Goal: Task Accomplishment & Management: Use online tool/utility

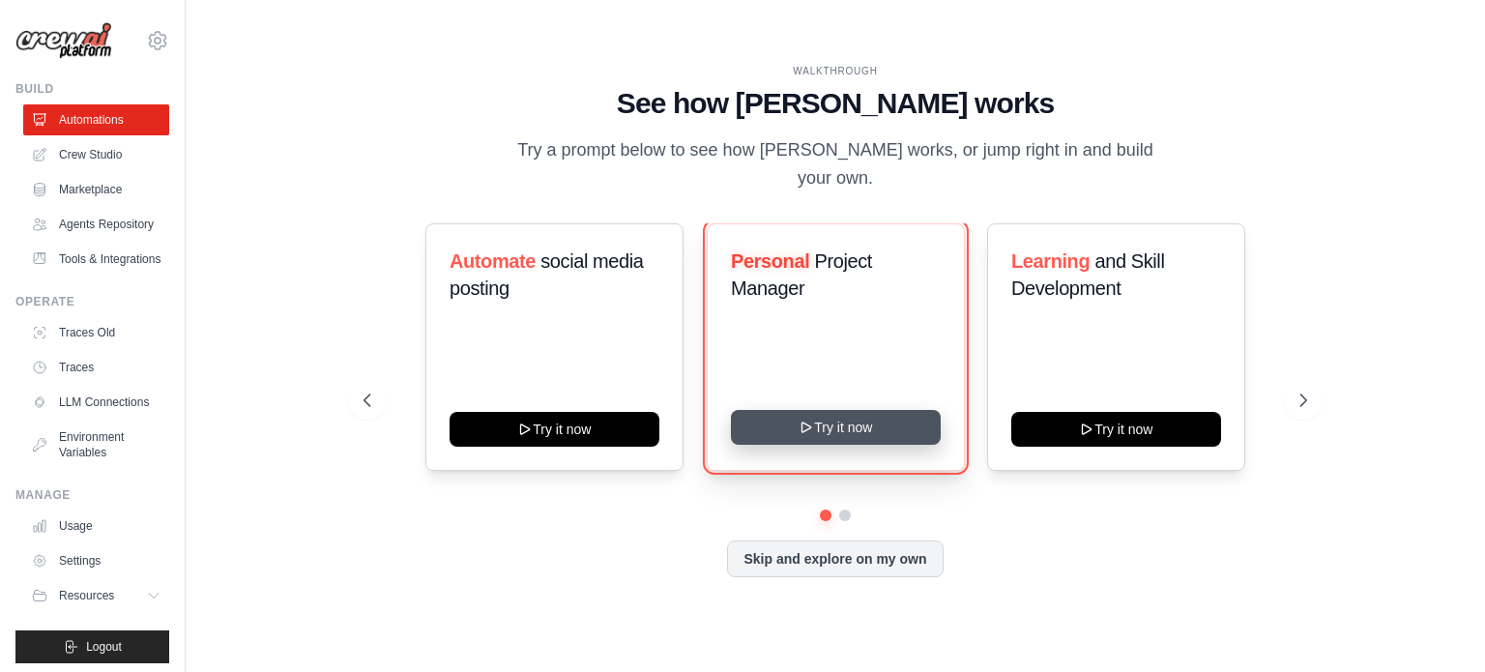
click at [834, 411] on button "Try it now" at bounding box center [836, 427] width 210 height 35
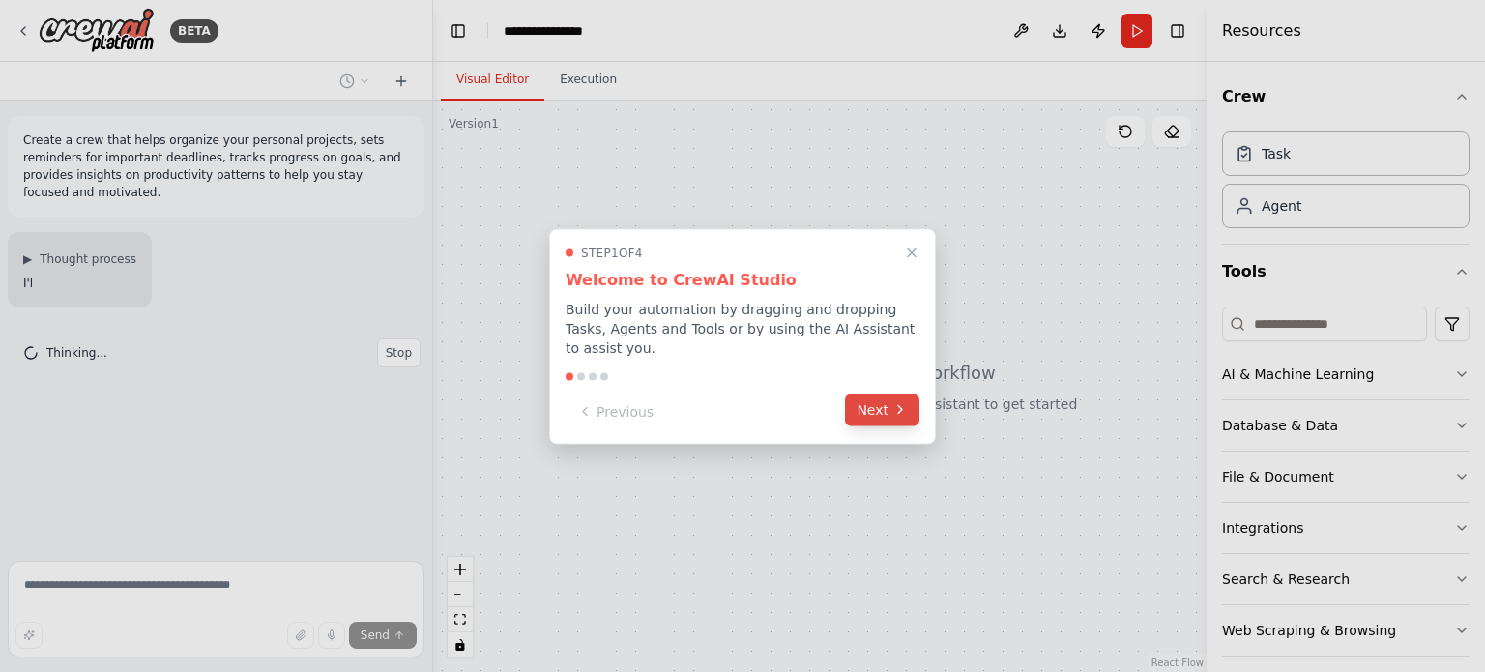
click at [879, 403] on button "Next" at bounding box center [882, 410] width 74 height 32
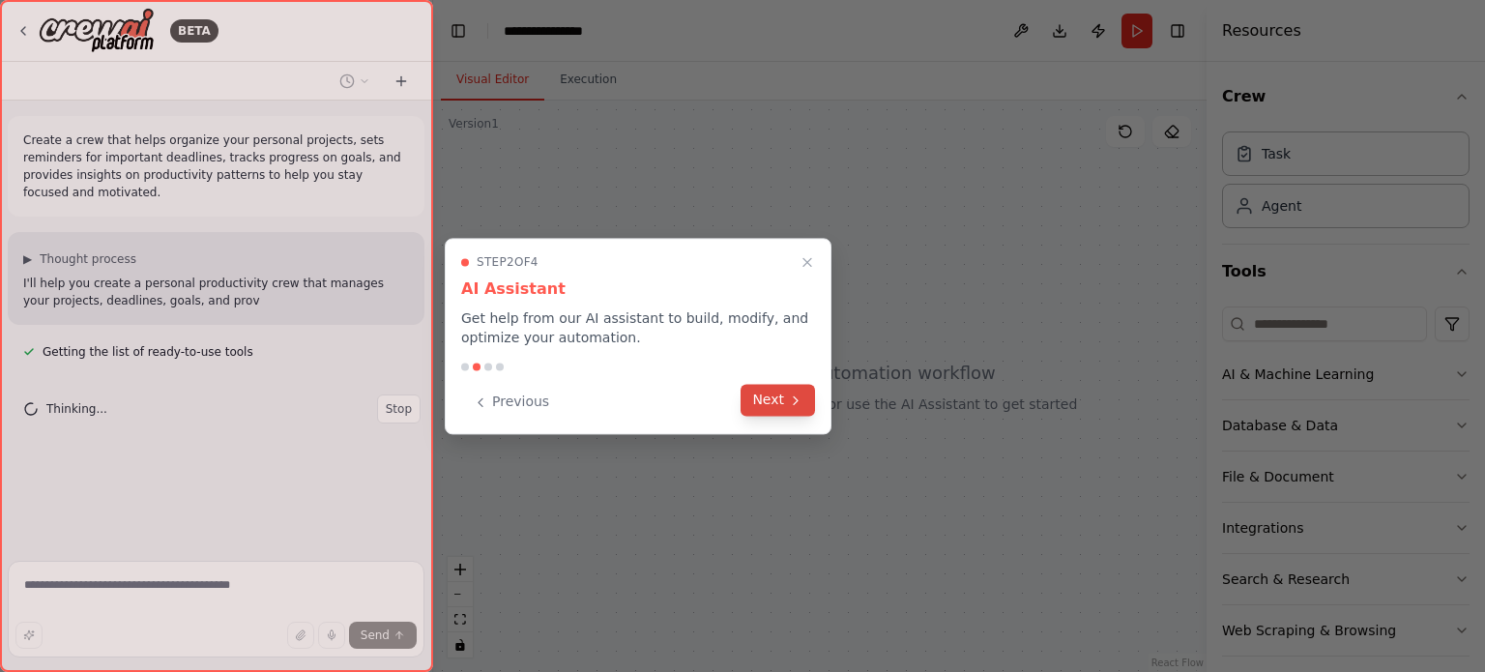
click at [782, 398] on button "Next" at bounding box center [778, 400] width 74 height 32
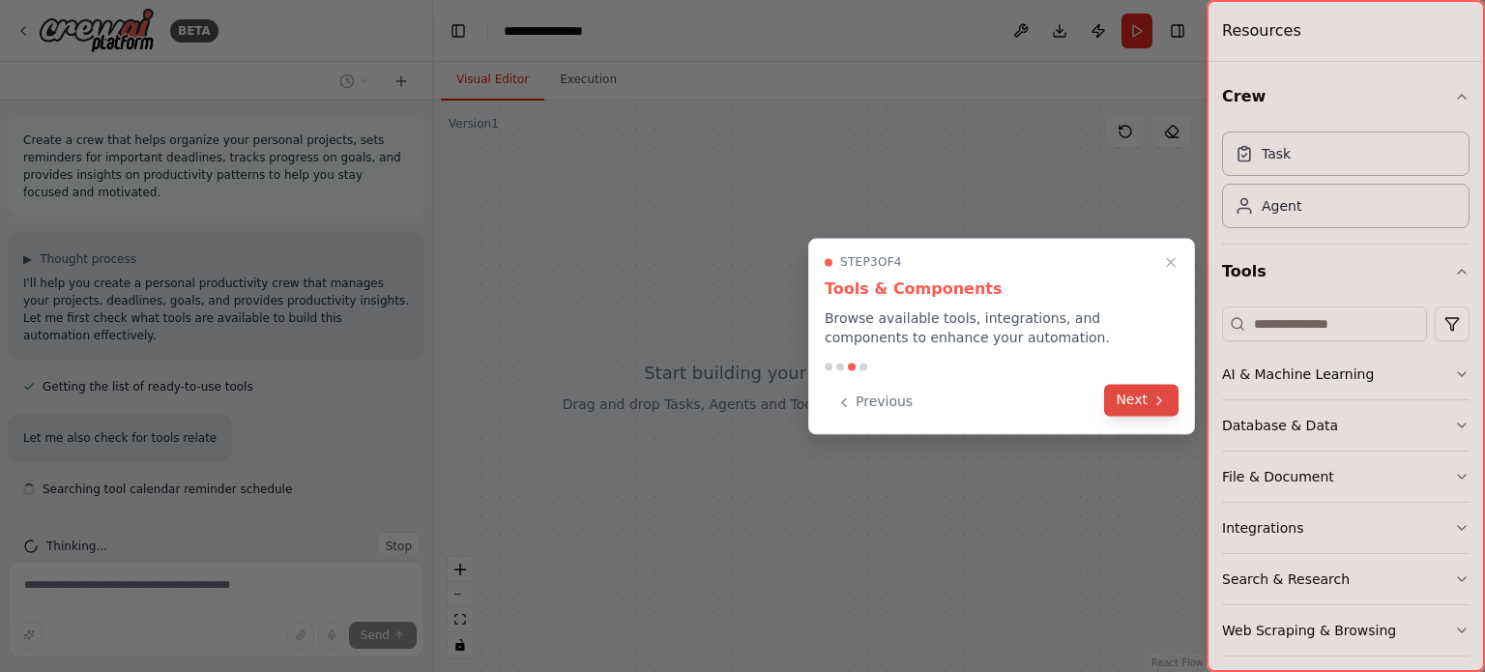
scroll to position [2, 0]
click at [1154, 396] on icon at bounding box center [1159, 400] width 15 height 15
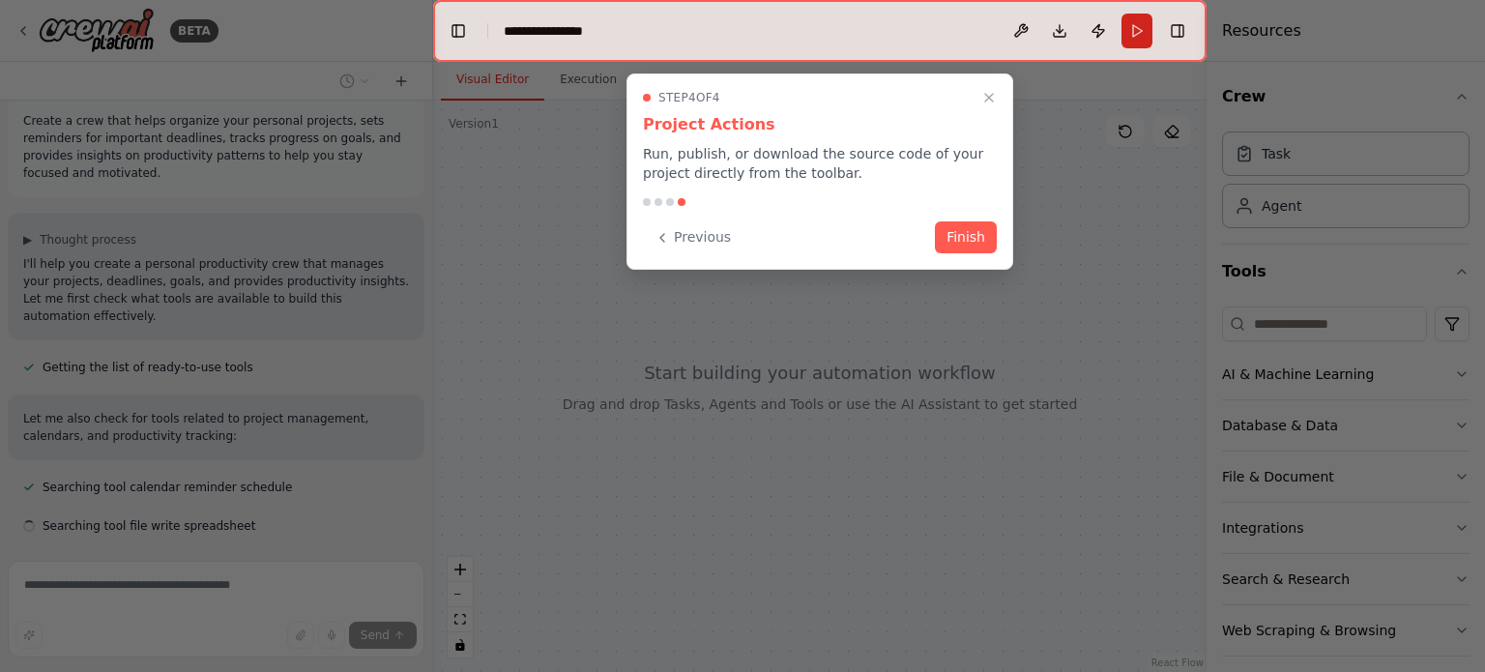
scroll to position [58, 0]
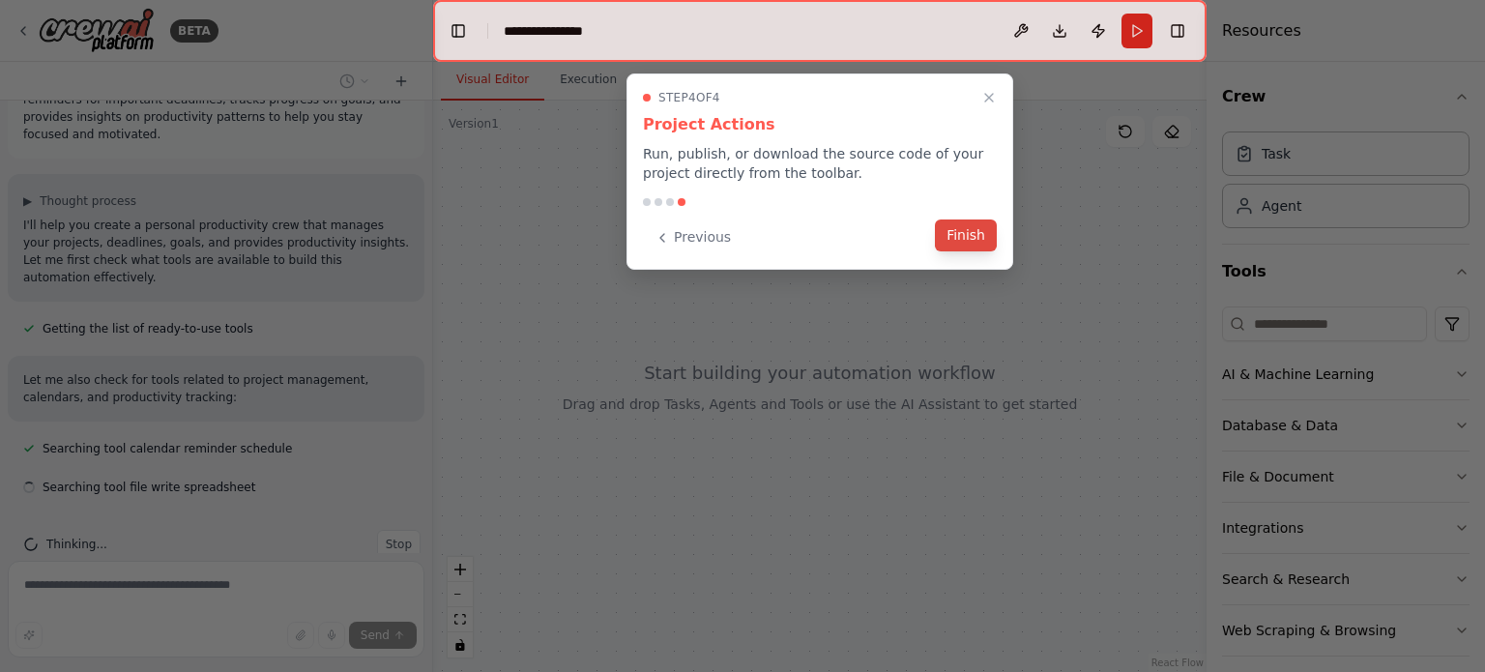
click at [983, 229] on button "Finish" at bounding box center [966, 236] width 62 height 32
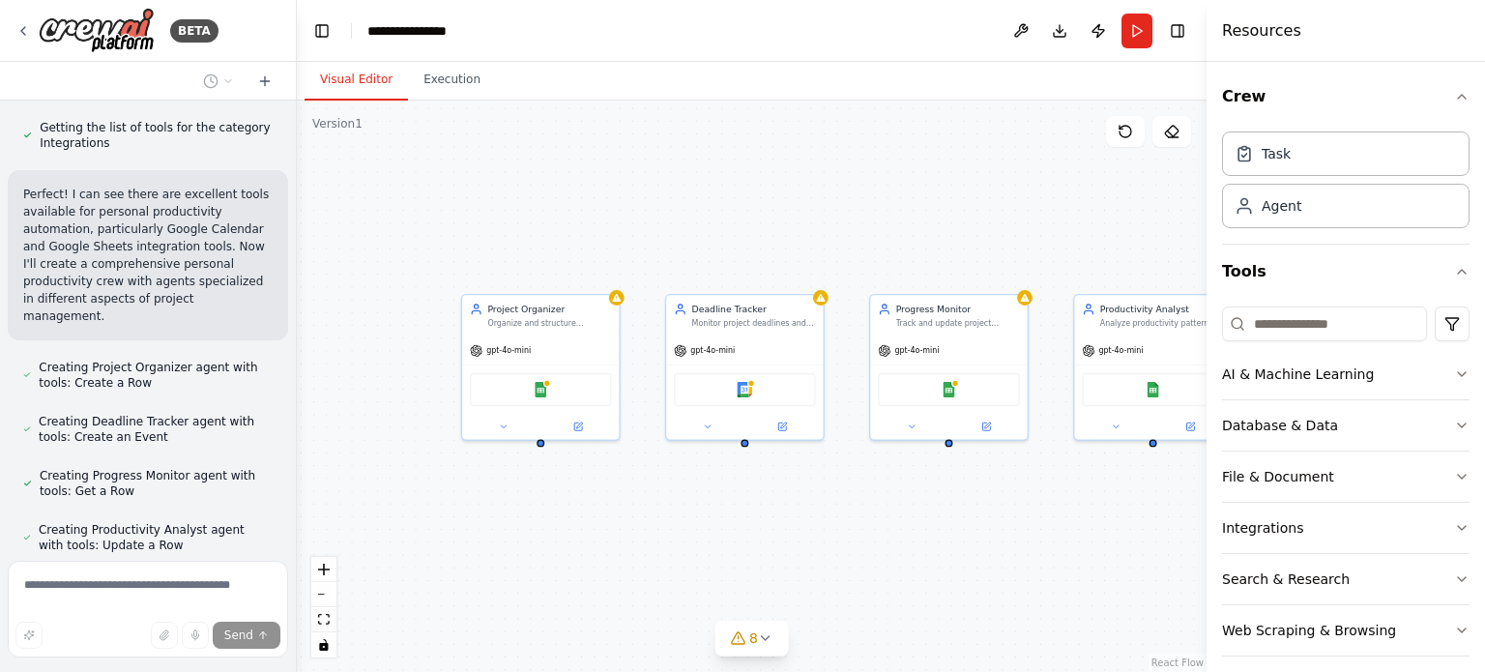
scroll to position [785, 0]
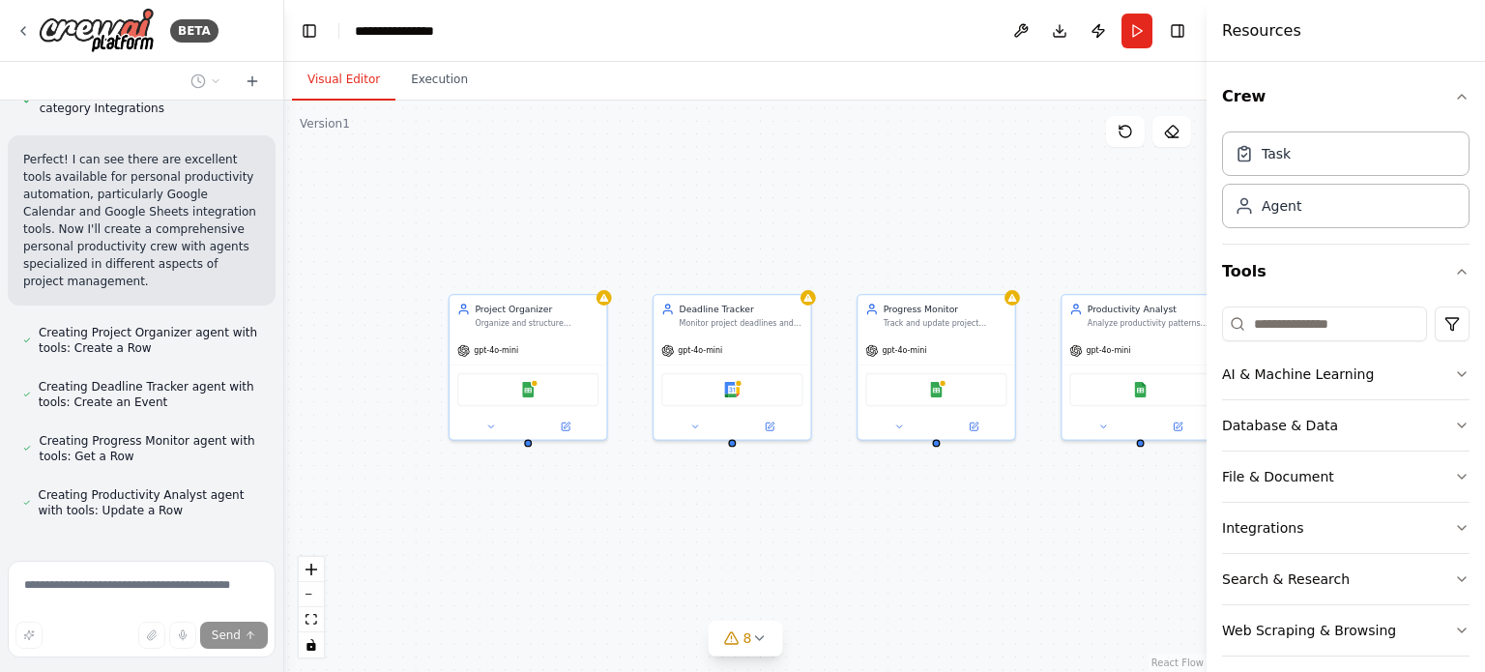
drag, startPoint x: 431, startPoint y: 275, endPoint x: 284, endPoint y: 270, distance: 147.1
click at [284, 270] on div "BETA Create a crew that helps organize your personal projects, sets reminders f…" at bounding box center [742, 336] width 1485 height 672
click at [1454, 426] on icon "button" at bounding box center [1461, 425] width 15 height 15
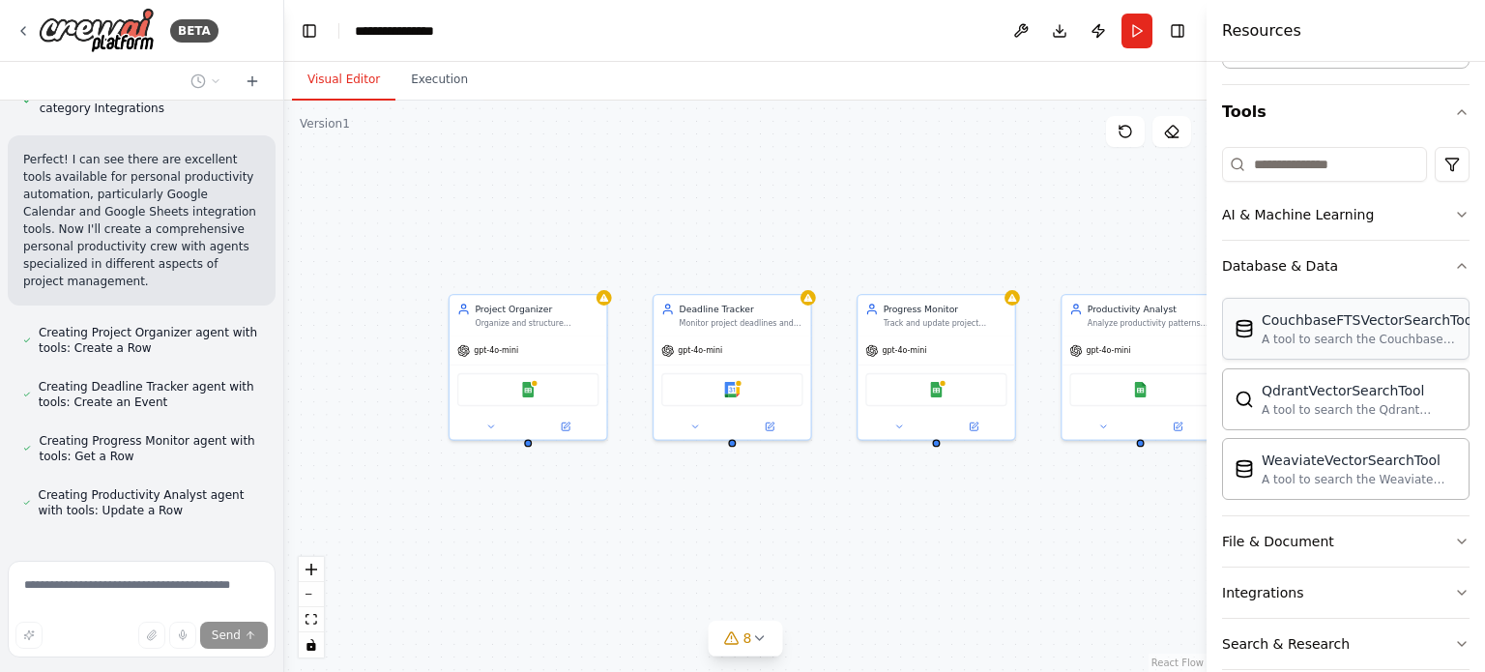
scroll to position [193, 0]
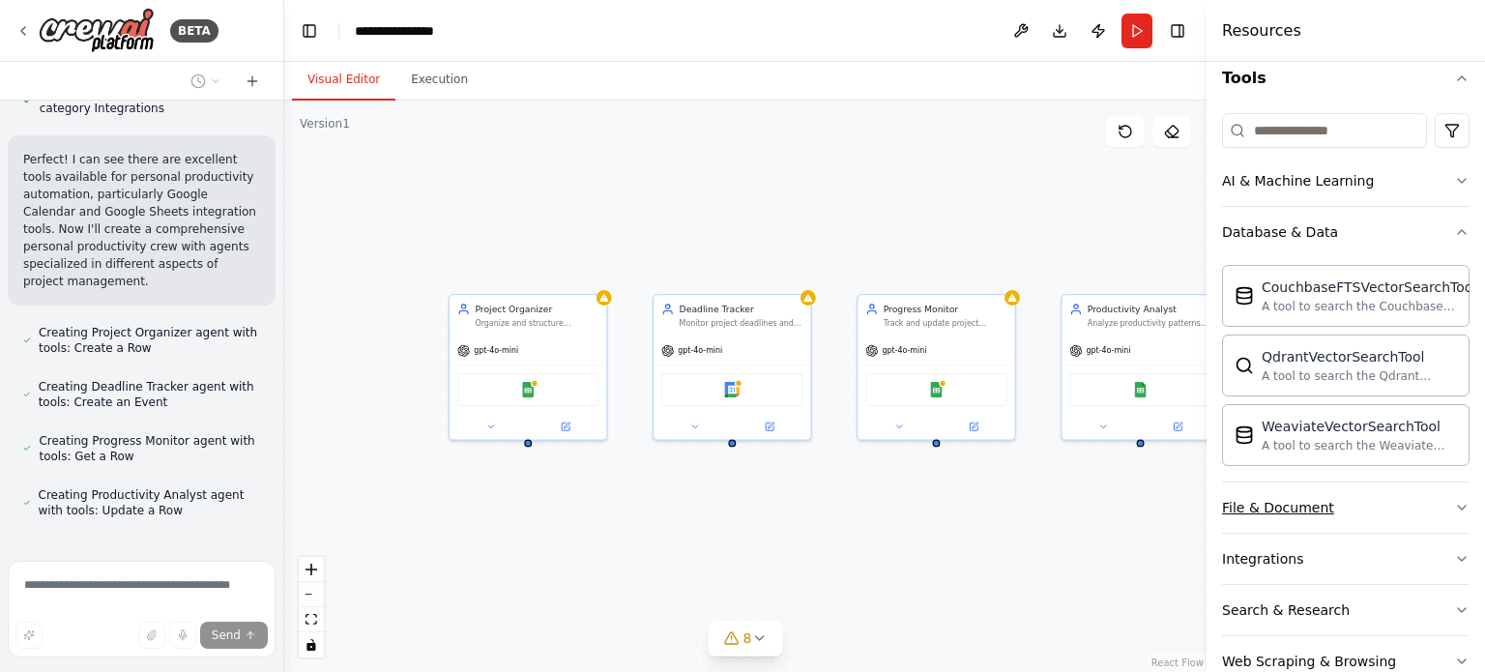
click at [1454, 506] on icon "button" at bounding box center [1461, 507] width 15 height 15
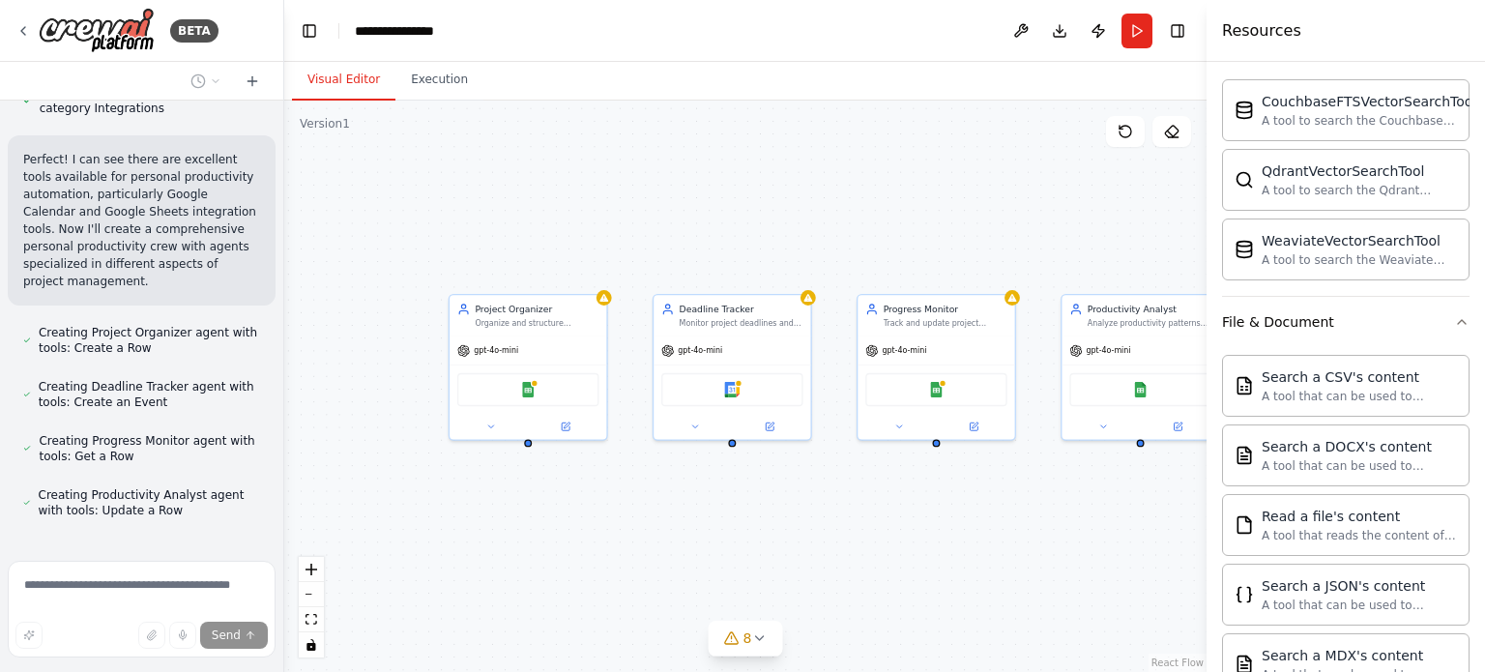
scroll to position [387, 0]
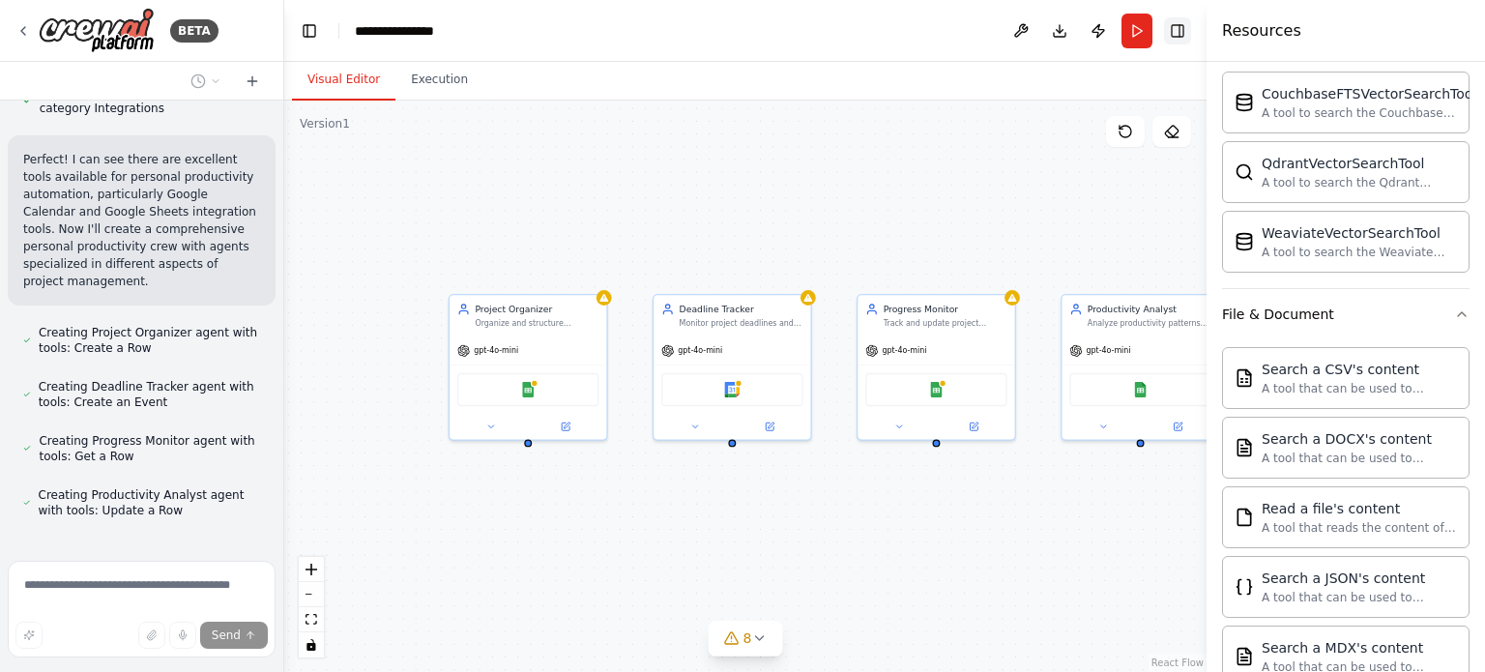
click at [1179, 30] on button "Toggle Right Sidebar" at bounding box center [1177, 30] width 27 height 27
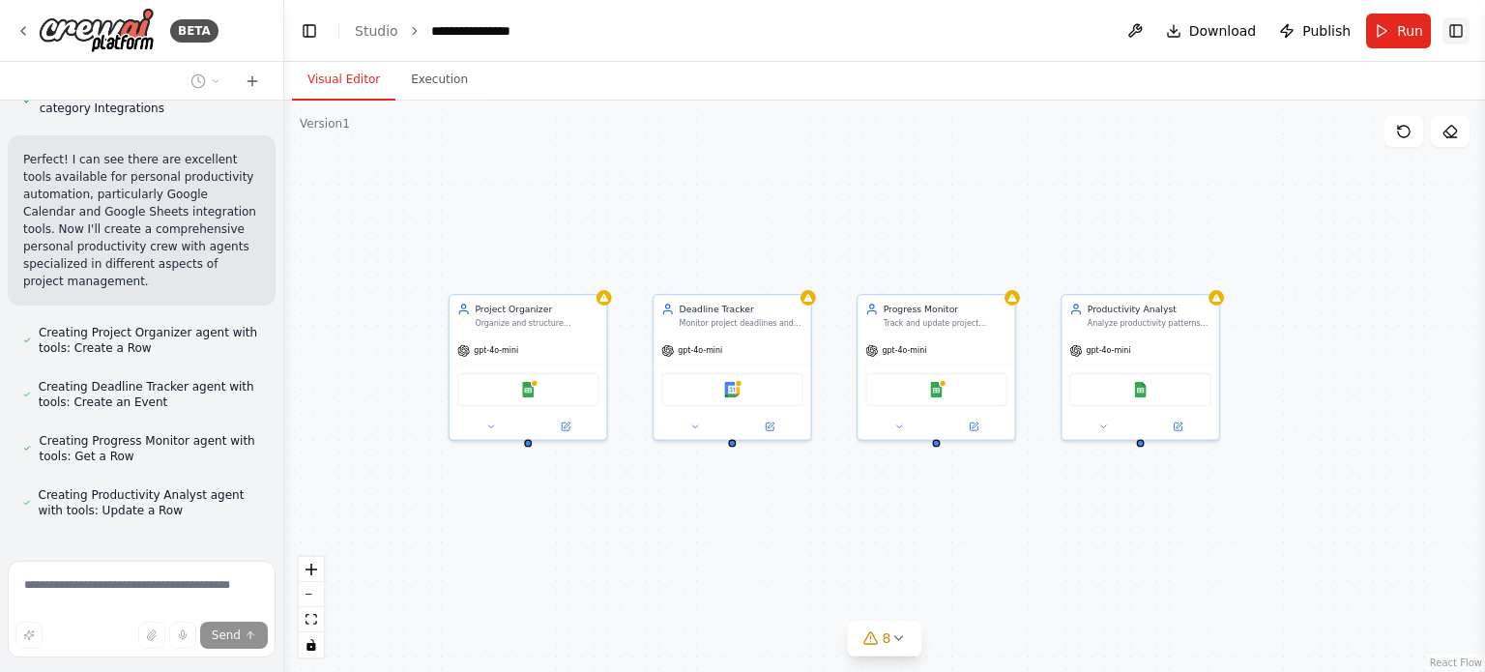
click at [1460, 29] on button "Toggle Right Sidebar" at bounding box center [1456, 30] width 27 height 27
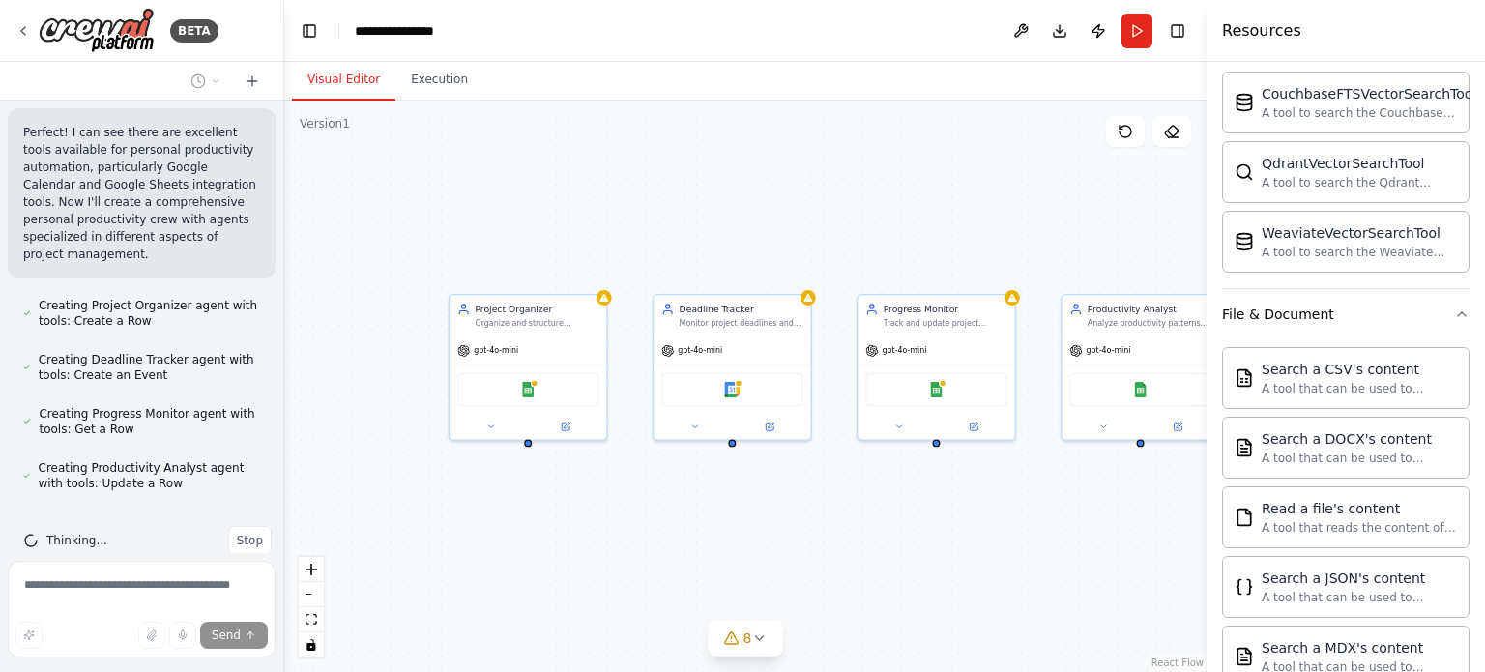
scroll to position [826, 0]
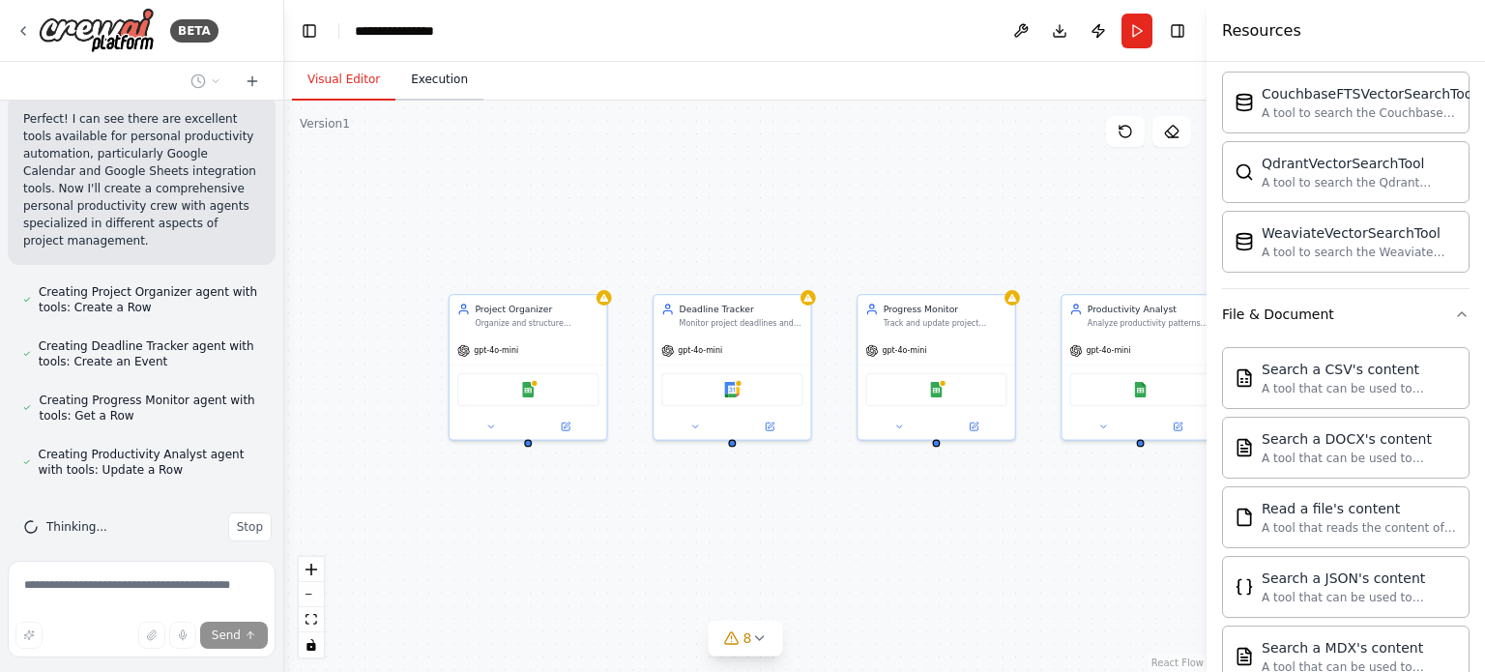
click at [426, 80] on button "Execution" at bounding box center [440, 80] width 88 height 41
click at [344, 83] on button "Visual Editor" at bounding box center [343, 80] width 103 height 41
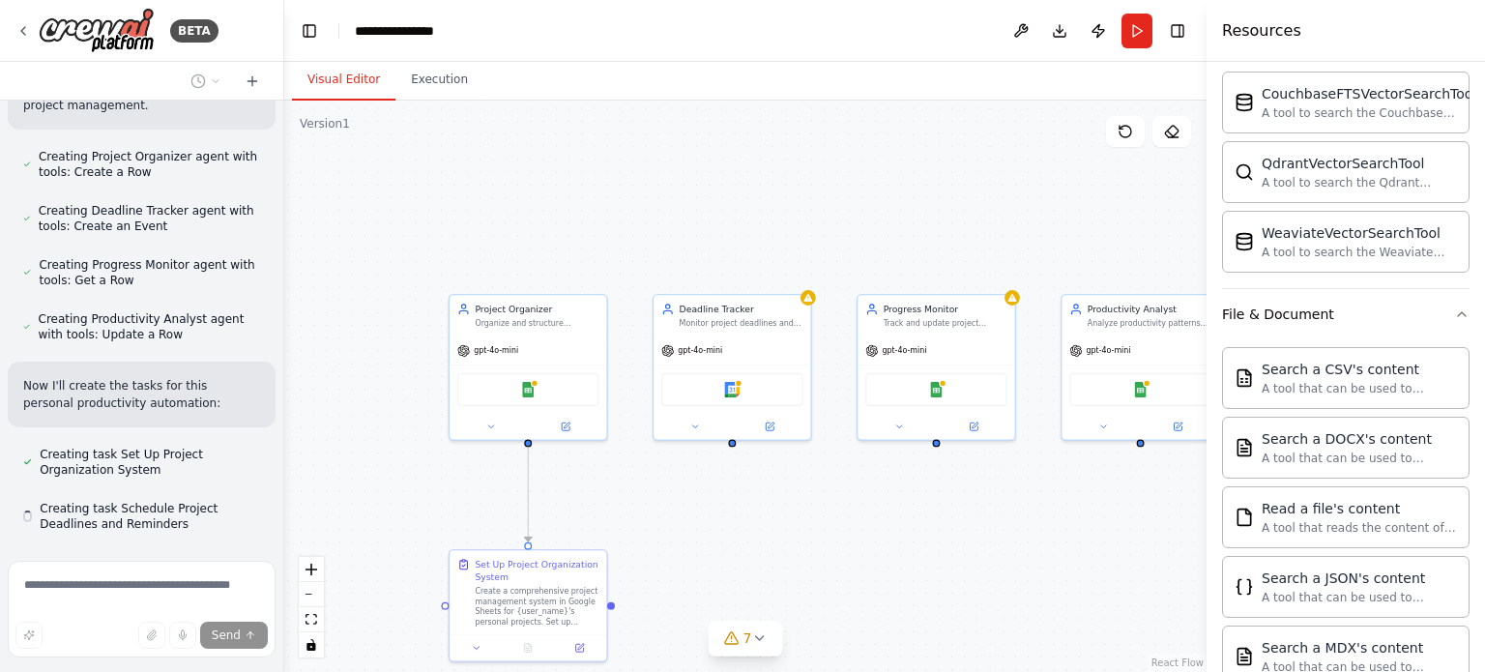
scroll to position [1015, 0]
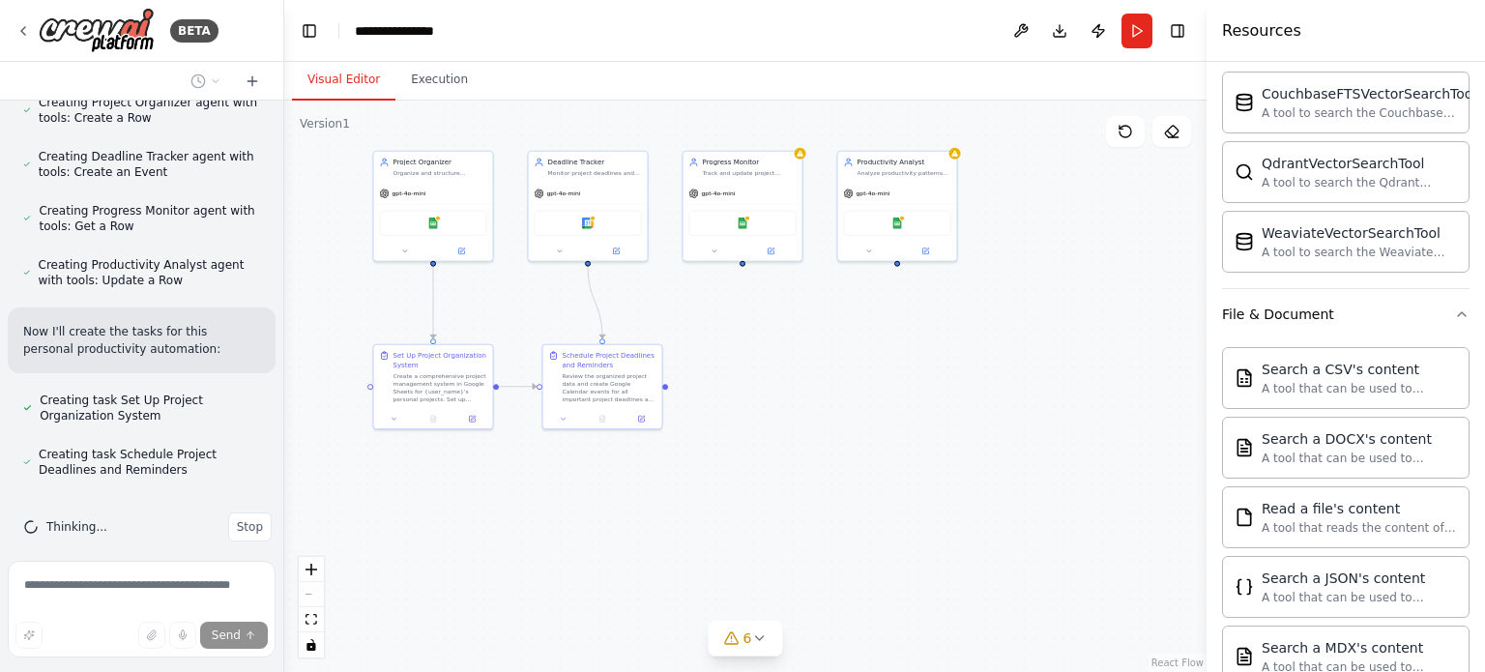
drag, startPoint x: 808, startPoint y: 469, endPoint x: 716, endPoint y: 308, distance: 186.3
click at [716, 308] on div ".deletable-edge-delete-btn { width: 20px; height: 20px; border: 0px solid #ffff…" at bounding box center [745, 387] width 923 height 572
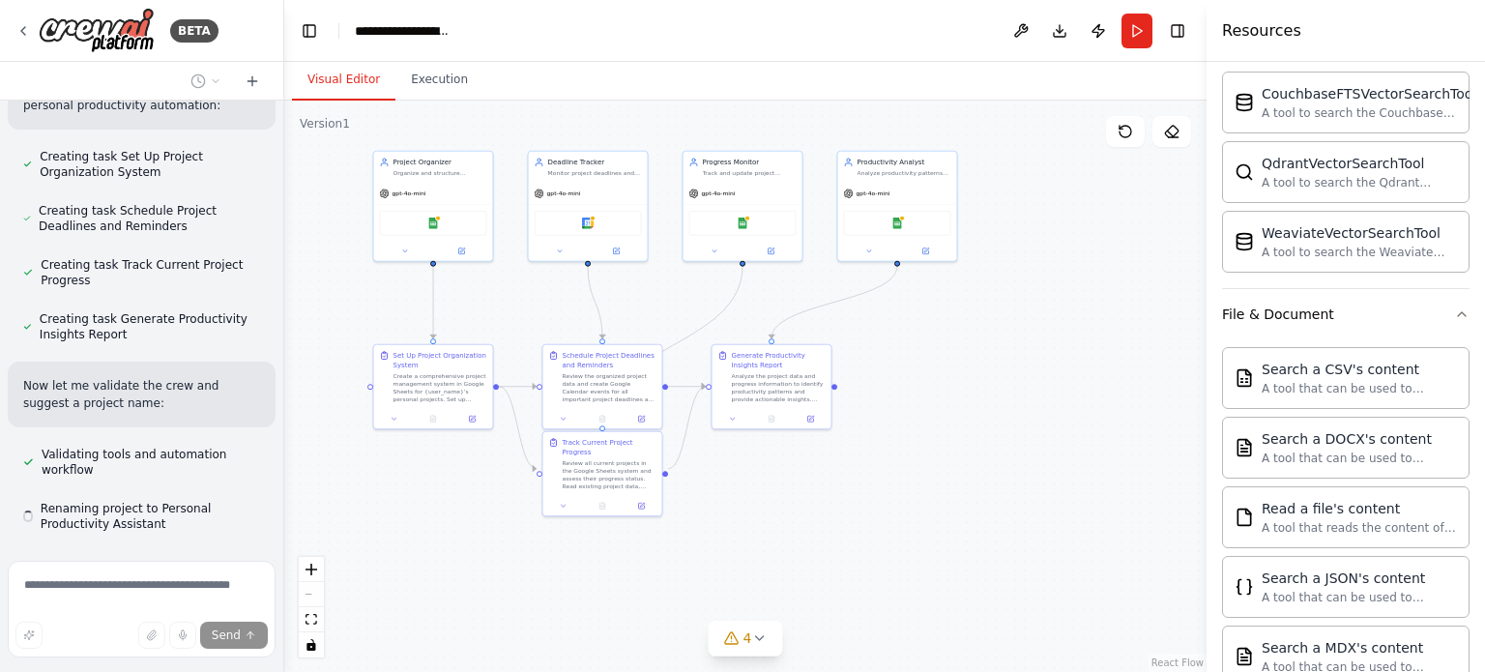
scroll to position [1313, 0]
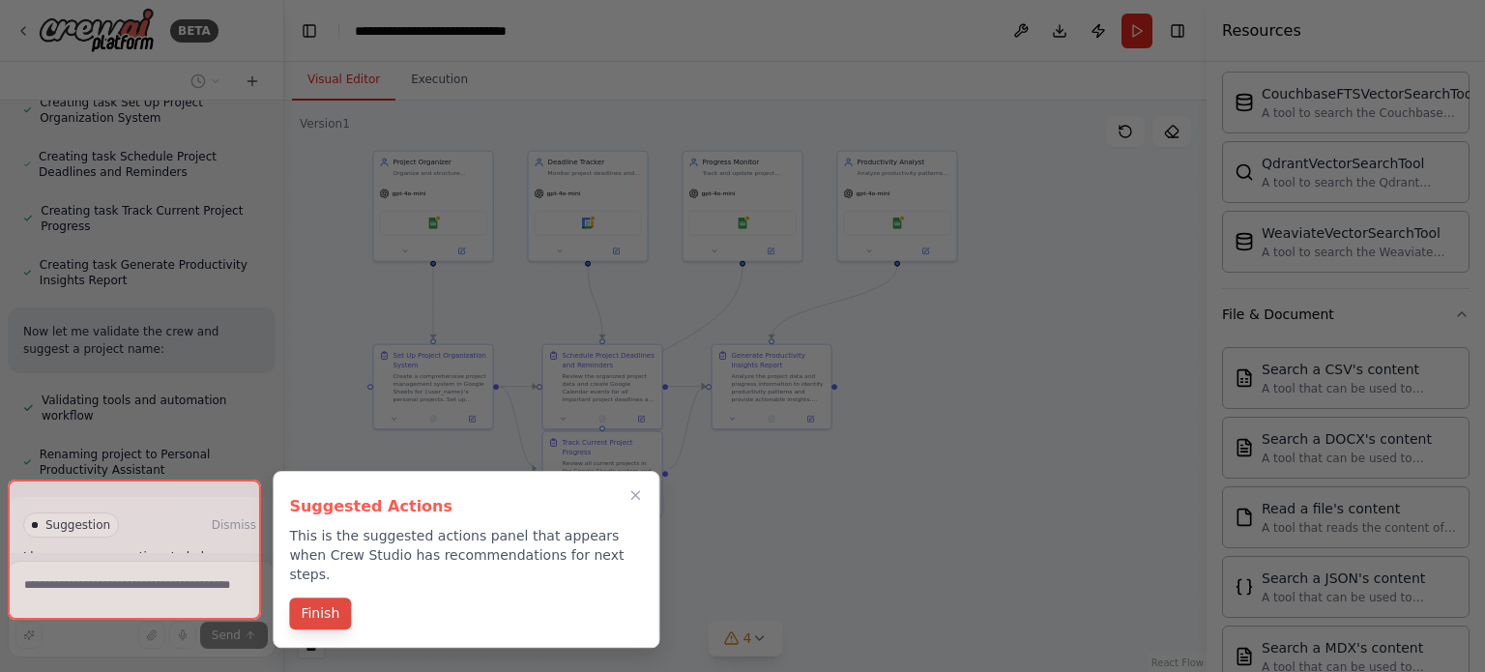
click at [329, 598] on button "Finish" at bounding box center [320, 614] width 62 height 32
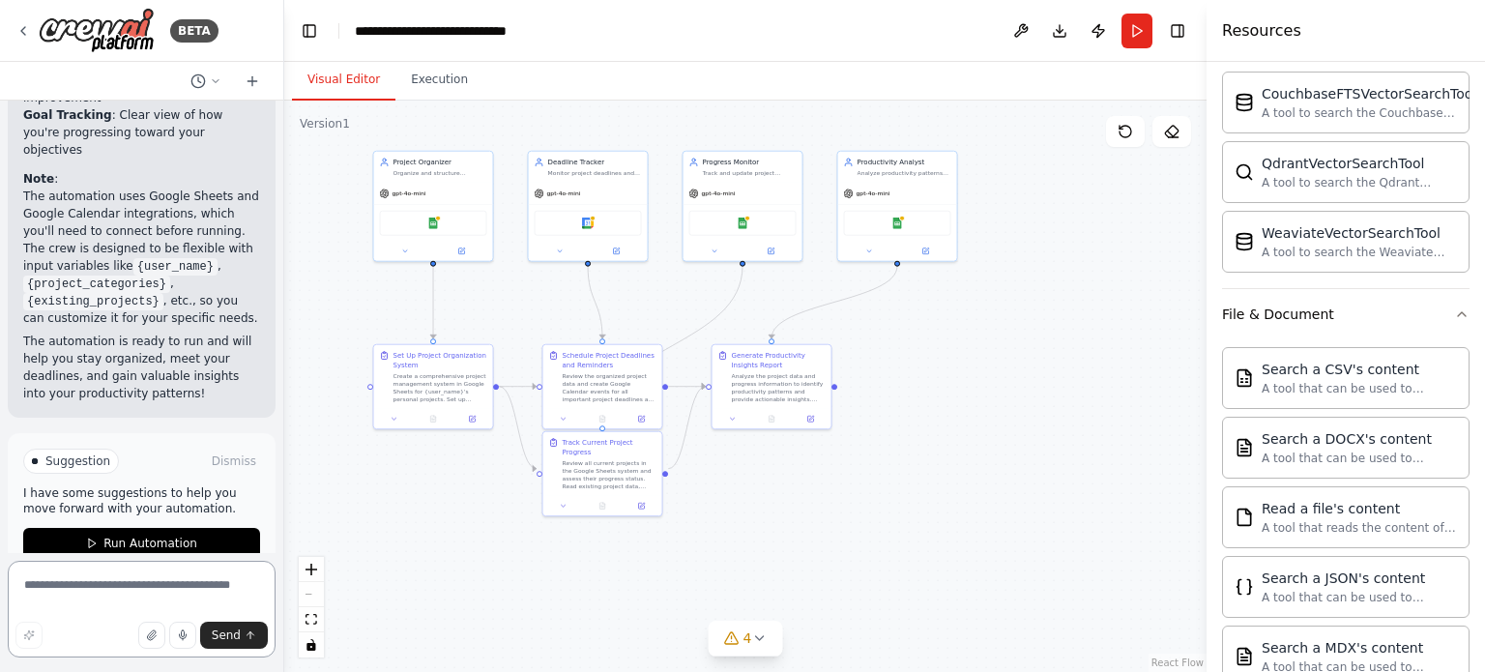
scroll to position [1041, 0]
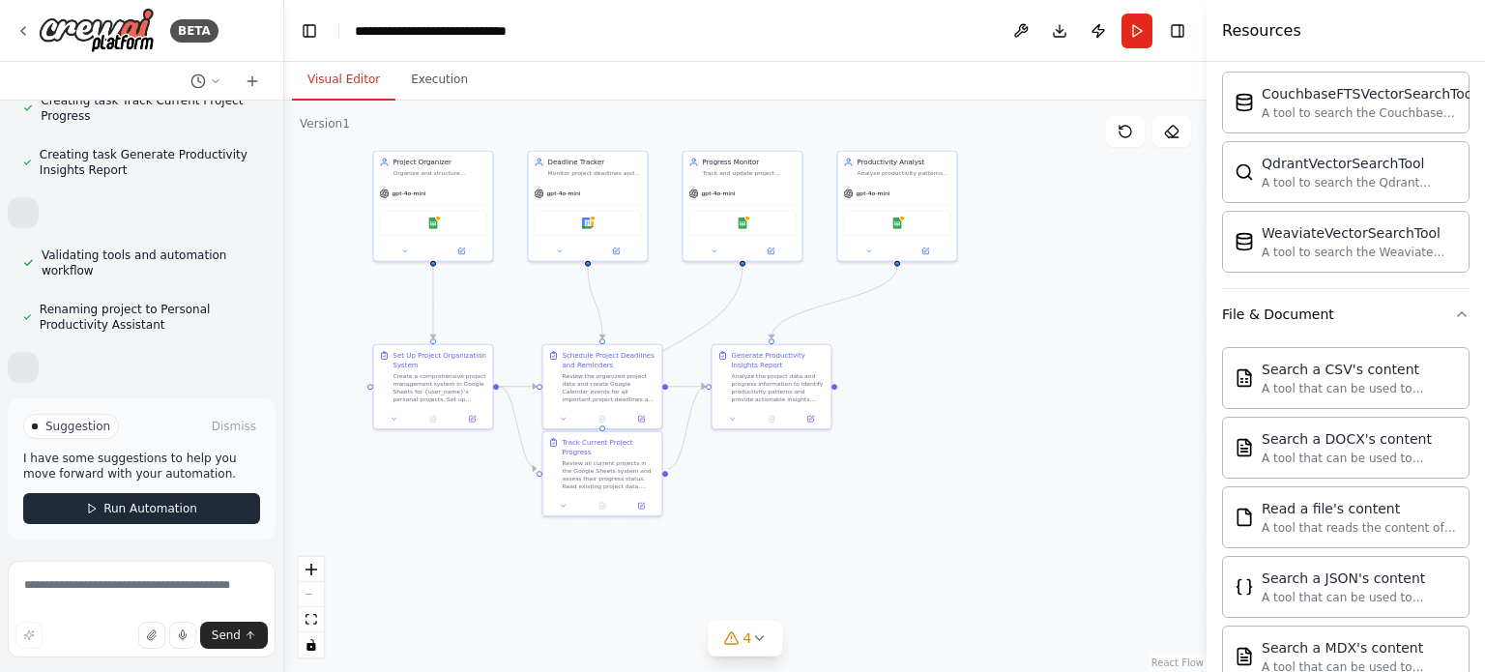
click at [154, 513] on span "Run Automation" at bounding box center [150, 508] width 94 height 15
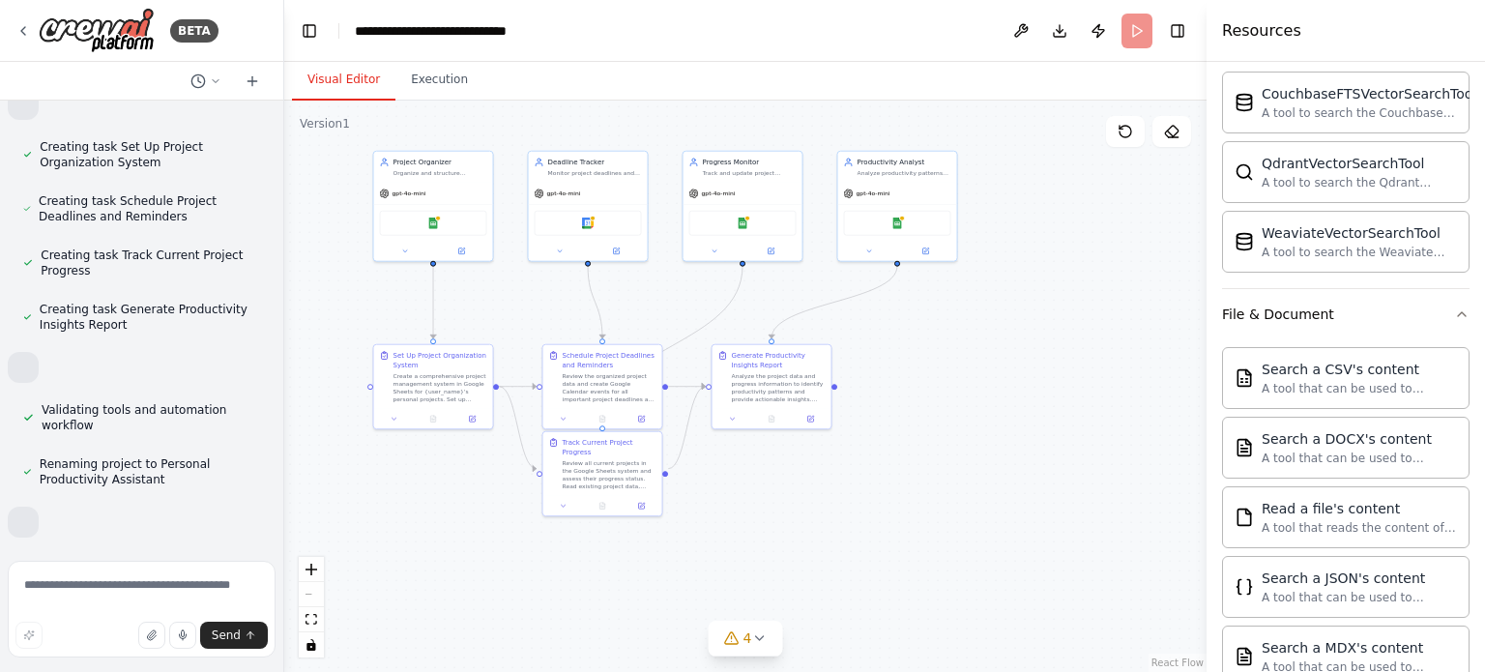
scroll to position [884, 0]
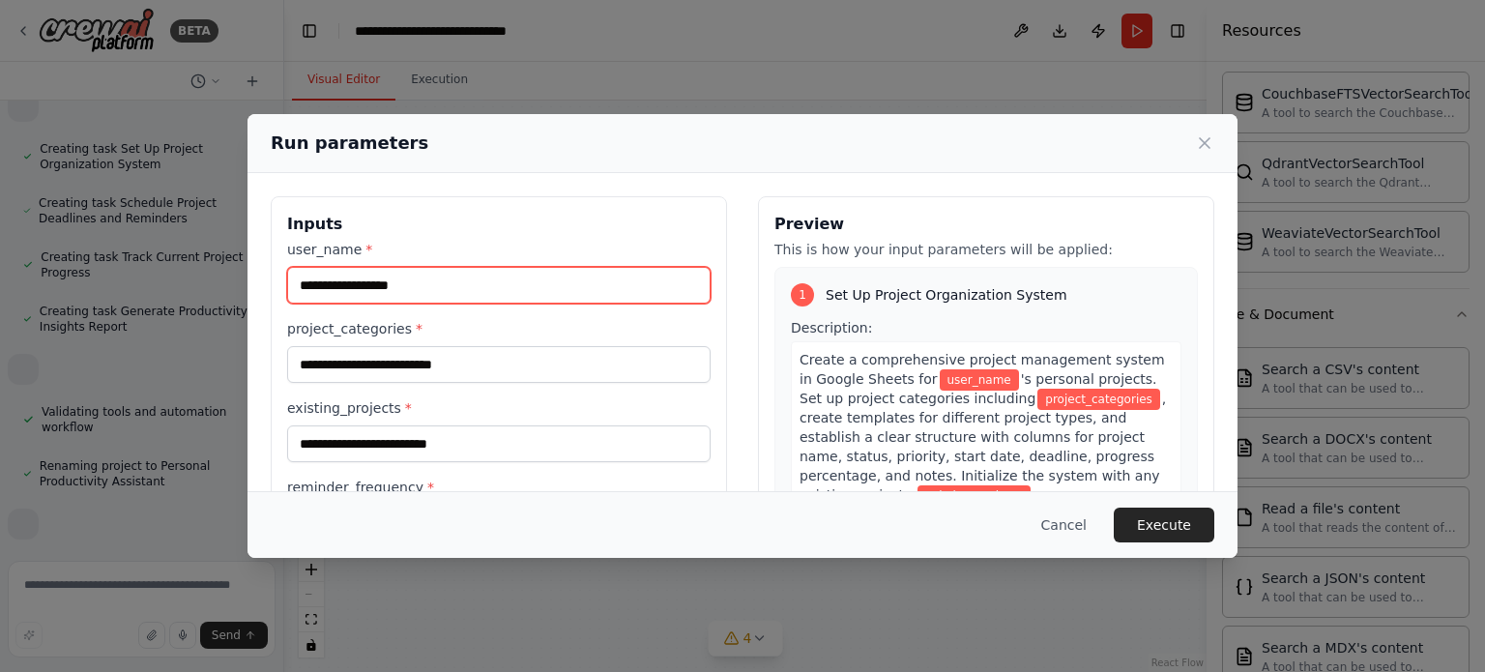
click at [466, 285] on input "user_name *" at bounding box center [499, 285] width 424 height 37
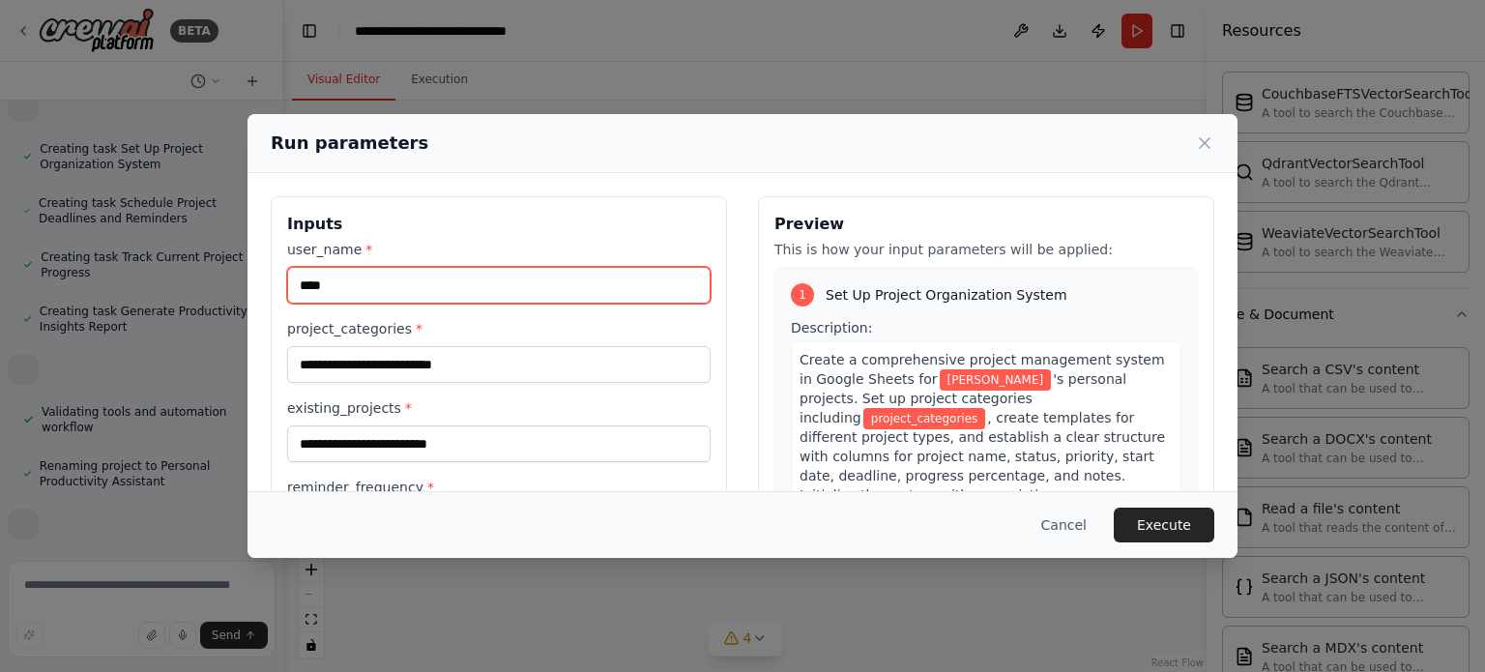
type input "****"
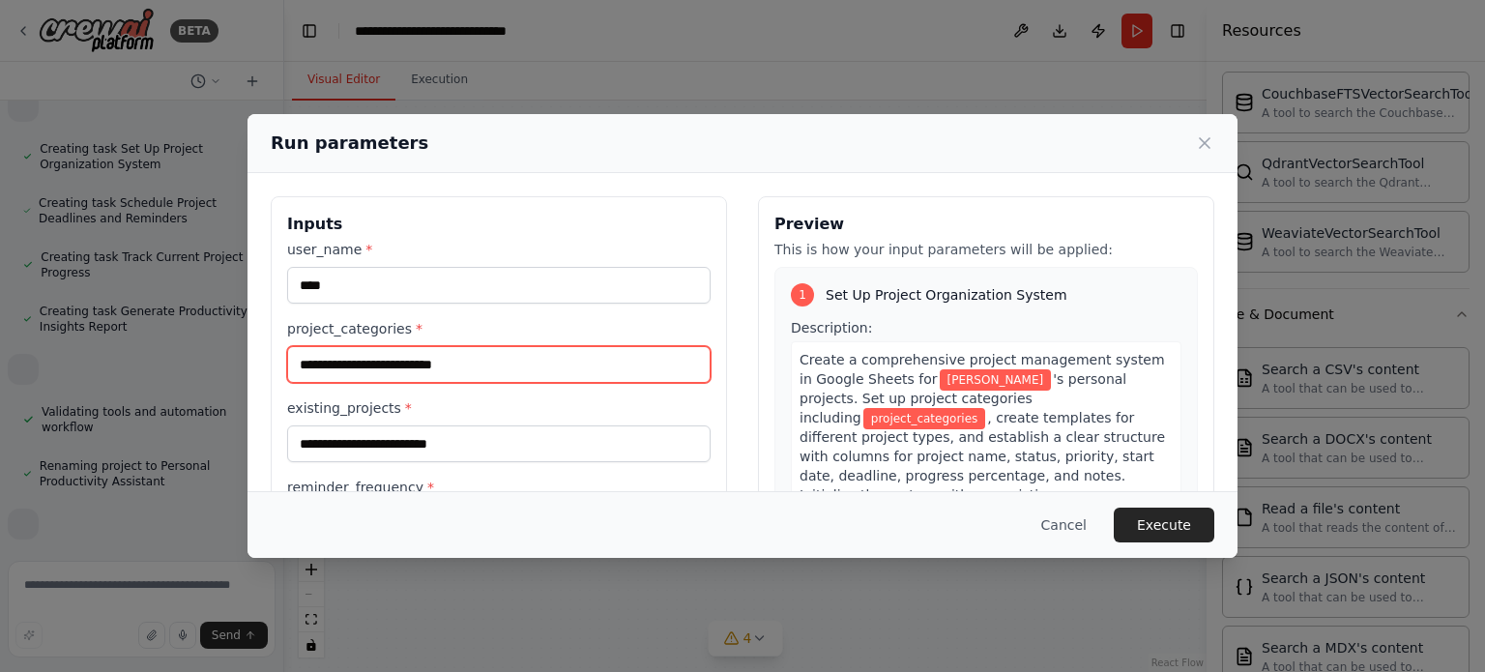
click at [451, 370] on input "project_categories *" at bounding box center [499, 364] width 424 height 37
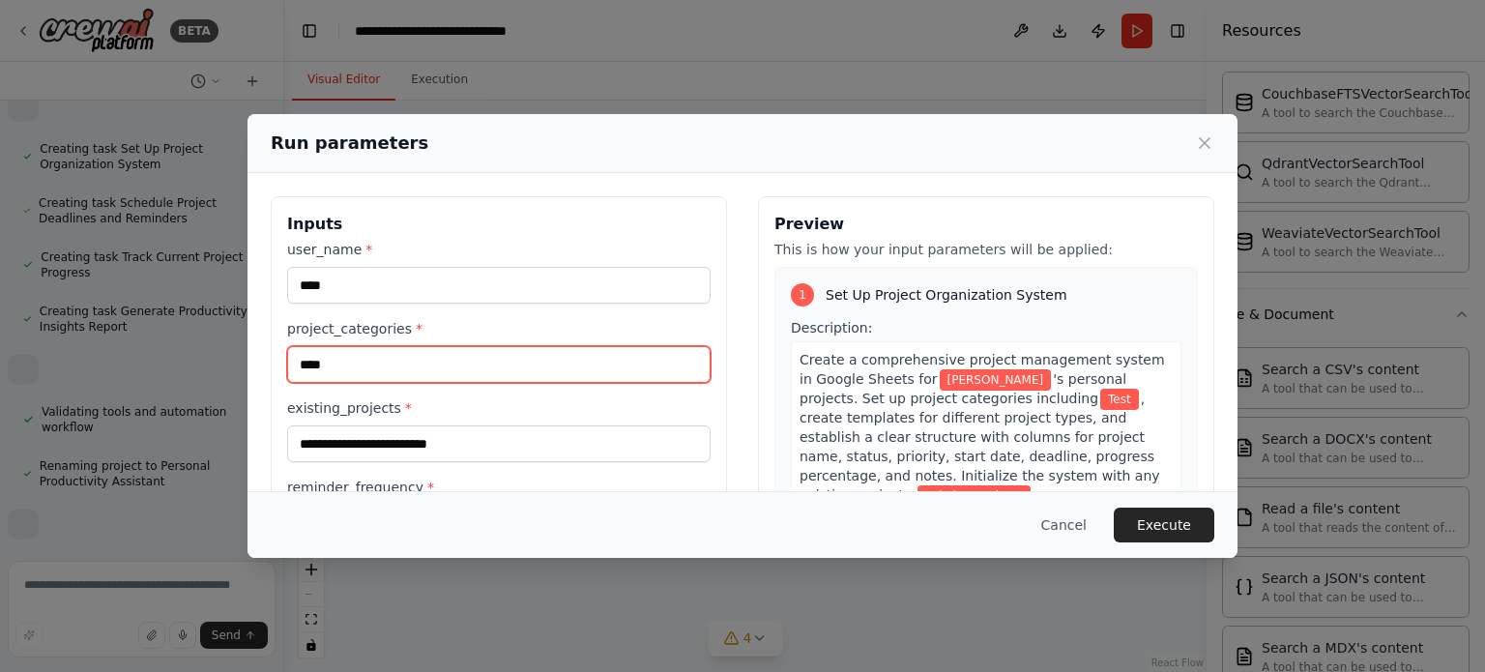
type input "****"
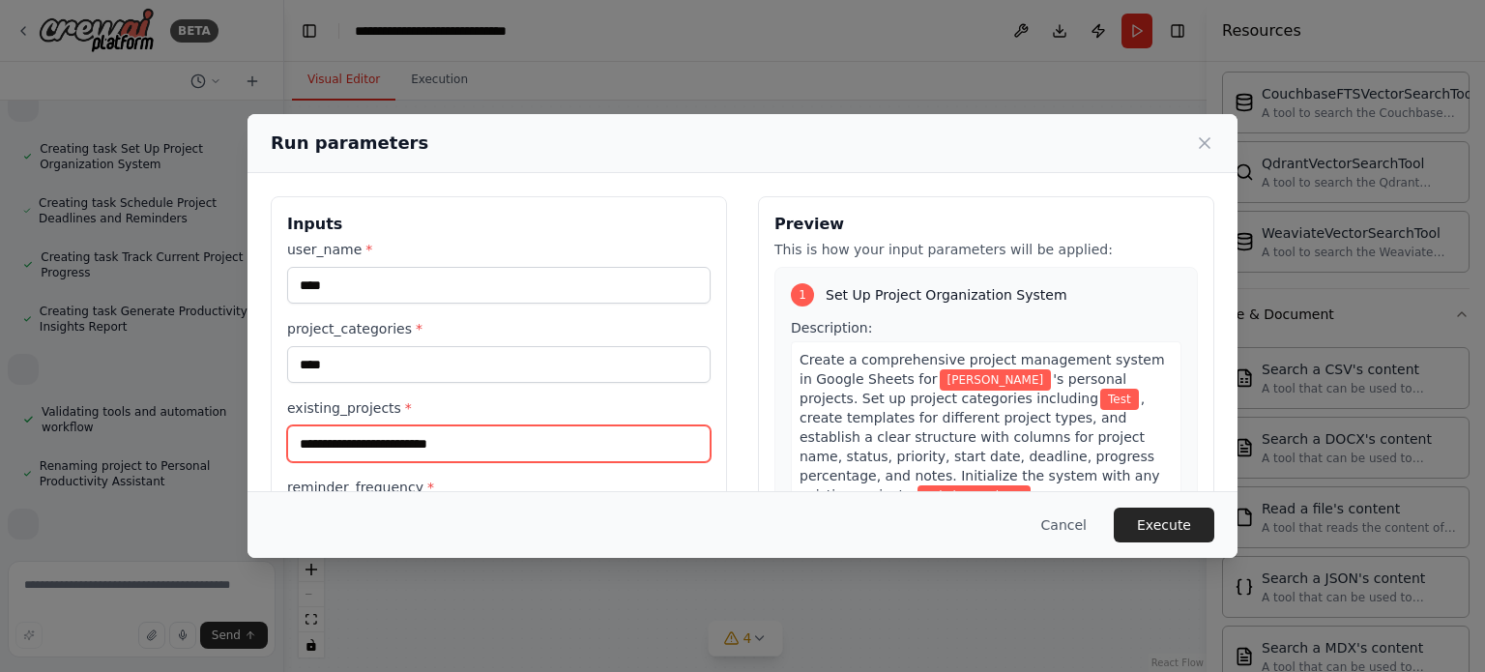
click at [440, 444] on input "existing_projects *" at bounding box center [499, 444] width 424 height 37
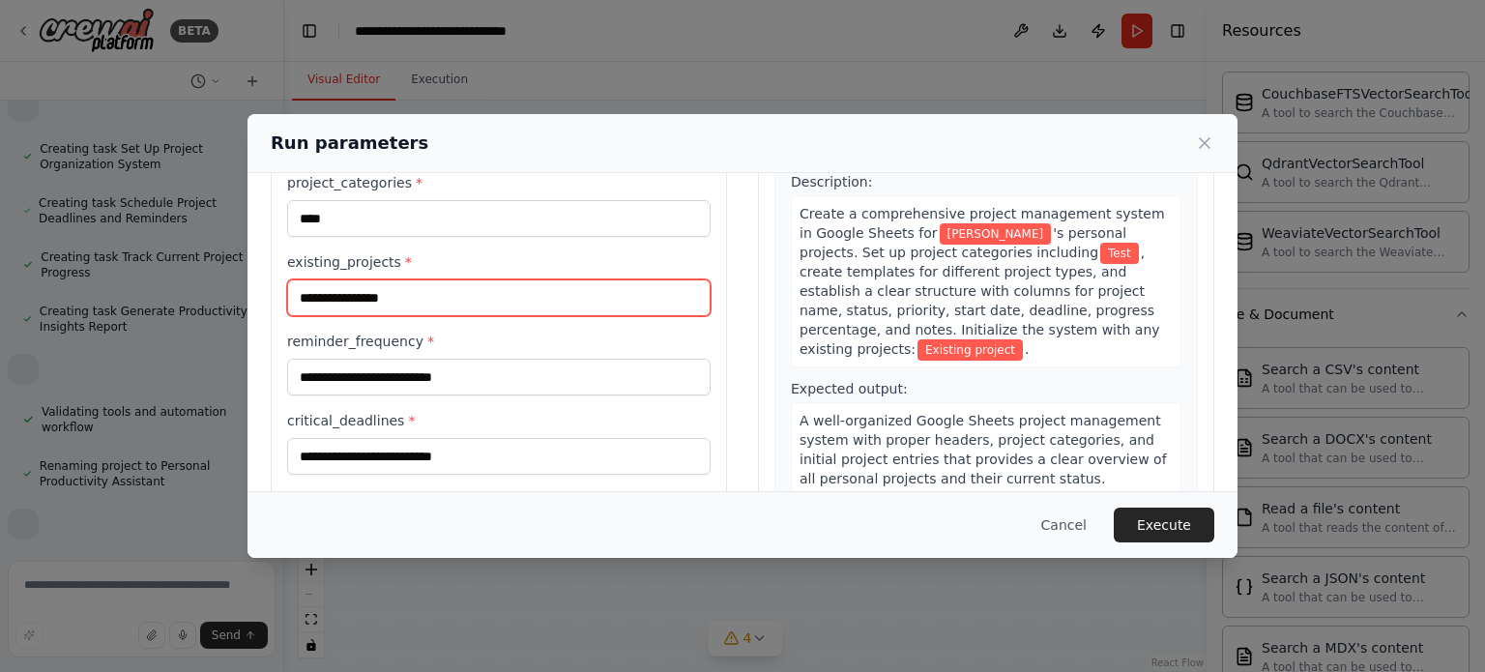
scroll to position [186, 0]
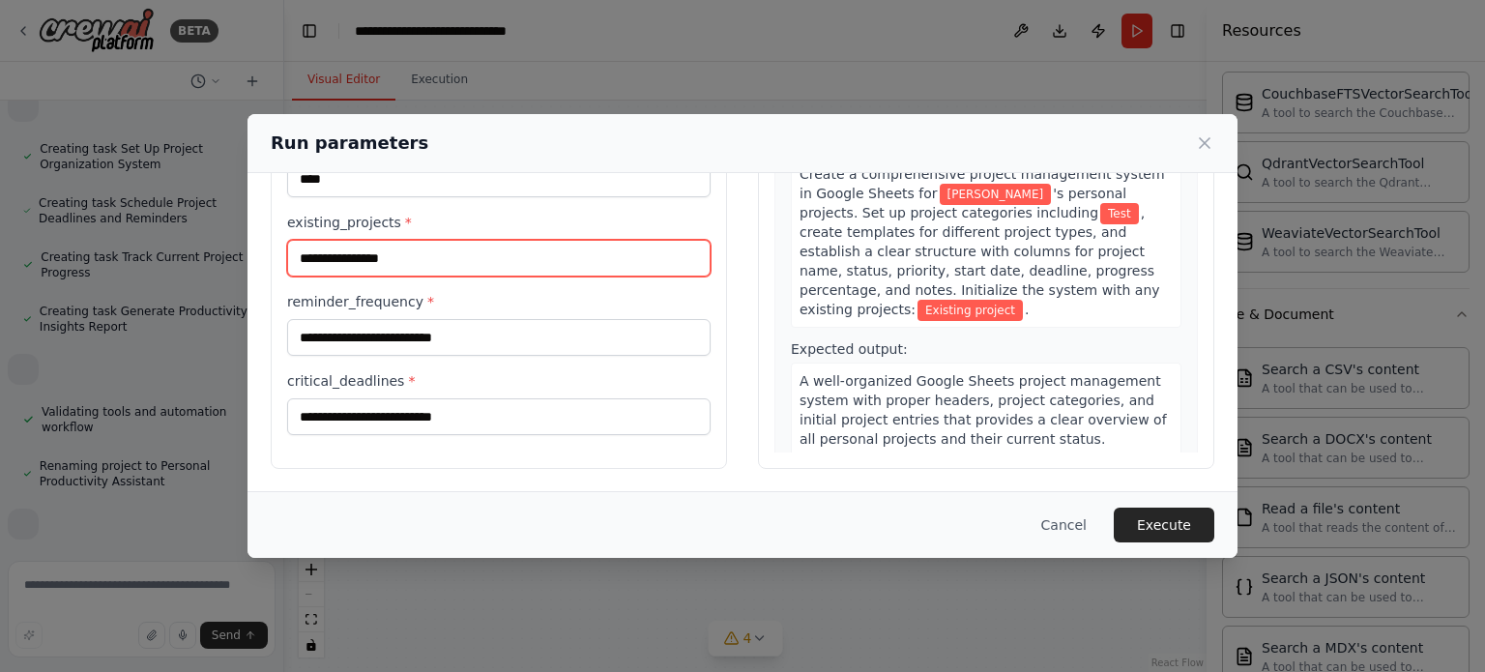
type input "**********"
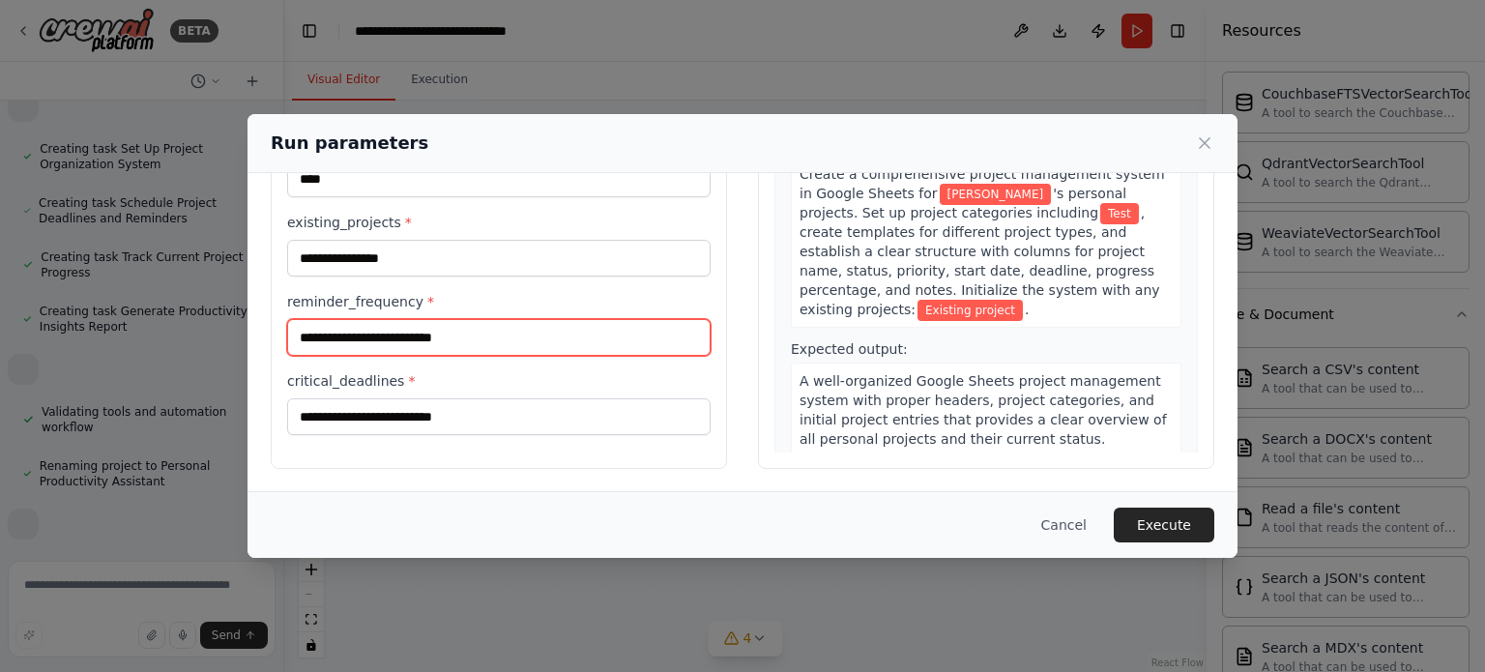
click at [484, 335] on input "reminder_frequency *" at bounding box center [499, 337] width 424 height 37
type input "*"
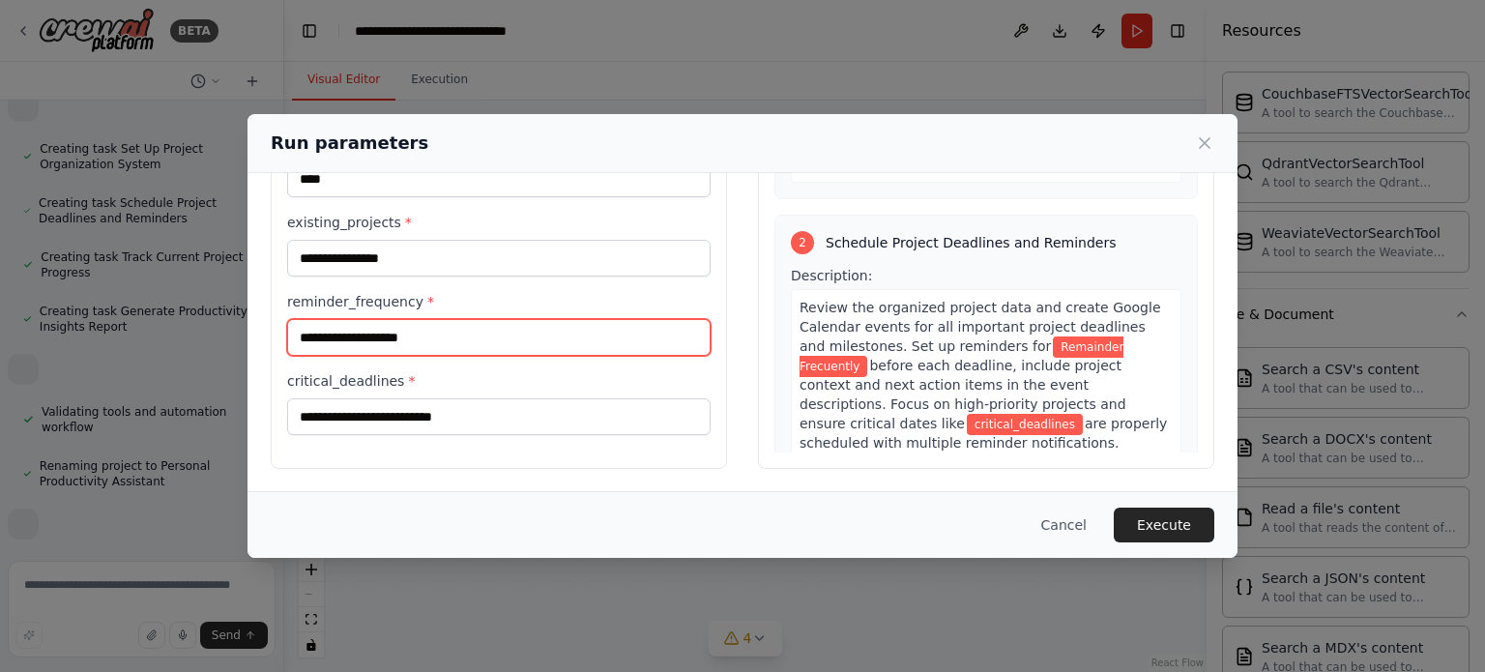
scroll to position [290, 0]
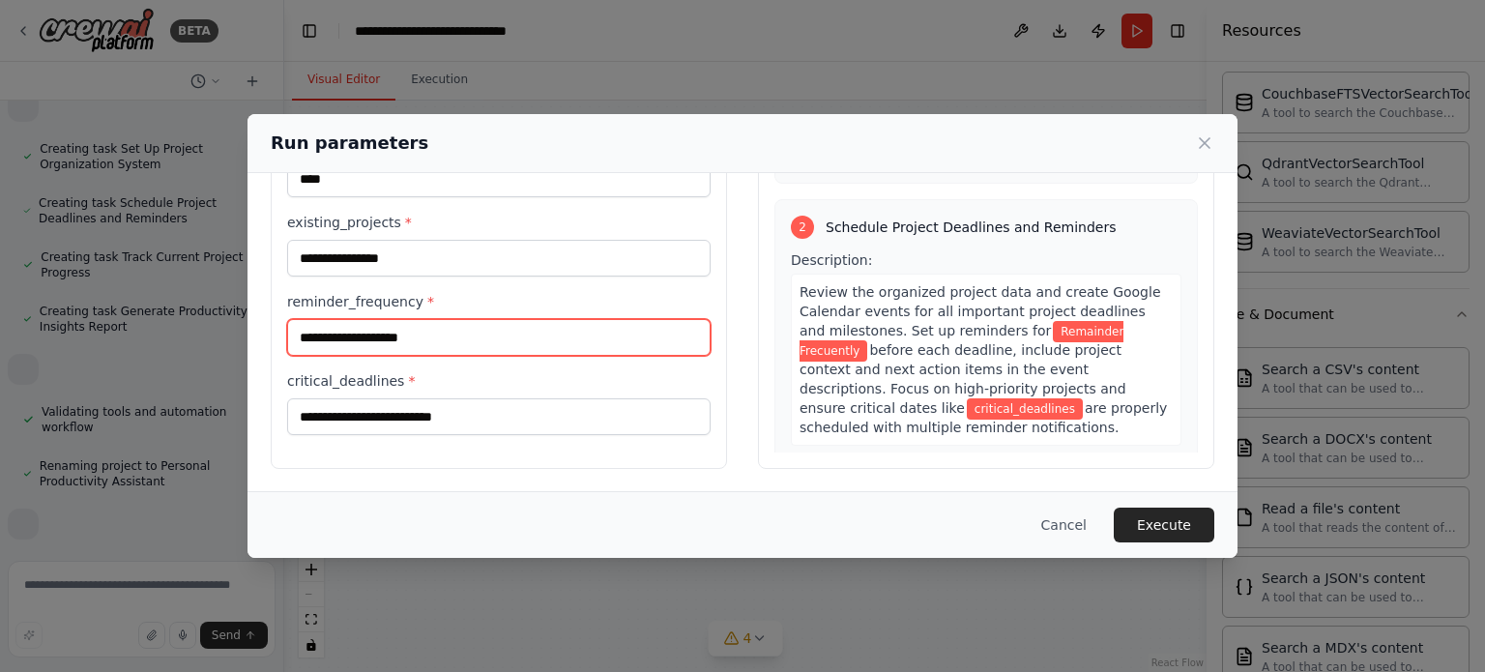
type input "**********"
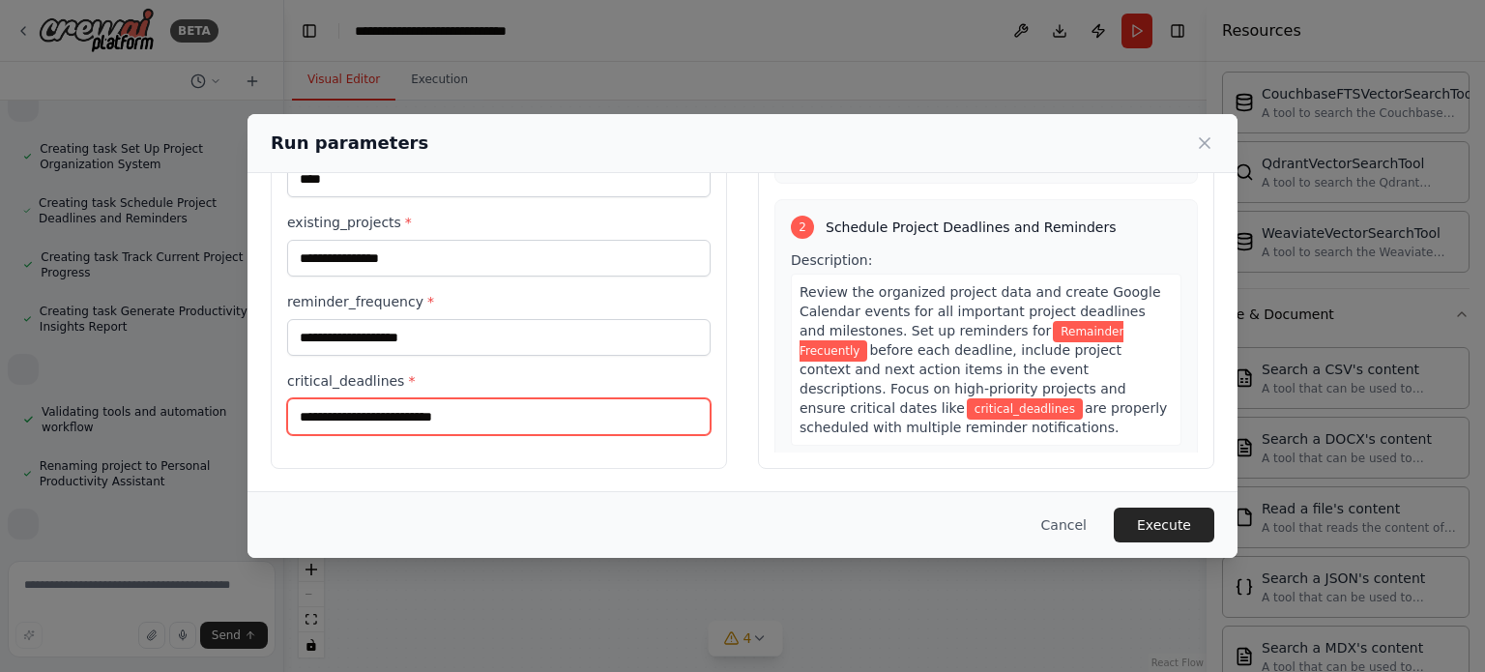
click at [441, 413] on input "critical_deadlines *" at bounding box center [499, 416] width 424 height 37
type input "**********"
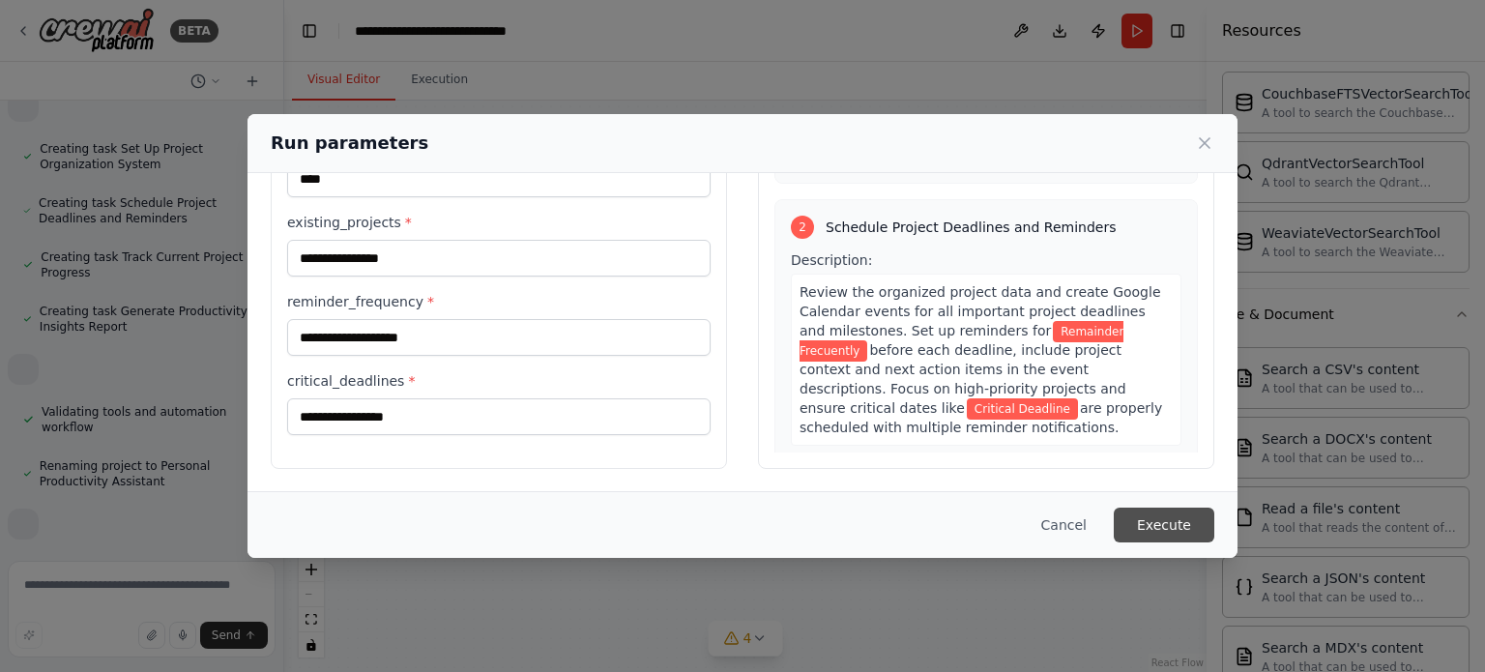
click at [1180, 524] on button "Execute" at bounding box center [1164, 525] width 101 height 35
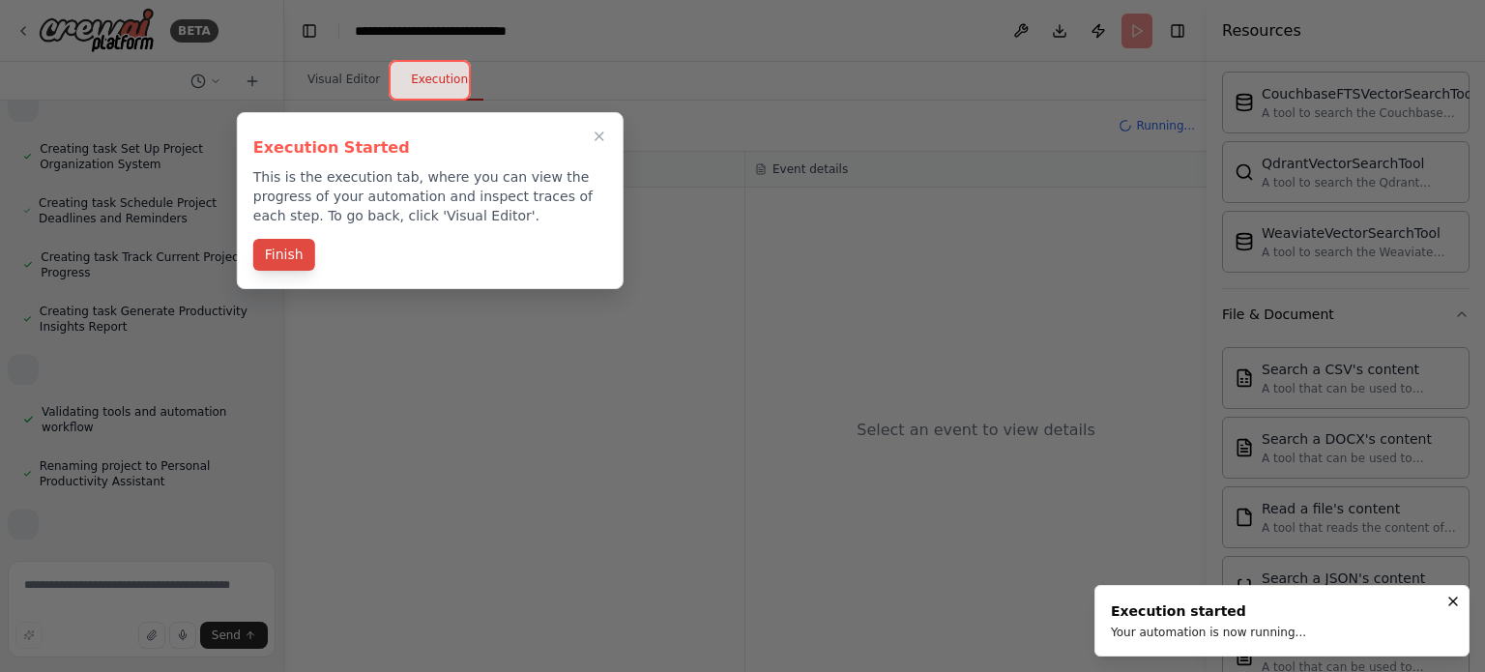
click at [276, 262] on button "Finish" at bounding box center [284, 255] width 62 height 32
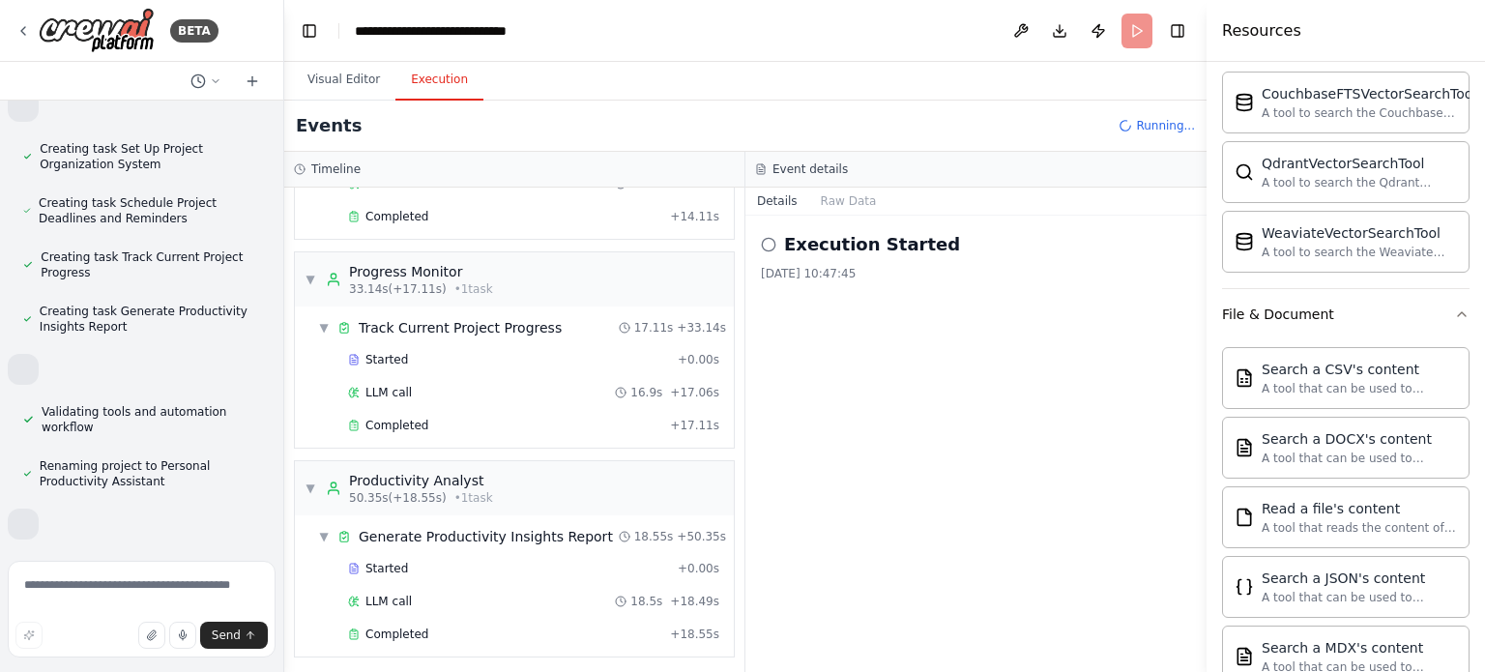
scroll to position [1041, 0]
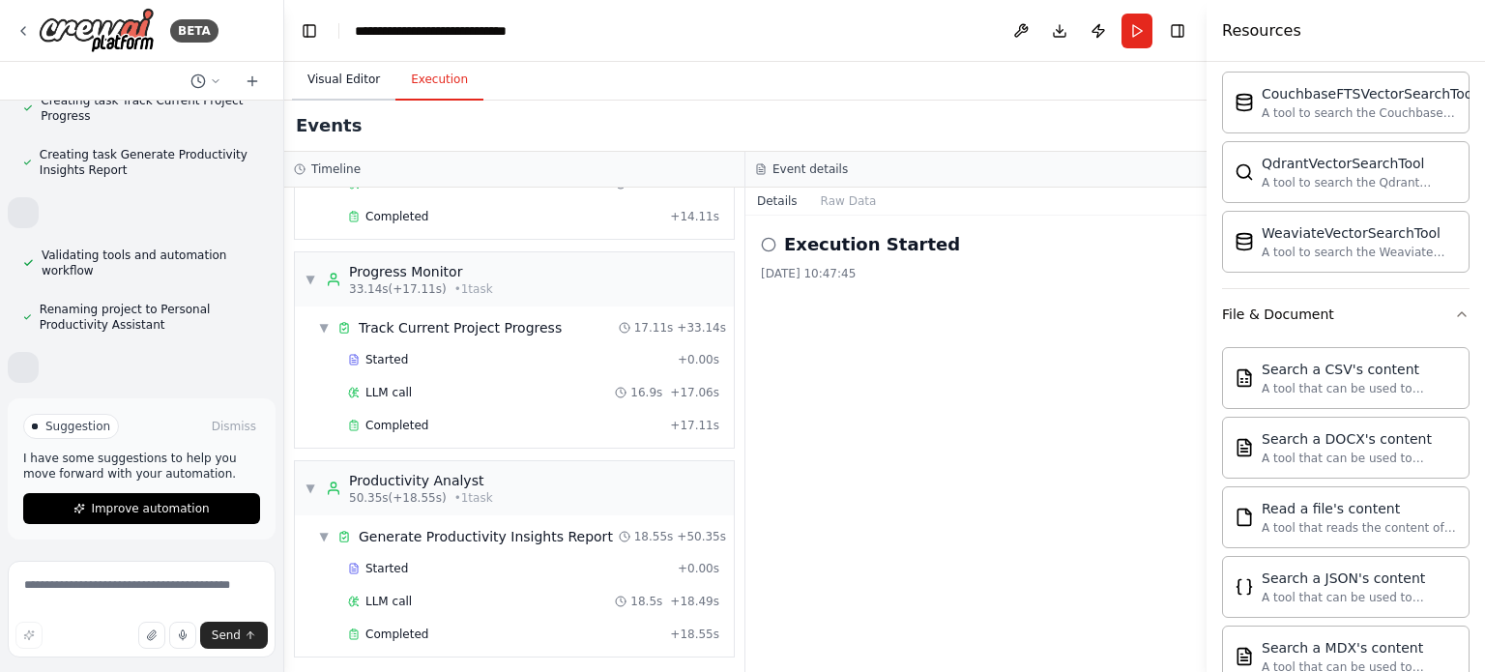
click at [340, 73] on button "Visual Editor" at bounding box center [343, 80] width 103 height 41
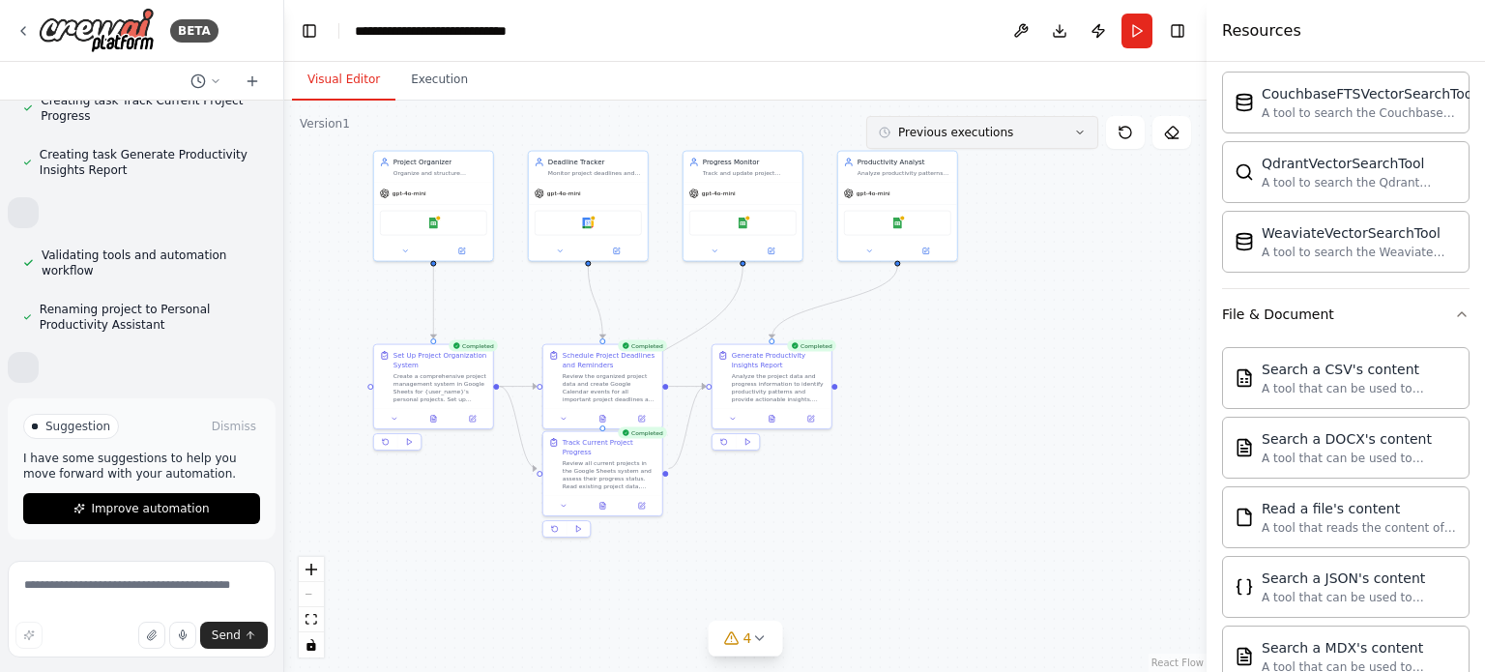
click at [901, 131] on span "Previous executions" at bounding box center [955, 132] width 115 height 15
click at [762, 643] on icon at bounding box center [758, 638] width 15 height 15
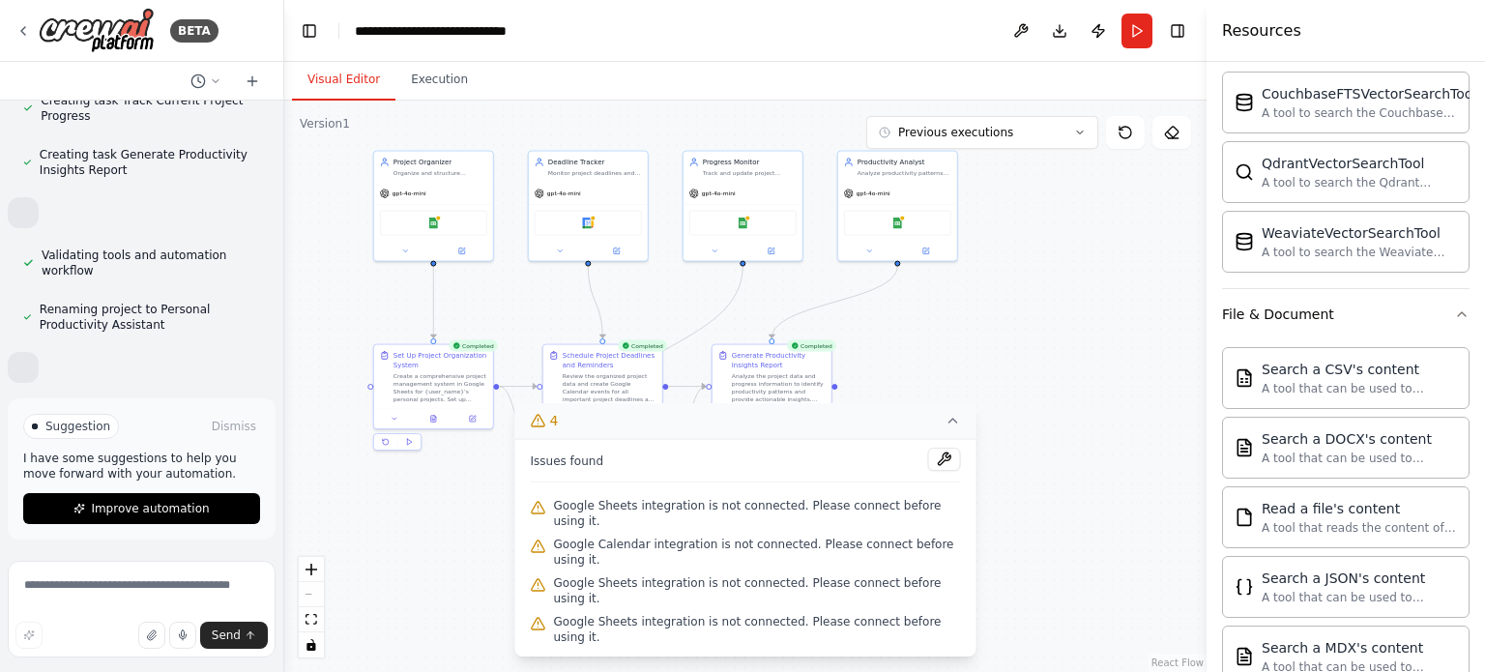
click at [1102, 452] on div ".deletable-edge-delete-btn { width: 20px; height: 20px; border: 0px solid #ffff…" at bounding box center [745, 387] width 923 height 572
click at [434, 220] on img at bounding box center [433, 222] width 12 height 12
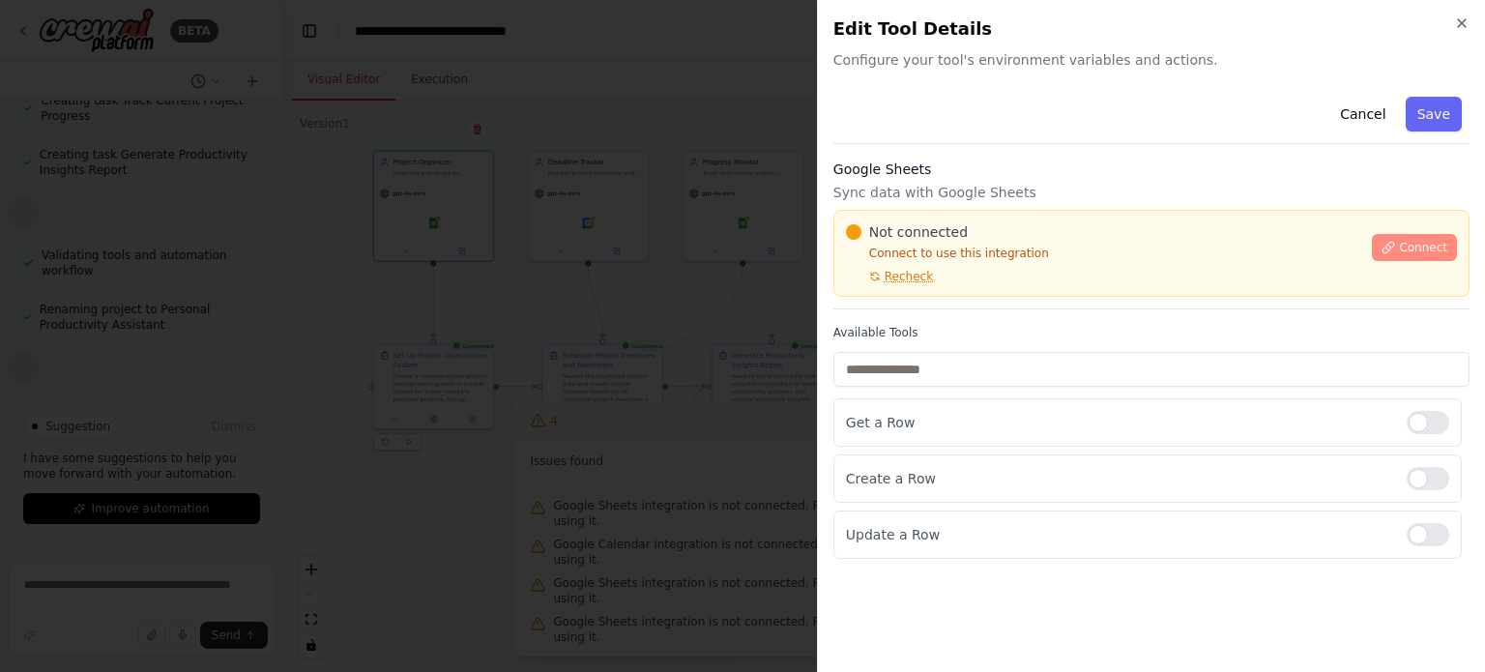
click at [1424, 244] on span "Connect" at bounding box center [1423, 247] width 48 height 15
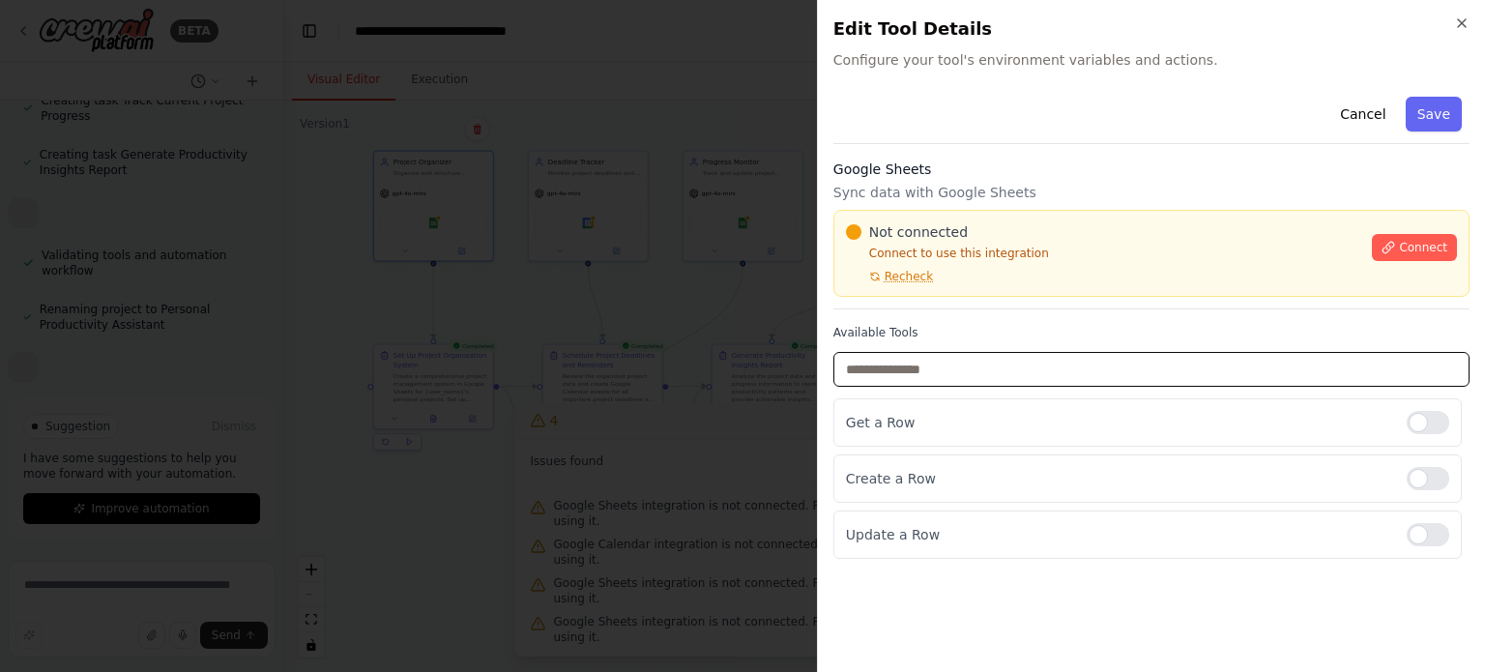
click at [975, 369] on input "text" at bounding box center [1152, 369] width 636 height 35
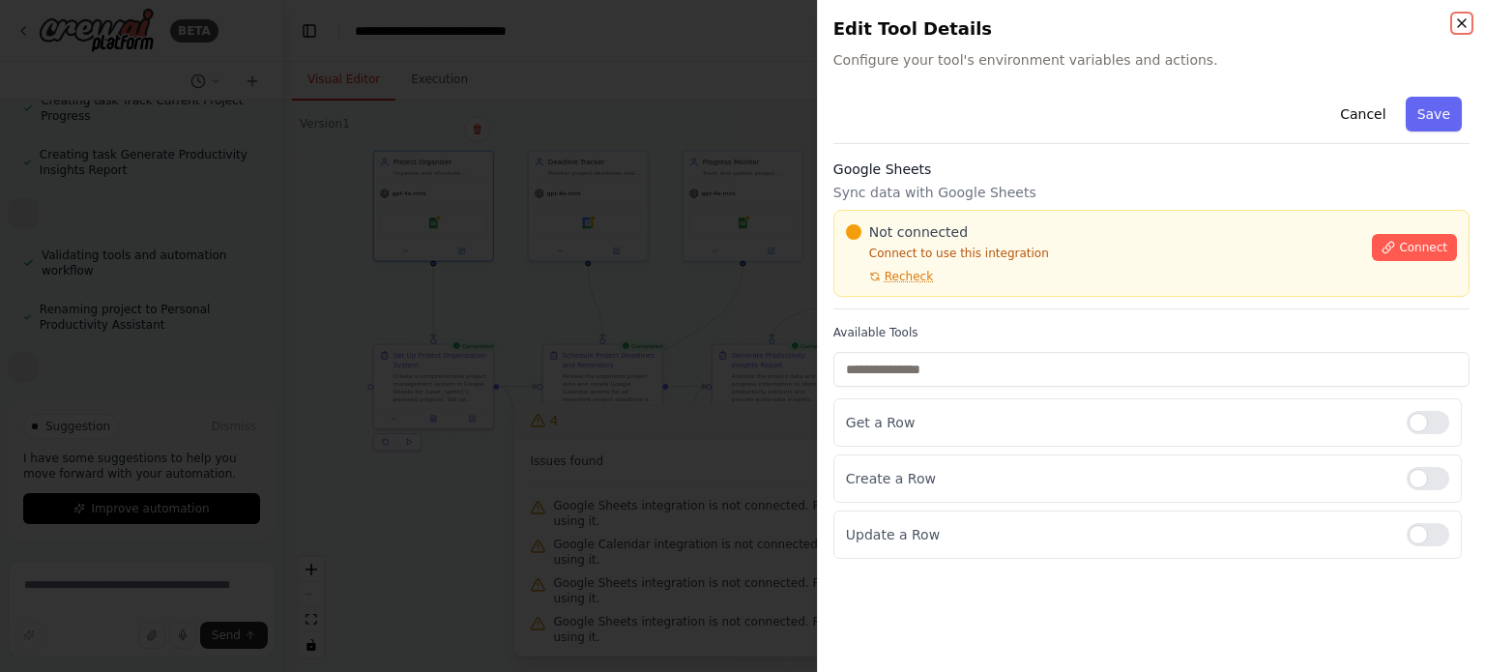
click at [1466, 22] on icon "button" at bounding box center [1461, 22] width 15 height 15
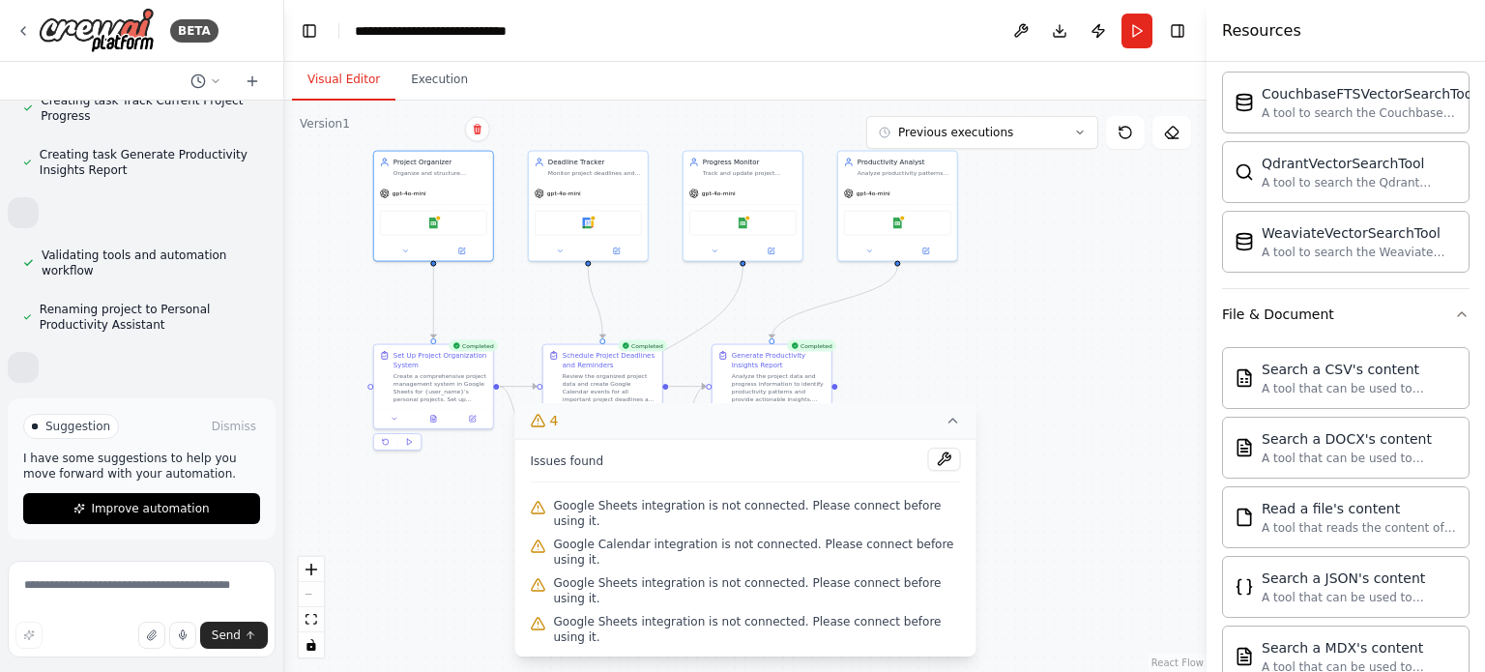
click at [1092, 260] on div ".deletable-edge-delete-btn { width: 20px; height: 20px; border: 0px solid #ffff…" at bounding box center [745, 387] width 923 height 572
click at [946, 428] on icon at bounding box center [953, 420] width 15 height 15
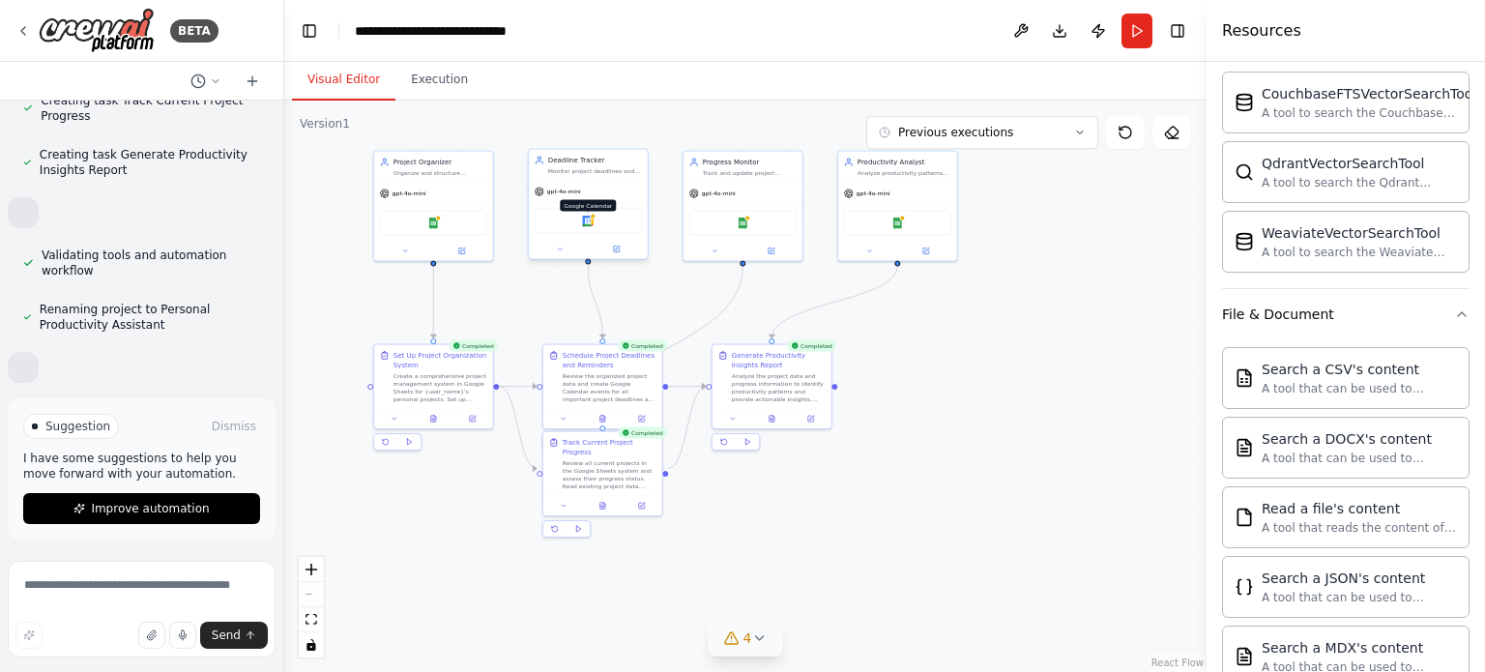
click at [590, 220] on img at bounding box center [588, 222] width 12 height 12
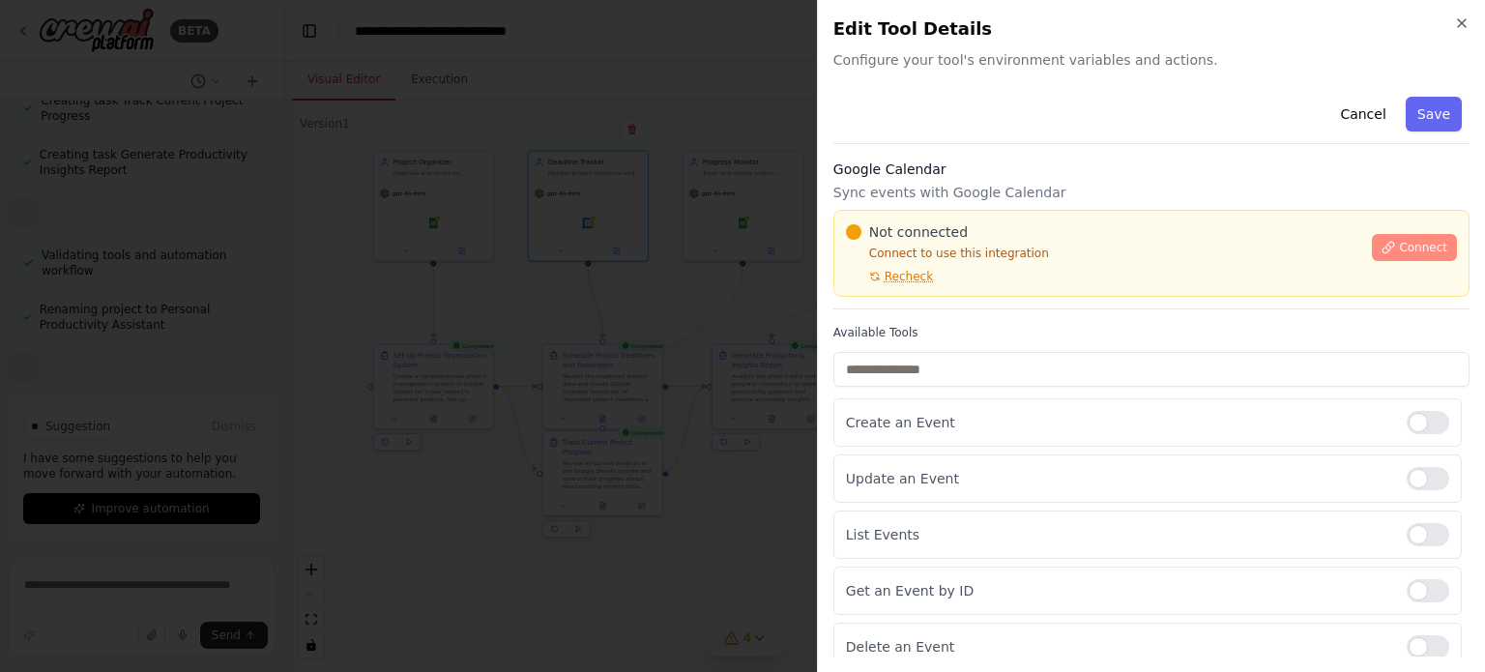
click at [1423, 244] on span "Connect" at bounding box center [1423, 247] width 48 height 15
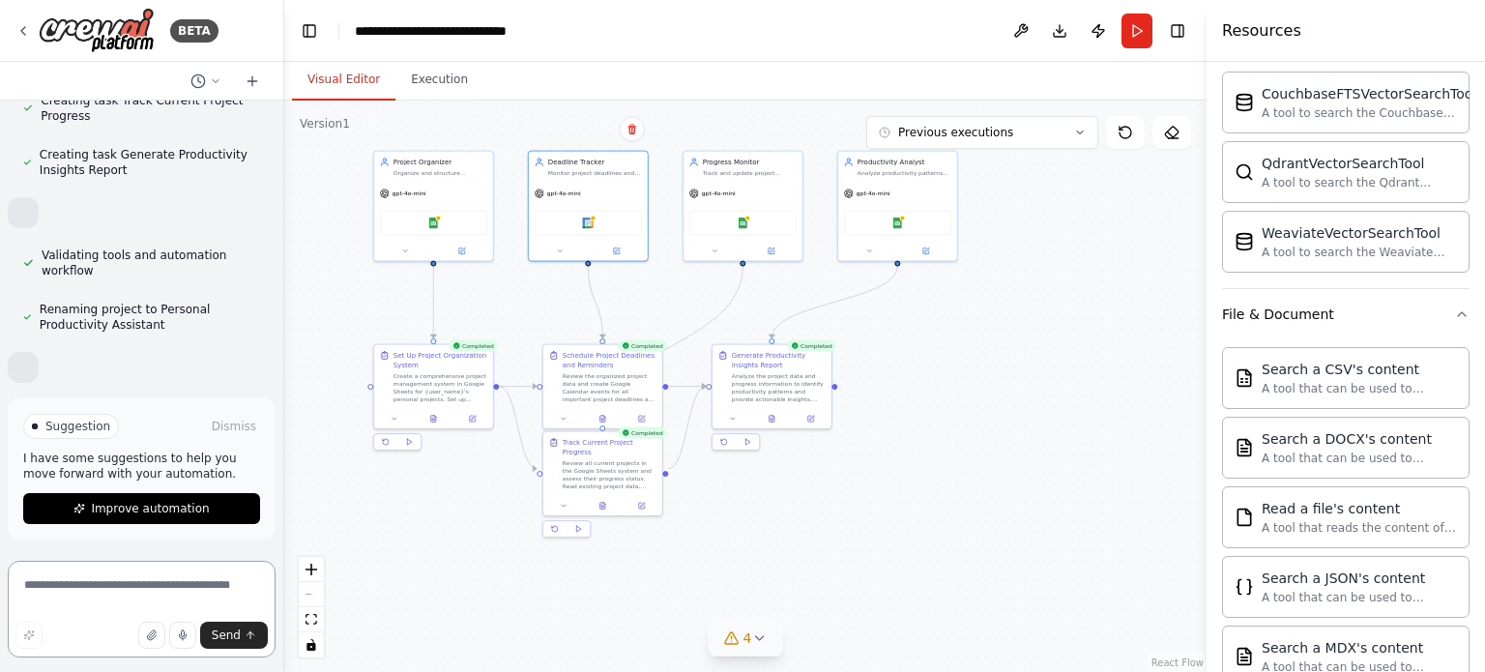
click at [116, 587] on textarea at bounding box center [142, 609] width 268 height 97
click at [100, 584] on textarea at bounding box center [142, 609] width 268 height 97
click at [35, 586] on textarea at bounding box center [142, 609] width 268 height 97
type textarea "*"
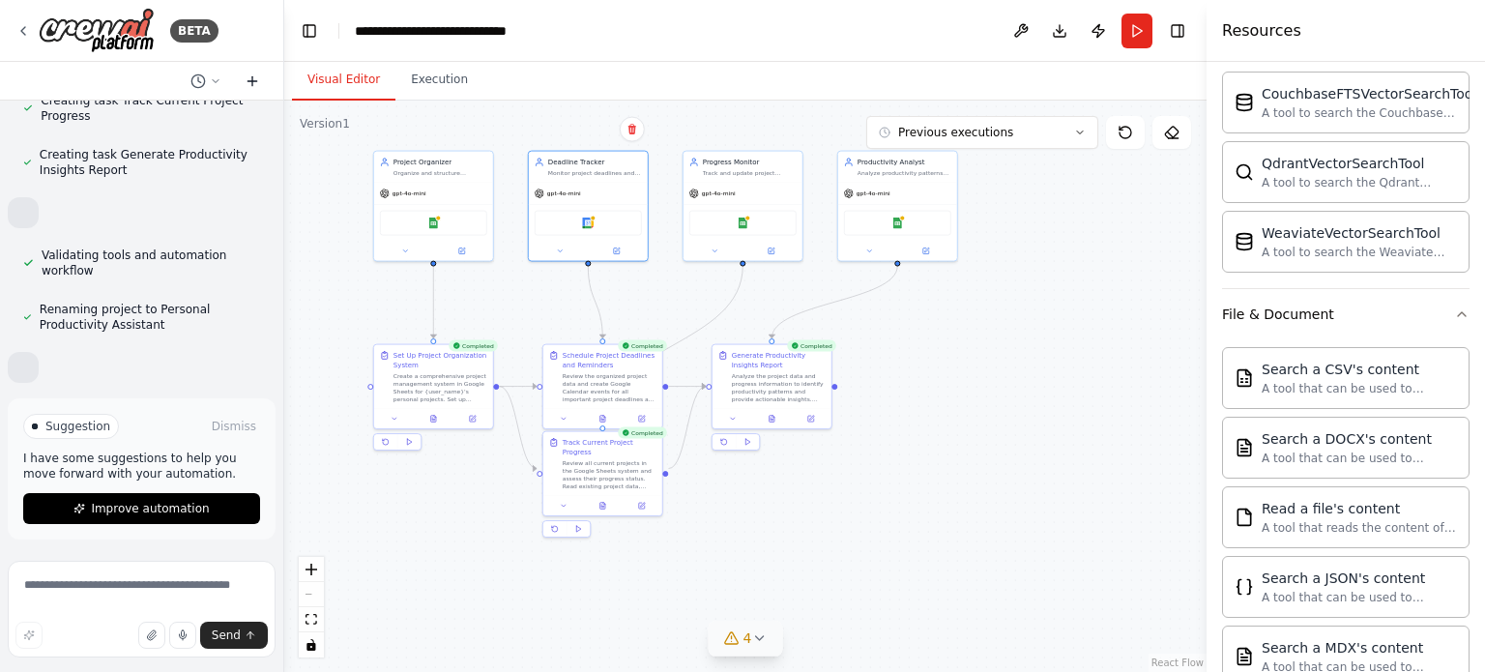
click at [255, 81] on icon at bounding box center [252, 81] width 9 height 0
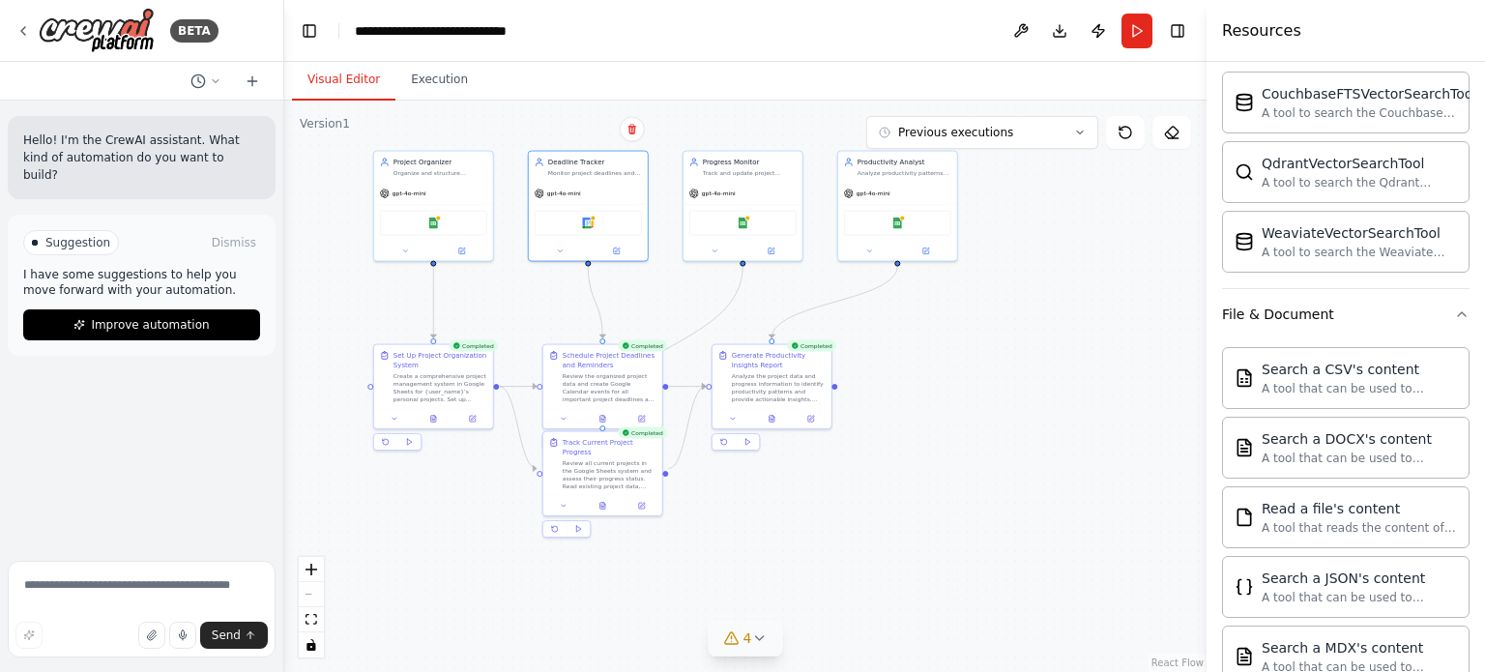
click at [325, 124] on div "Version 1" at bounding box center [325, 123] width 50 height 15
click at [218, 76] on icon at bounding box center [216, 81] width 12 height 12
click at [316, 196] on div ".deletable-edge-delete-btn { width: 20px; height: 20px; border: 0px solid #ffff…" at bounding box center [745, 387] width 923 height 572
click at [309, 564] on icon "zoom in" at bounding box center [312, 570] width 12 height 12
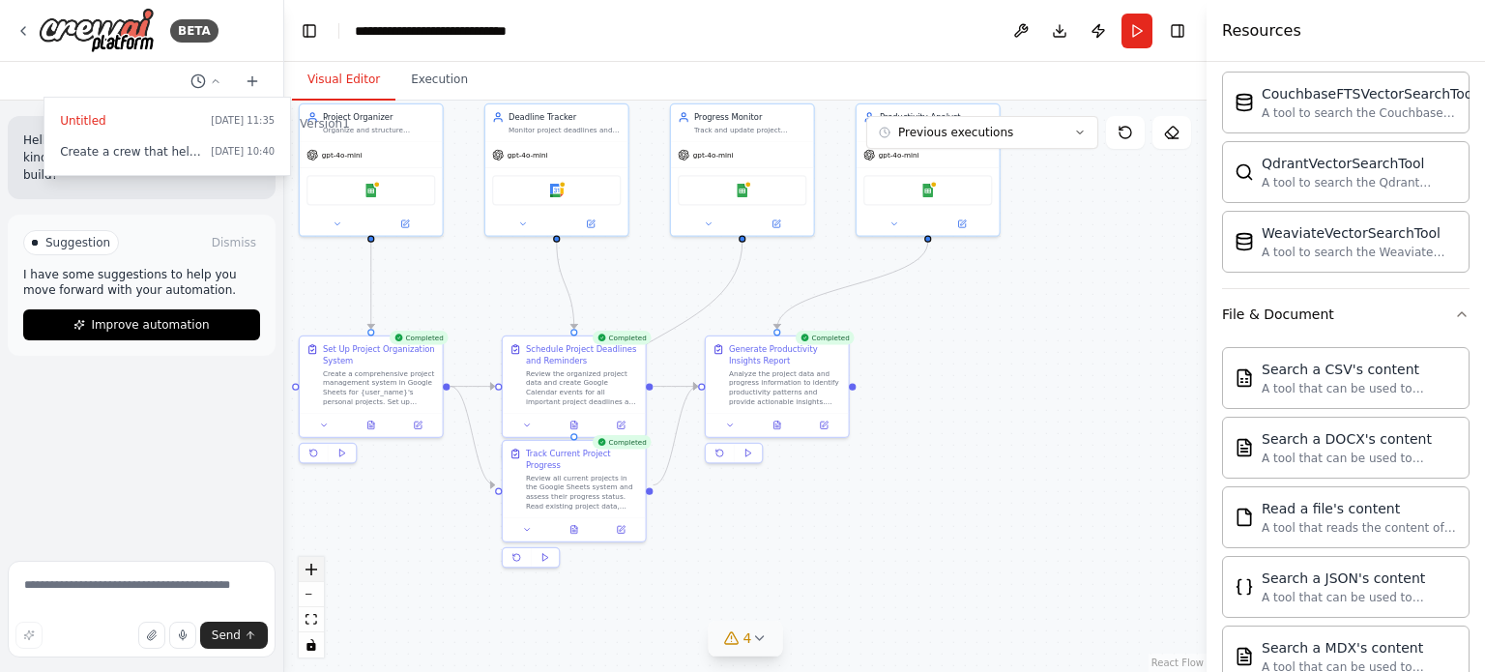
click at [309, 564] on icon "zoom in" at bounding box center [312, 570] width 12 height 12
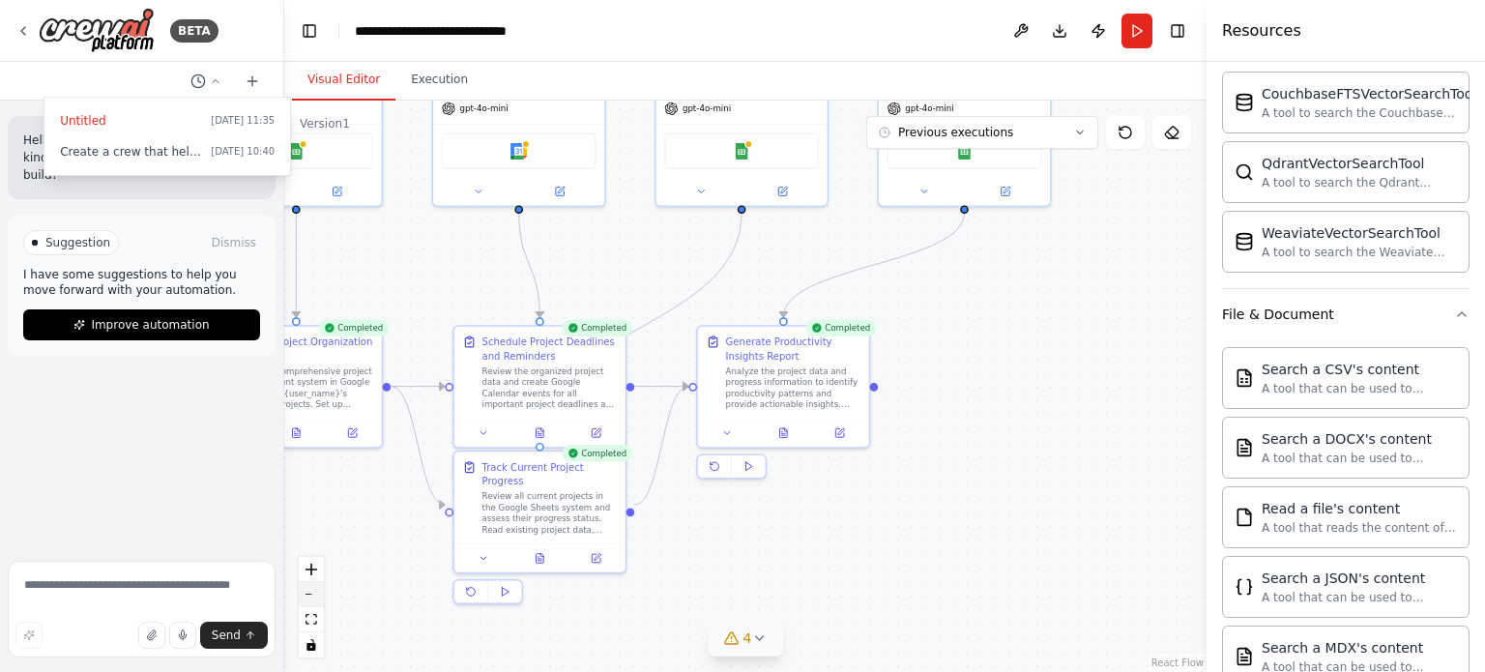
click at [311, 583] on button "zoom out" at bounding box center [311, 594] width 25 height 25
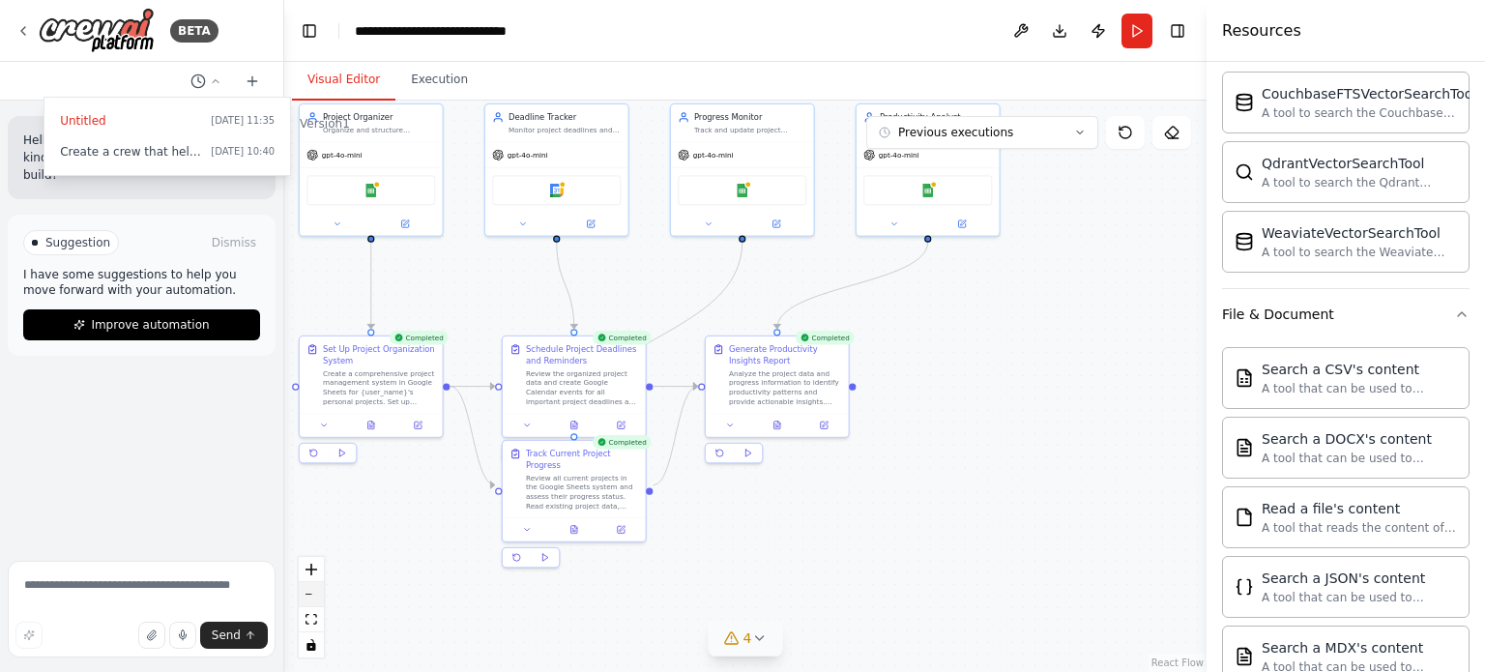
click at [311, 583] on button "zoom out" at bounding box center [311, 594] width 25 height 25
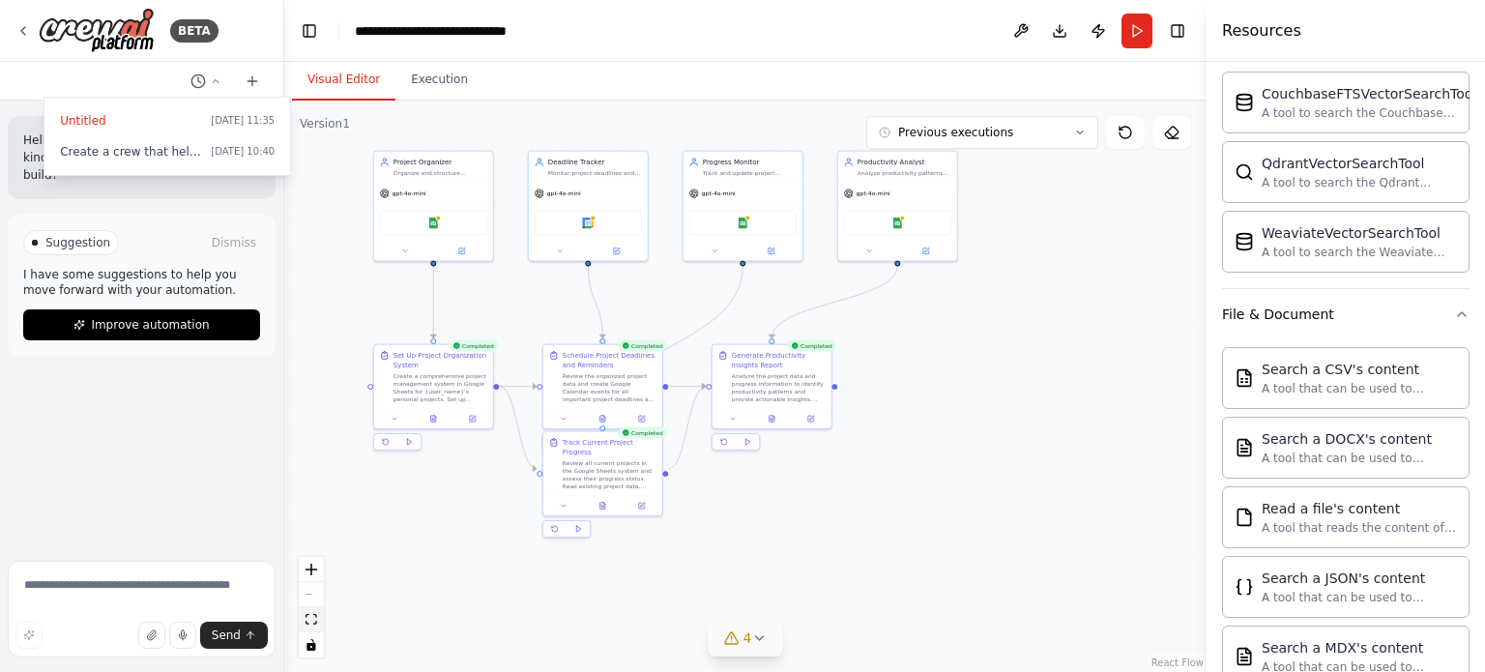
click at [309, 619] on icon "fit view" at bounding box center [312, 619] width 12 height 11
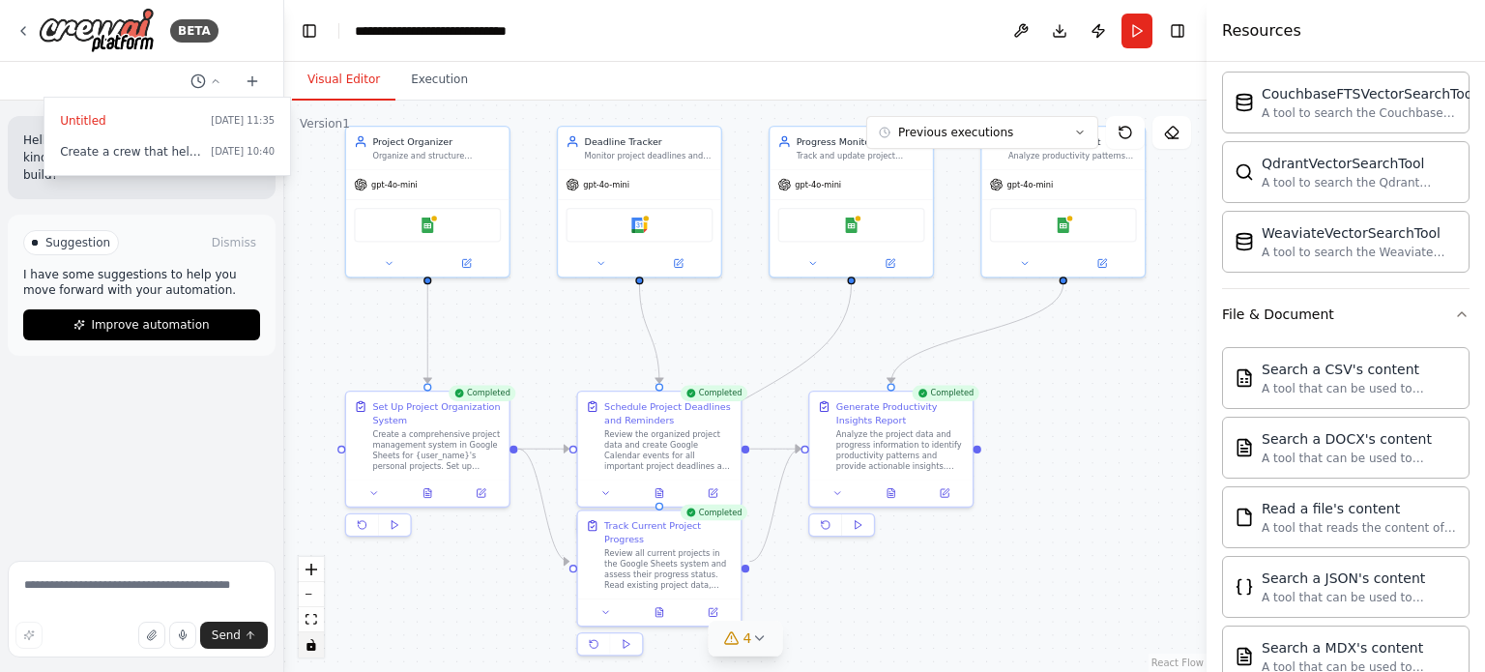
click at [308, 642] on icon "toggle interactivity" at bounding box center [312, 645] width 12 height 12
click at [310, 645] on icon "toggle interactivity" at bounding box center [311, 645] width 9 height 12
click at [994, 605] on div ".deletable-edge-delete-btn { width: 20px; height: 20px; border: 0px solid #ffff…" at bounding box center [745, 387] width 923 height 572
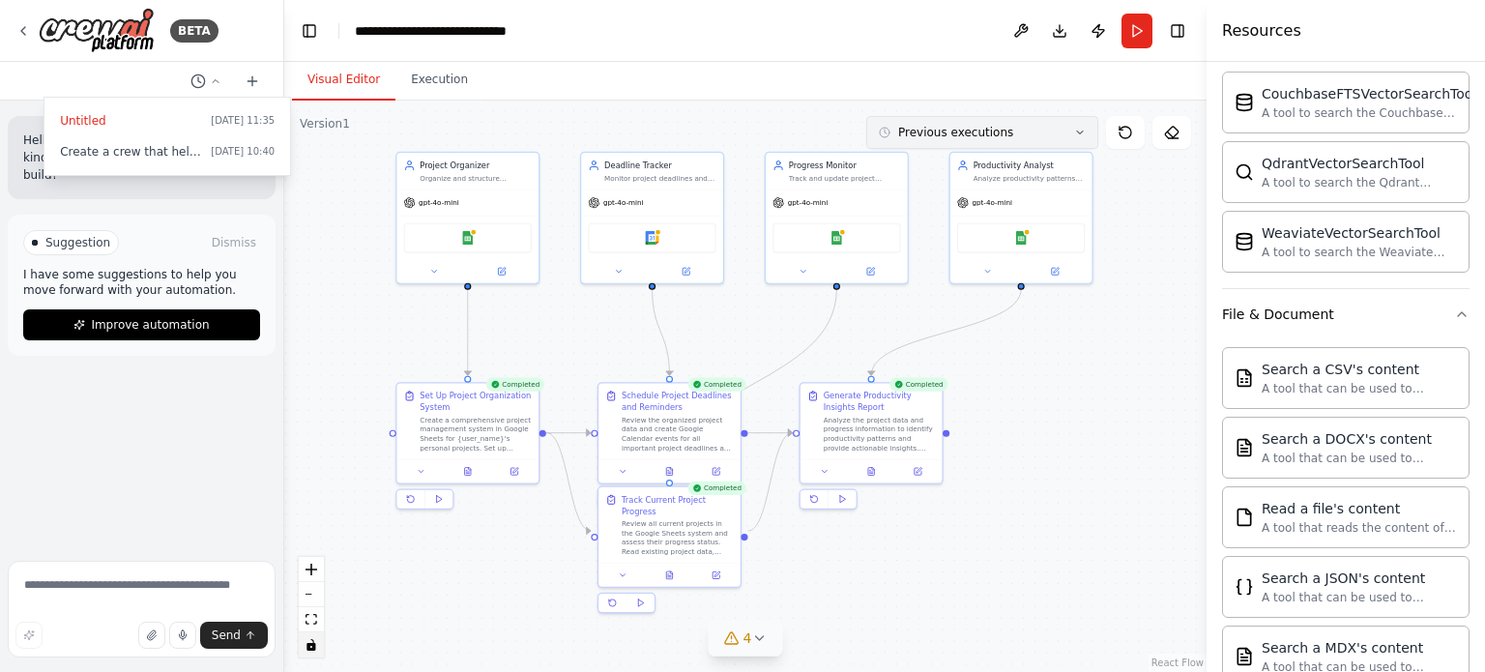
click at [1079, 132] on icon at bounding box center [1080, 133] width 6 height 3
click at [1129, 206] on div ".deletable-edge-delete-btn { width: 20px; height: 20px; border: 0px solid #ffff…" at bounding box center [745, 387] width 923 height 572
click at [122, 114] on span "Untitled" at bounding box center [131, 120] width 143 height 15
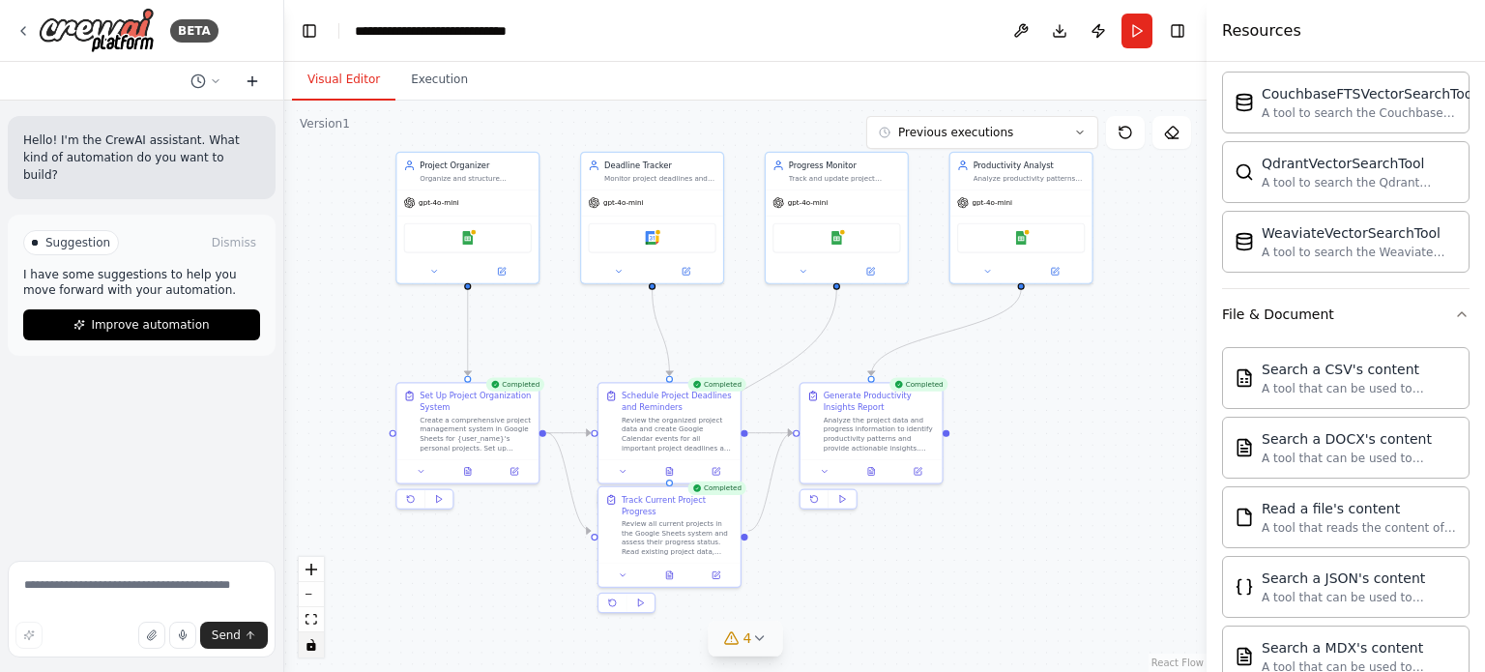
click at [257, 79] on icon at bounding box center [252, 80] width 15 height 15
click at [258, 80] on icon at bounding box center [252, 80] width 15 height 15
click at [214, 78] on icon at bounding box center [216, 81] width 12 height 12
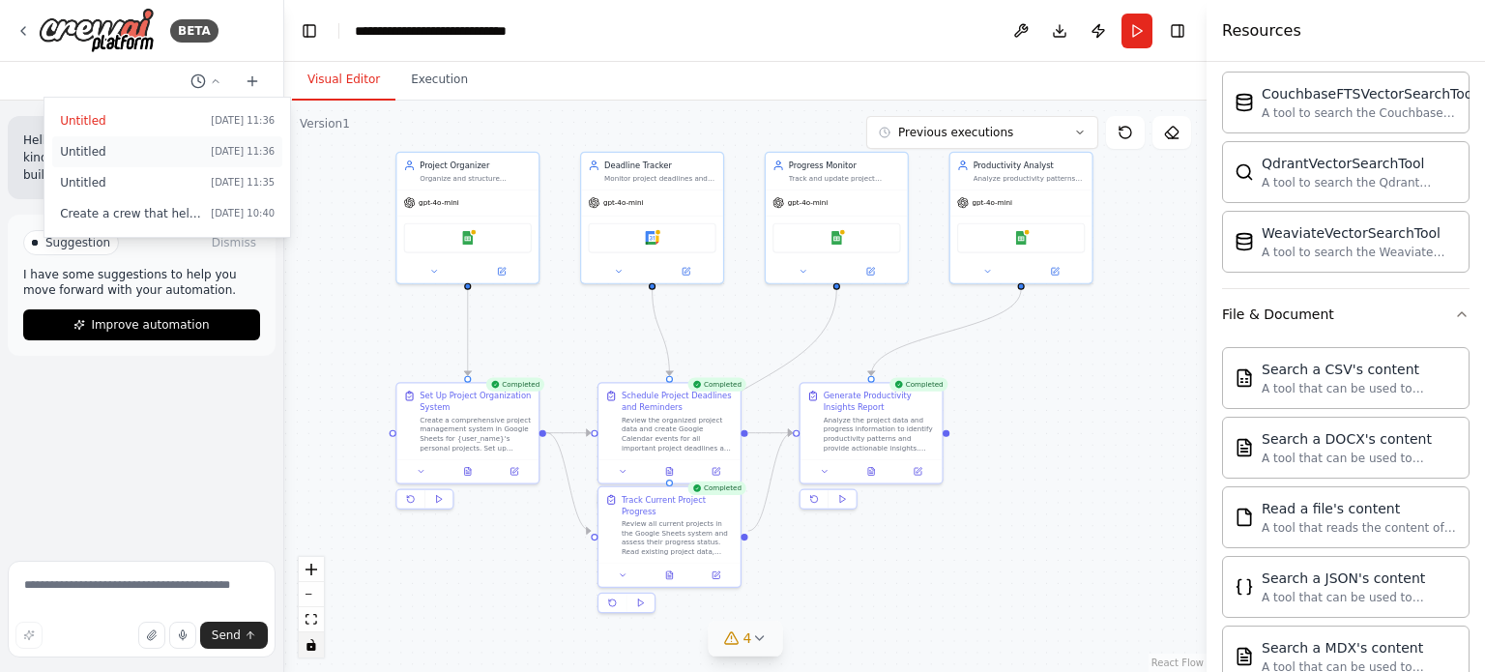
click at [80, 150] on span "Untitled" at bounding box center [131, 151] width 143 height 15
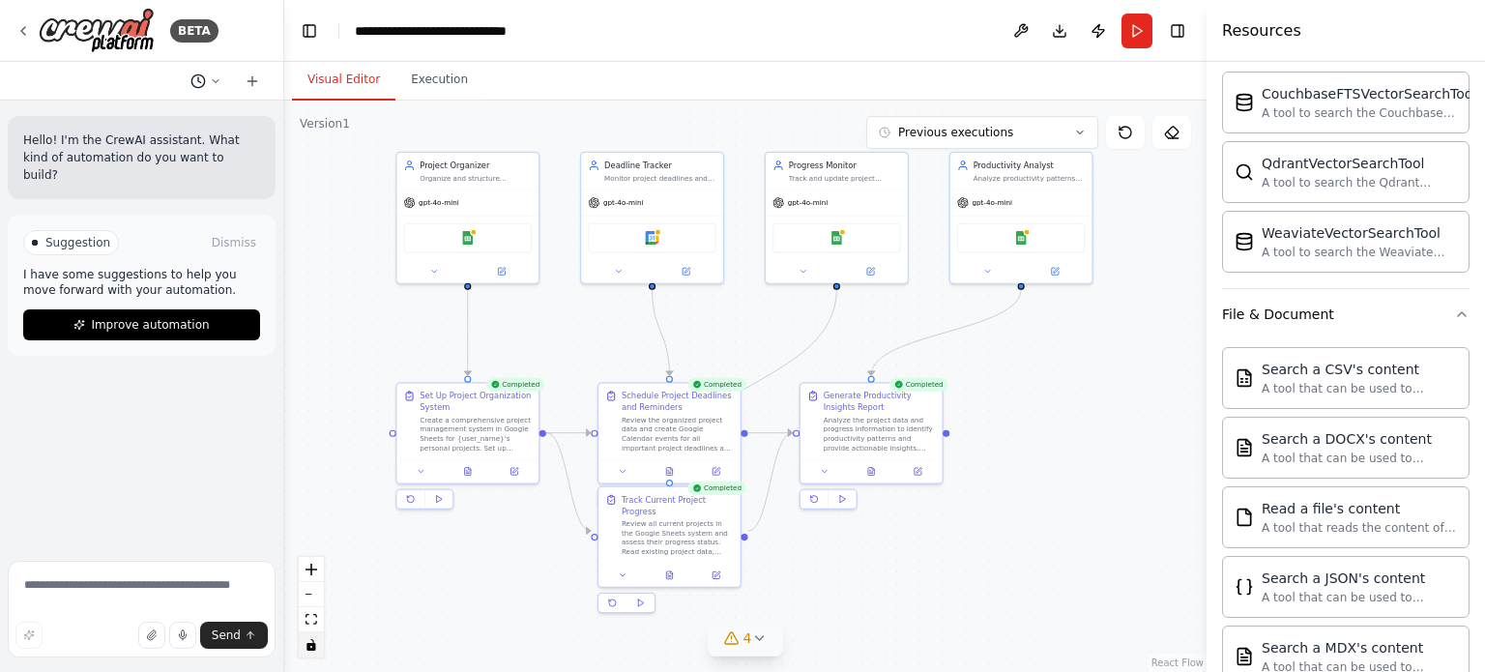
click at [219, 79] on icon at bounding box center [216, 80] width 6 height 3
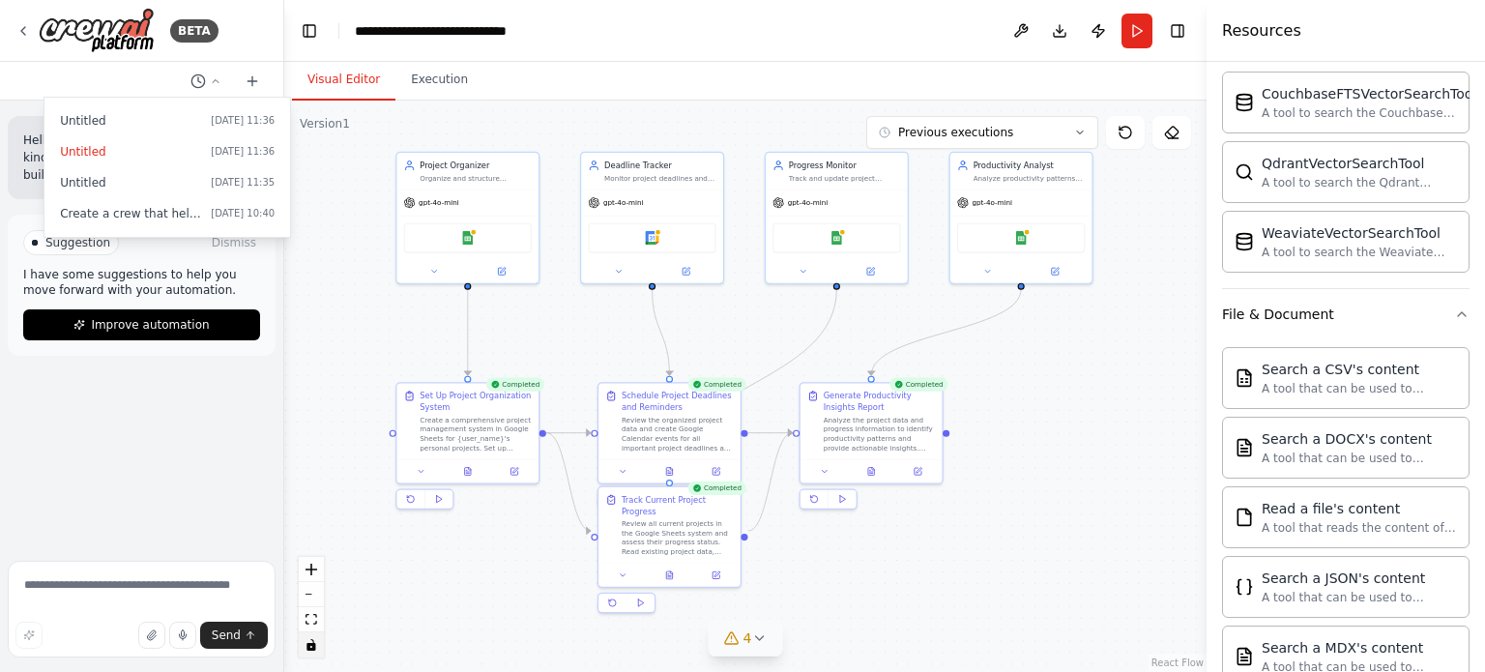
click at [143, 581] on div at bounding box center [142, 336] width 284 height 672
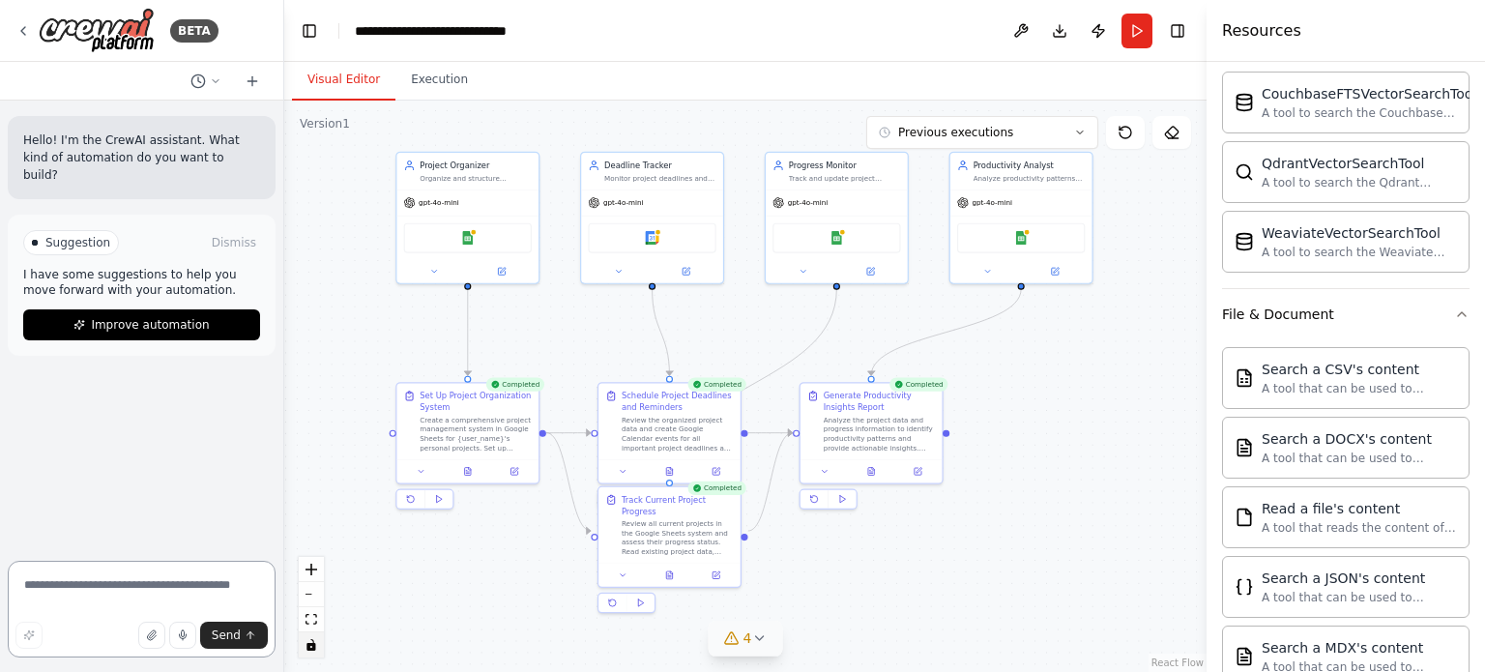
click at [143, 583] on textarea at bounding box center [142, 609] width 268 height 97
type textarea "**********"
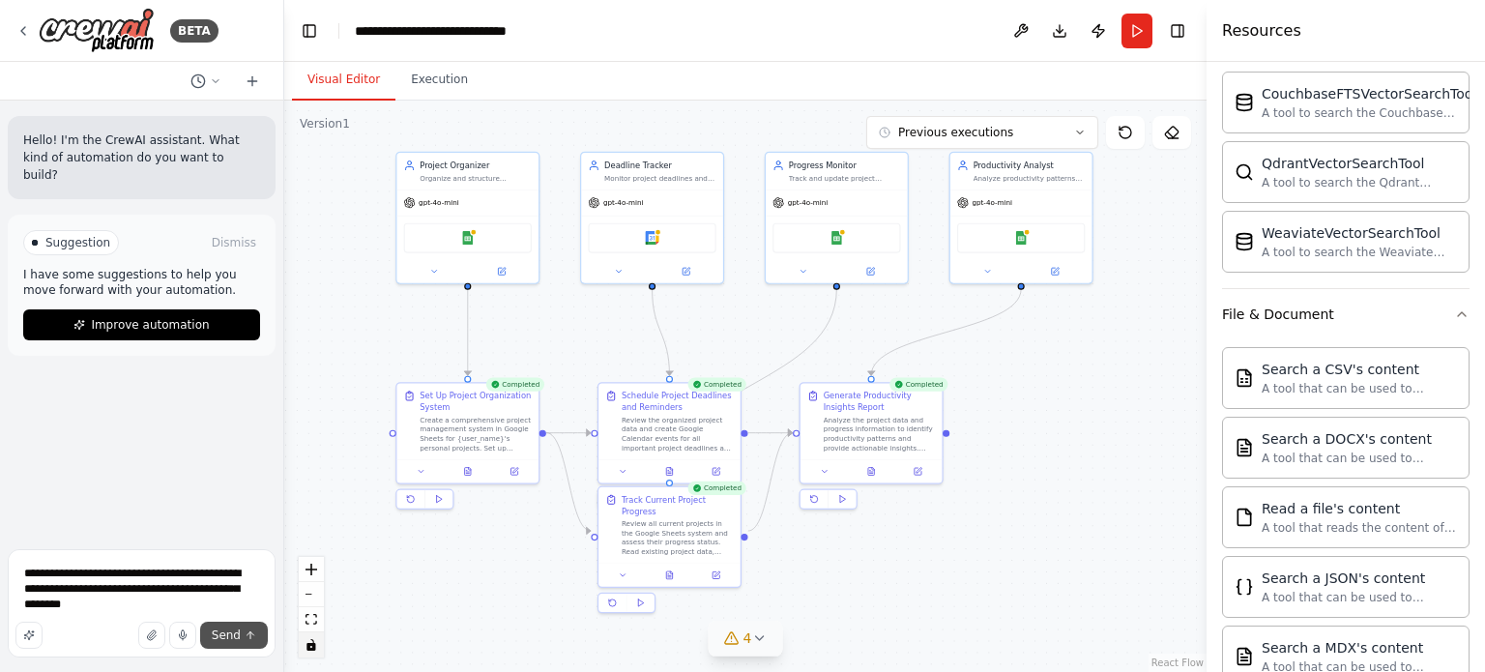
click at [232, 635] on span "Send" at bounding box center [226, 635] width 29 height 15
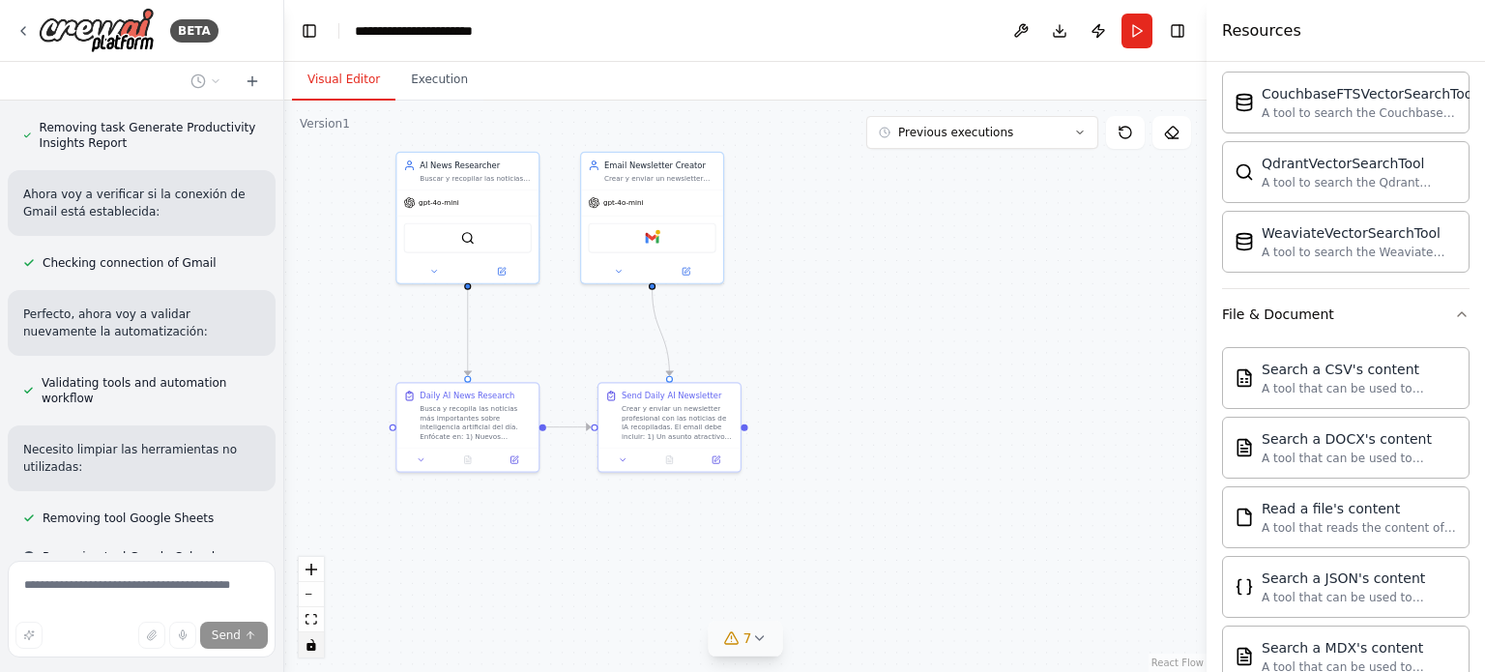
scroll to position [2099, 0]
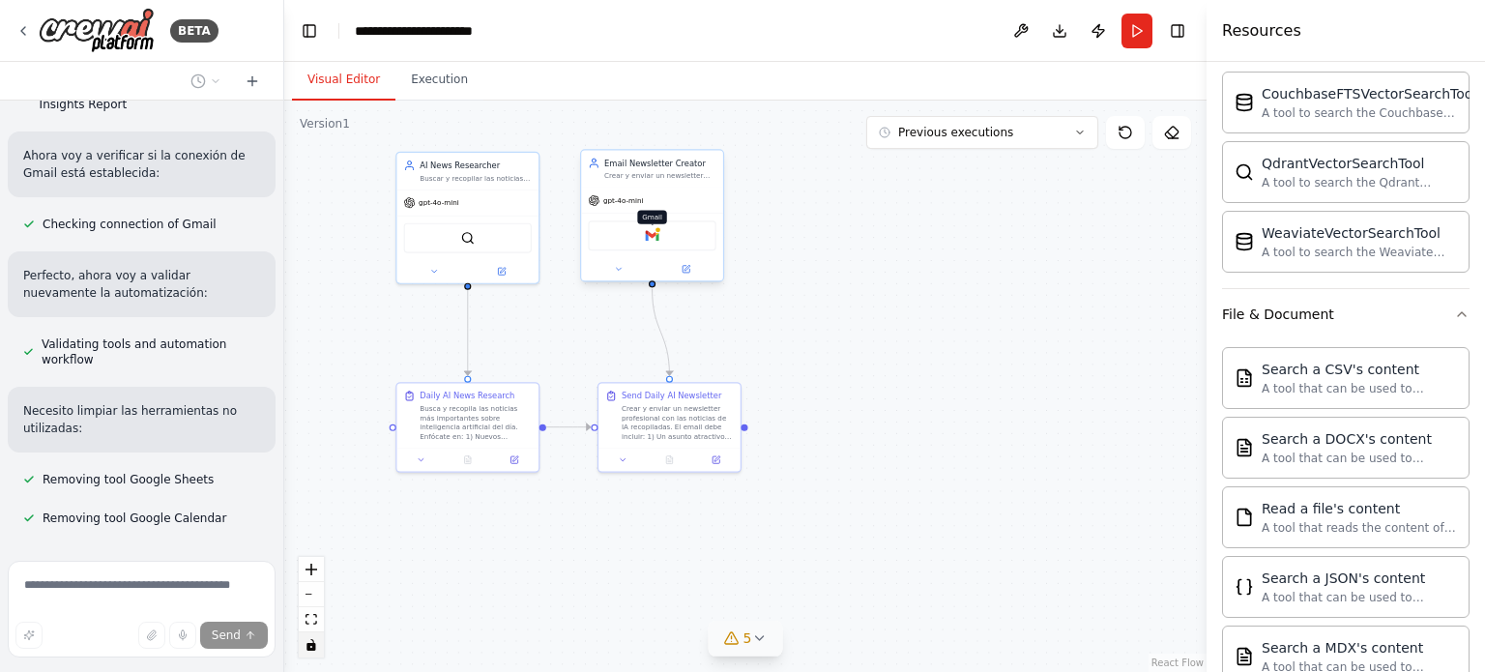
click at [654, 235] on img at bounding box center [652, 236] width 14 height 14
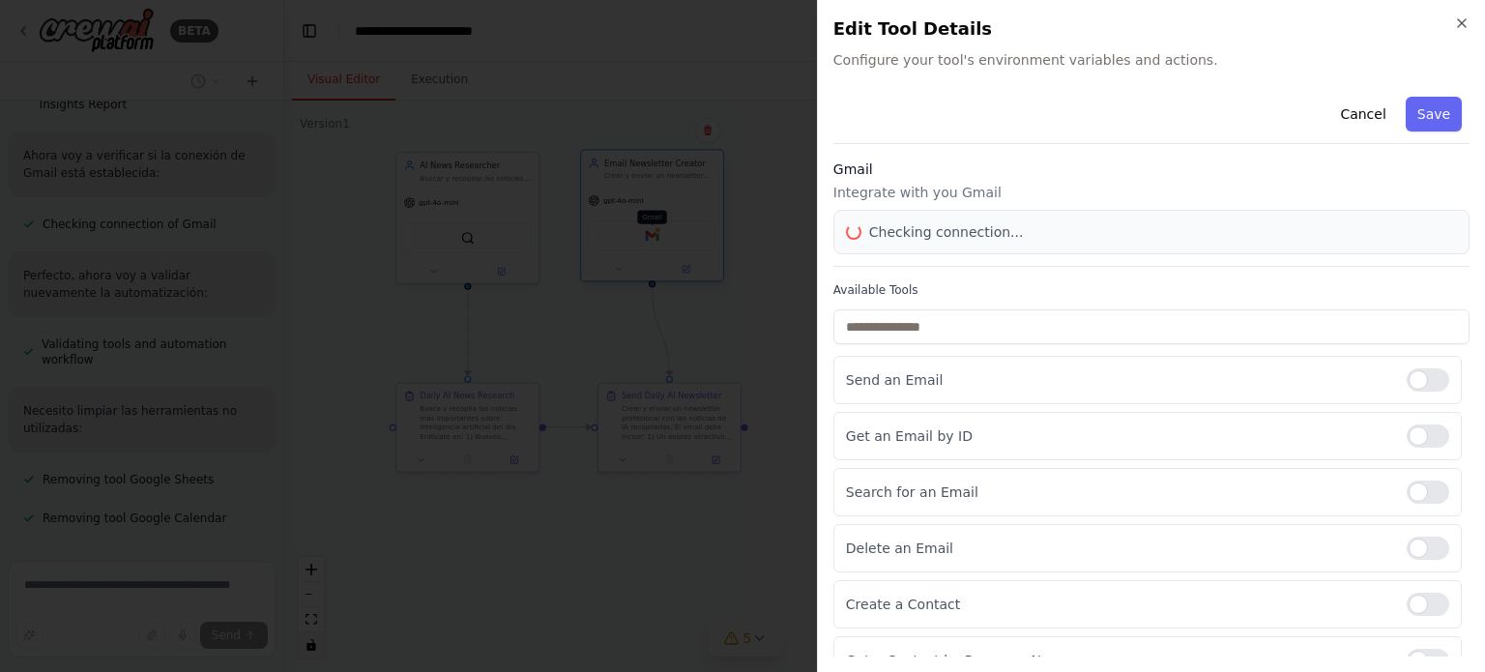
scroll to position [2137, 0]
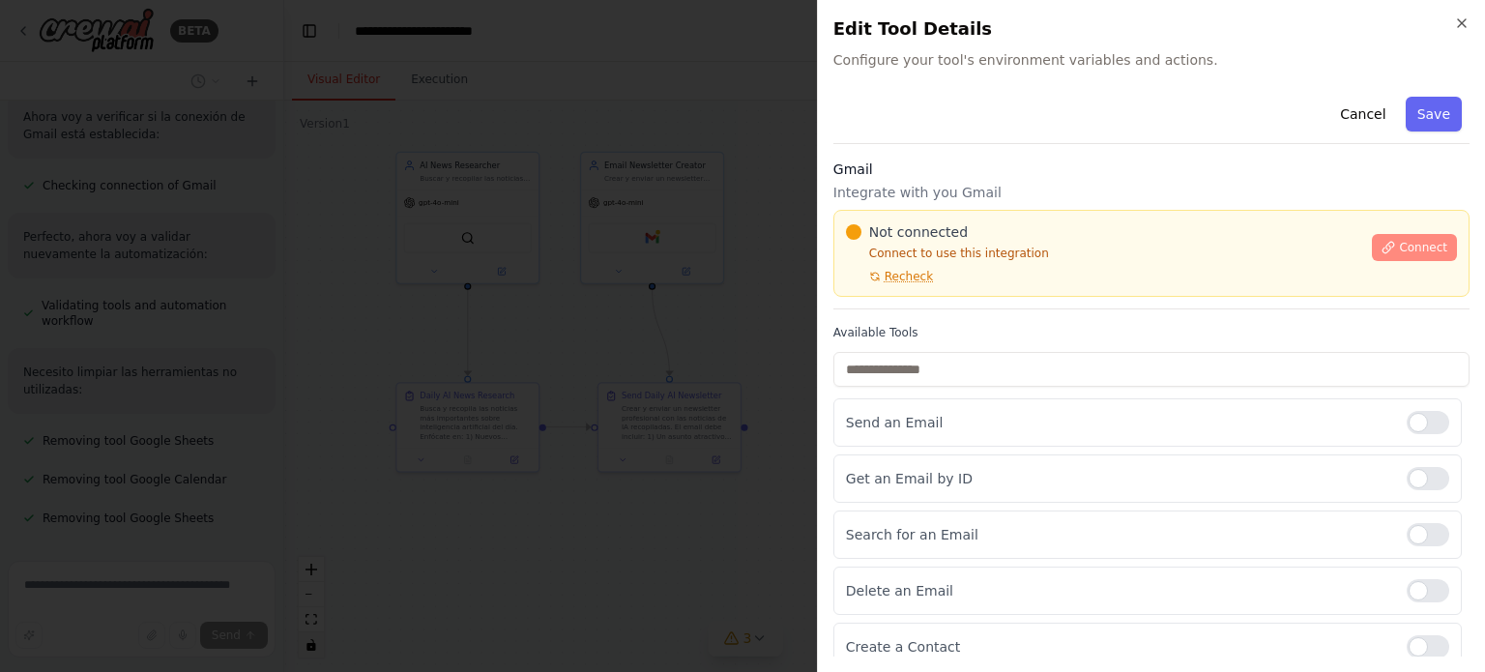
click at [1400, 244] on span "Connect" at bounding box center [1423, 247] width 48 height 15
click at [1346, 109] on button "Cancel" at bounding box center [1363, 114] width 69 height 35
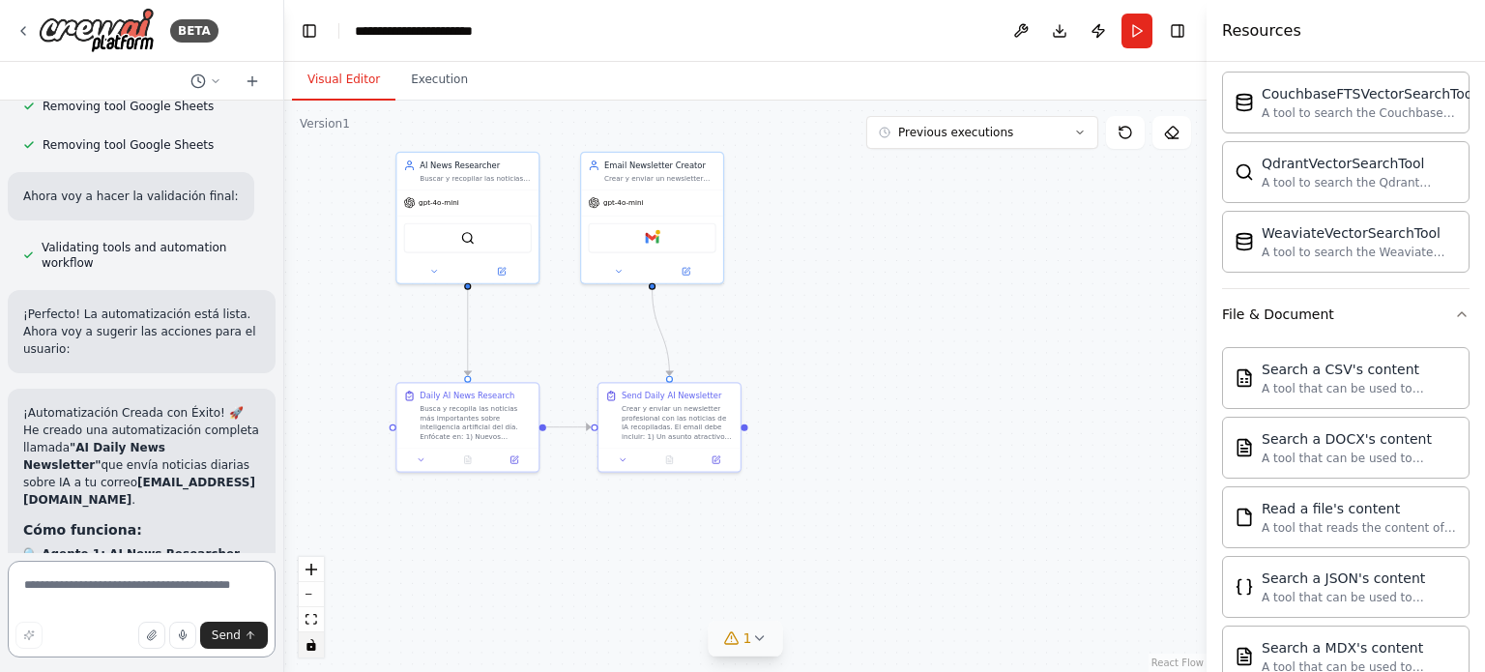
scroll to position [3147, 0]
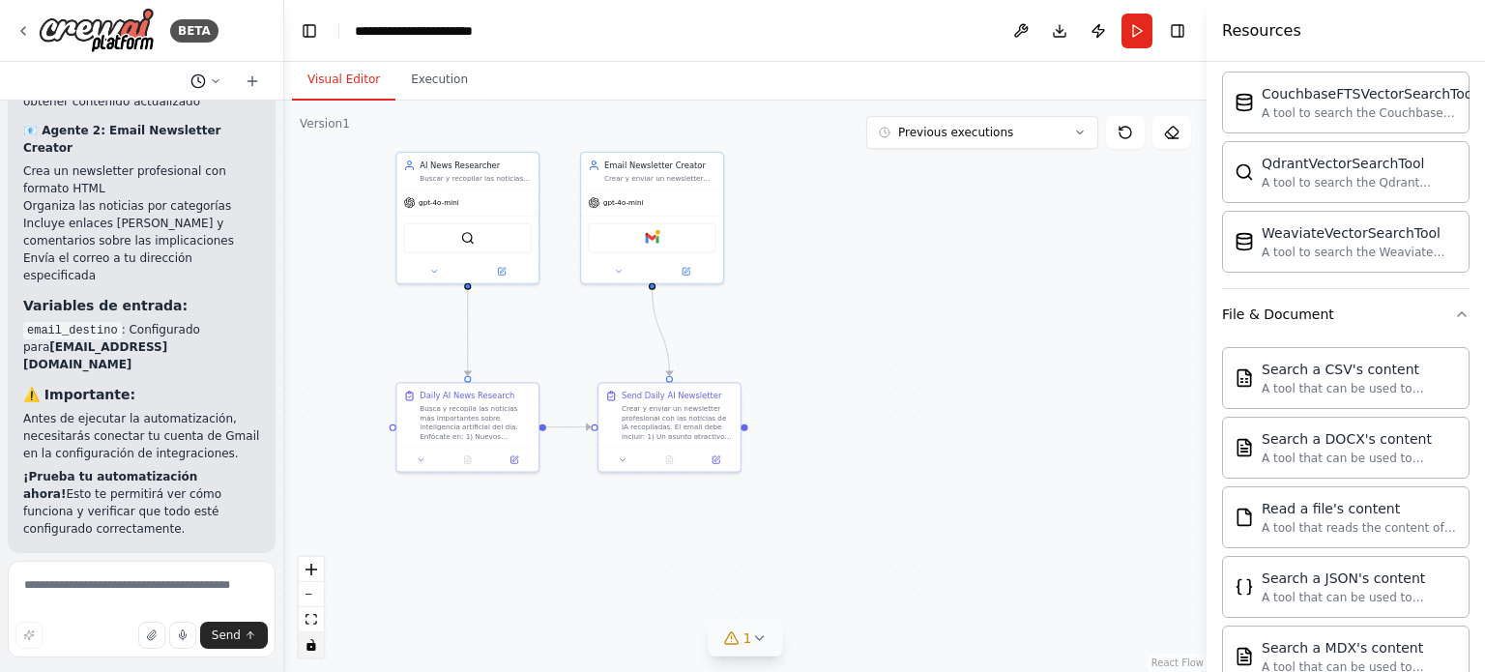
click at [214, 80] on icon at bounding box center [216, 80] width 6 height 3
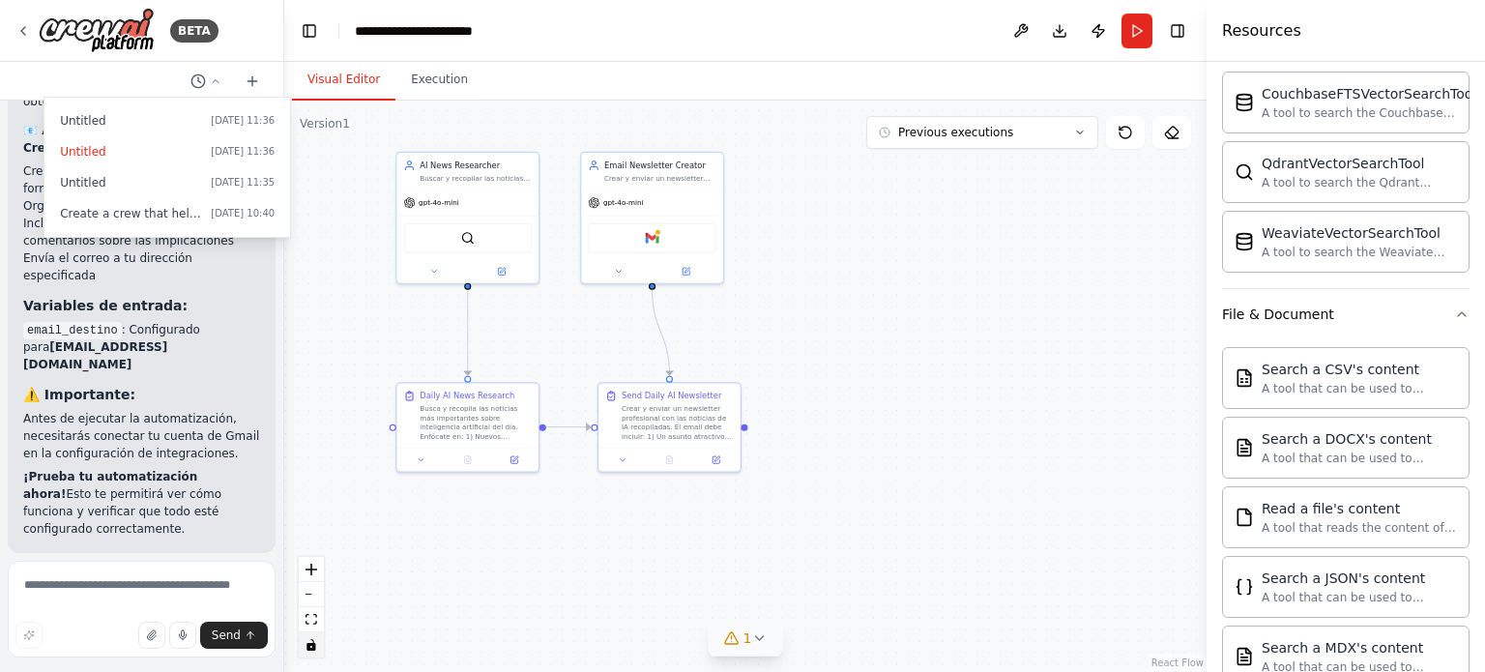
click at [826, 134] on div ".deletable-edge-delete-btn { width: 20px; height: 20px; border: 0px solid #ffff…" at bounding box center [745, 387] width 923 height 572
click at [719, 38] on header "**********" at bounding box center [745, 31] width 923 height 62
click at [710, 39] on header "**********" at bounding box center [745, 31] width 923 height 62
click at [777, 222] on div ".deletable-edge-delete-btn { width: 20px; height: 20px; border: 0px solid #ffff…" at bounding box center [745, 387] width 923 height 572
click at [881, 208] on div ".deletable-edge-delete-btn { width: 20px; height: 20px; border: 0px solid #ffff…" at bounding box center [745, 387] width 923 height 572
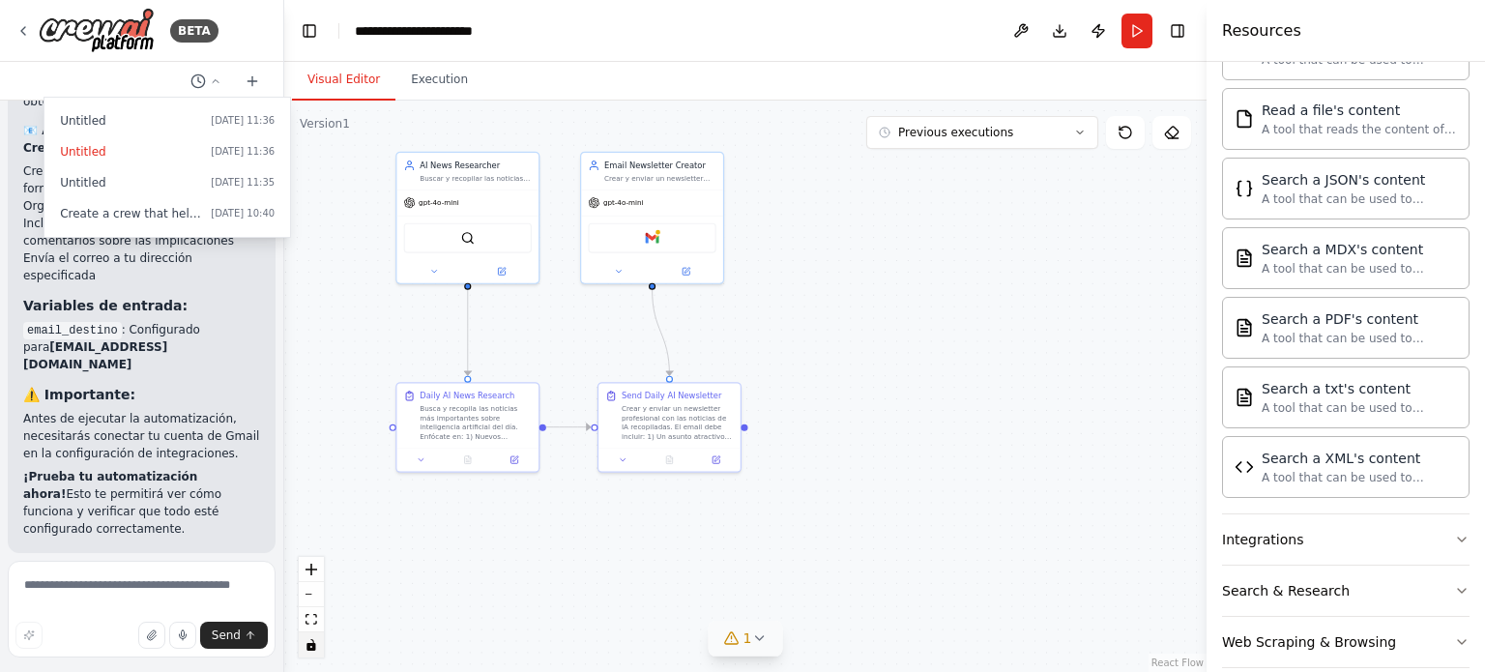
scroll to position [806, 0]
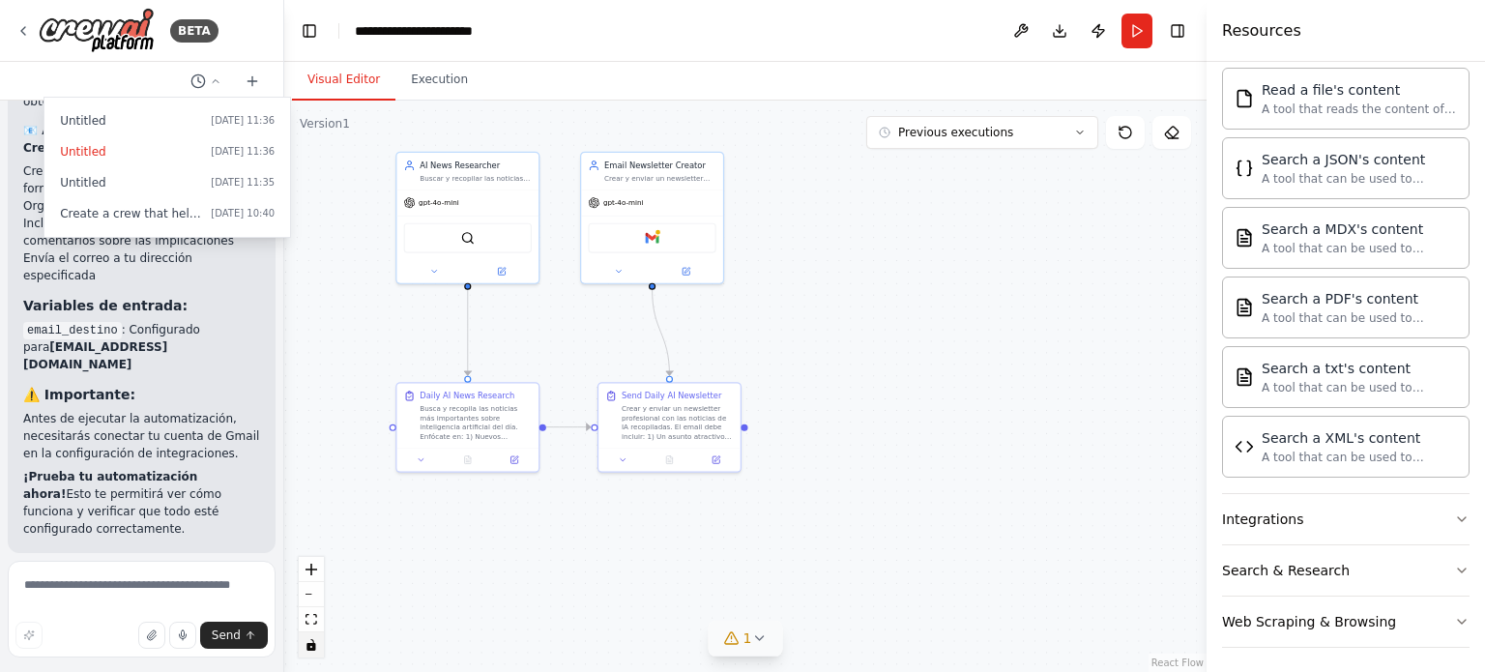
click at [920, 266] on div ".deletable-edge-delete-btn { width: 20px; height: 20px; border: 0px solid #ffff…" at bounding box center [745, 387] width 923 height 572
click at [670, 193] on div "gpt-4o-mini" at bounding box center [652, 200] width 142 height 25
click at [650, 234] on img at bounding box center [652, 236] width 14 height 14
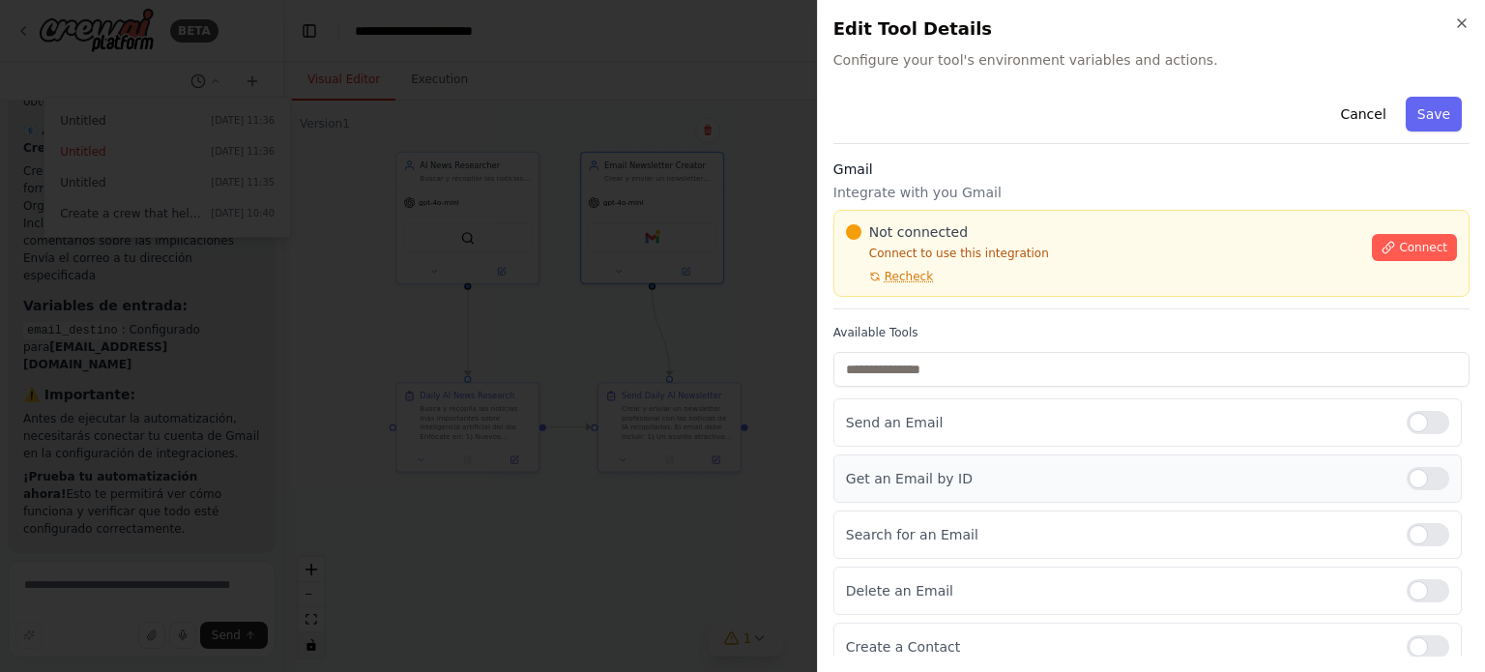
click at [1073, 471] on p "Get an Email by ID" at bounding box center [1118, 478] width 545 height 19
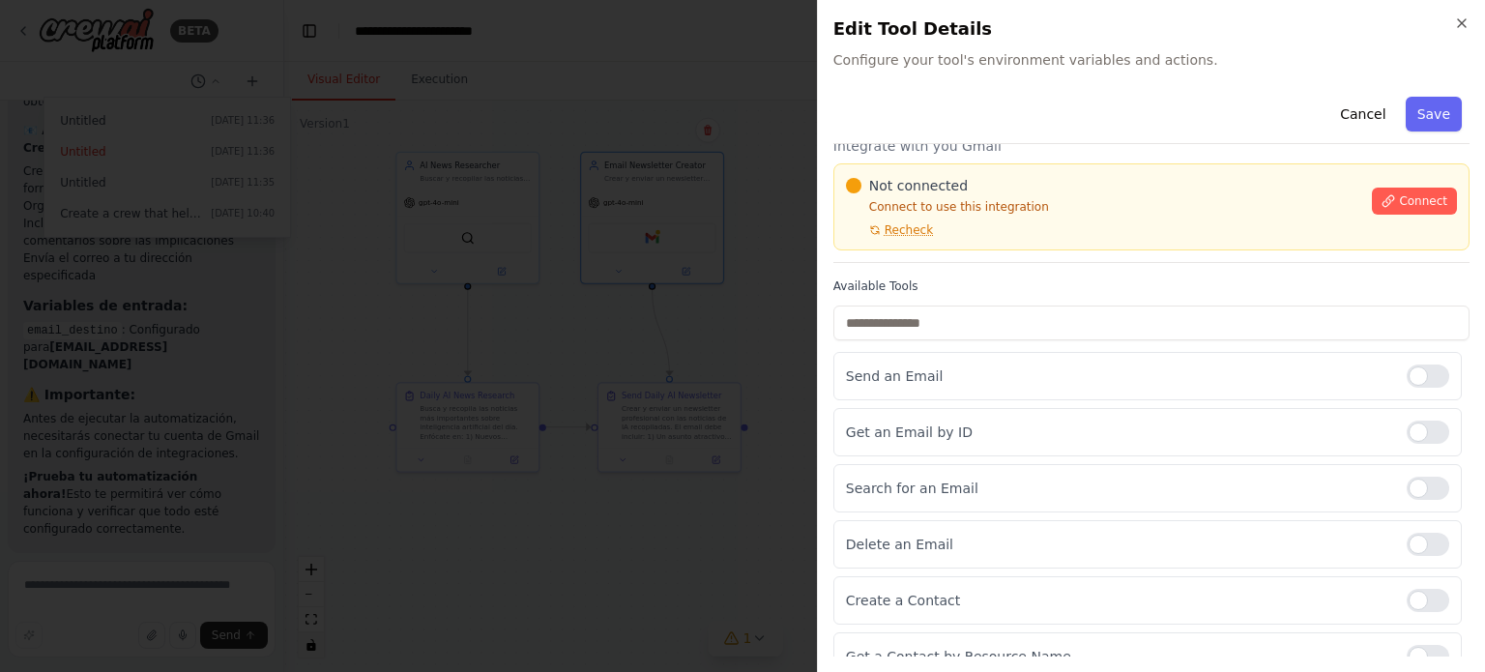
scroll to position [0, 0]
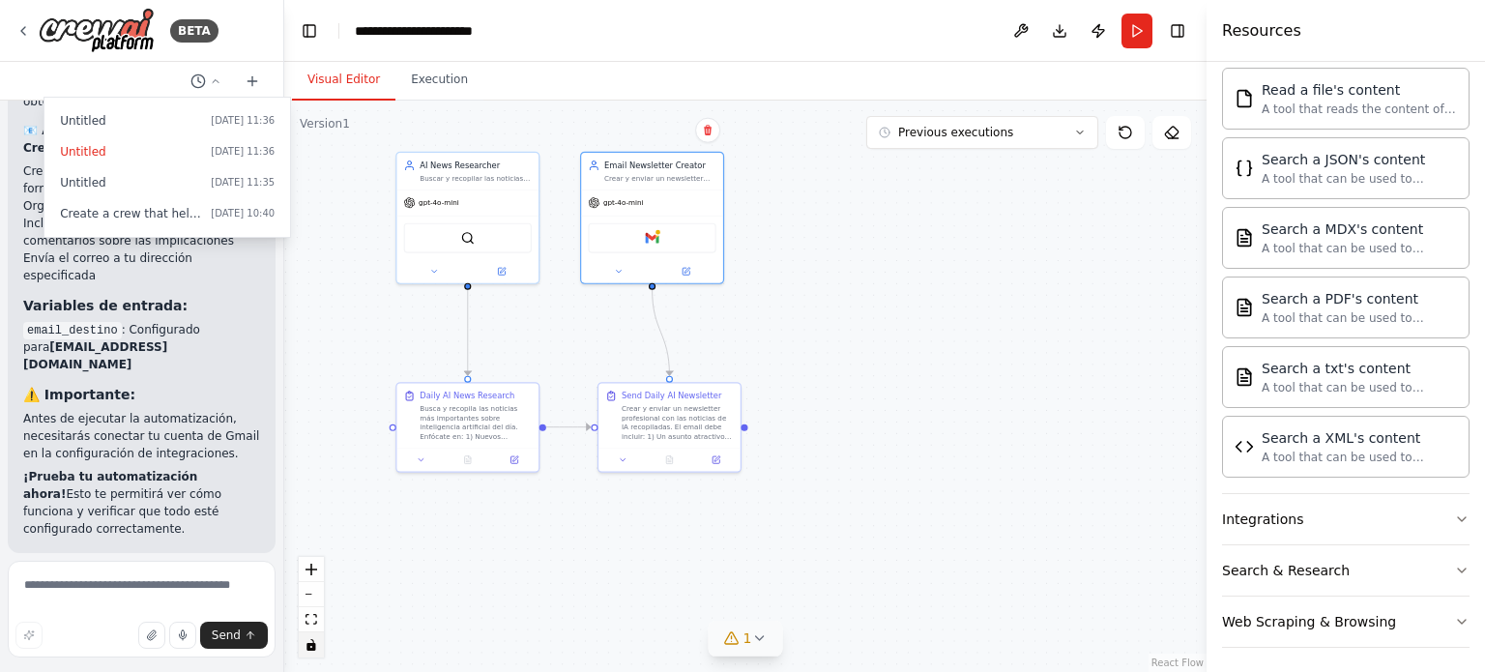
click at [877, 369] on div ".deletable-edge-delete-btn { width: 20px; height: 20px; border: 0px solid #ffff…" at bounding box center [745, 387] width 923 height 572
click at [137, 76] on div at bounding box center [142, 336] width 284 height 672
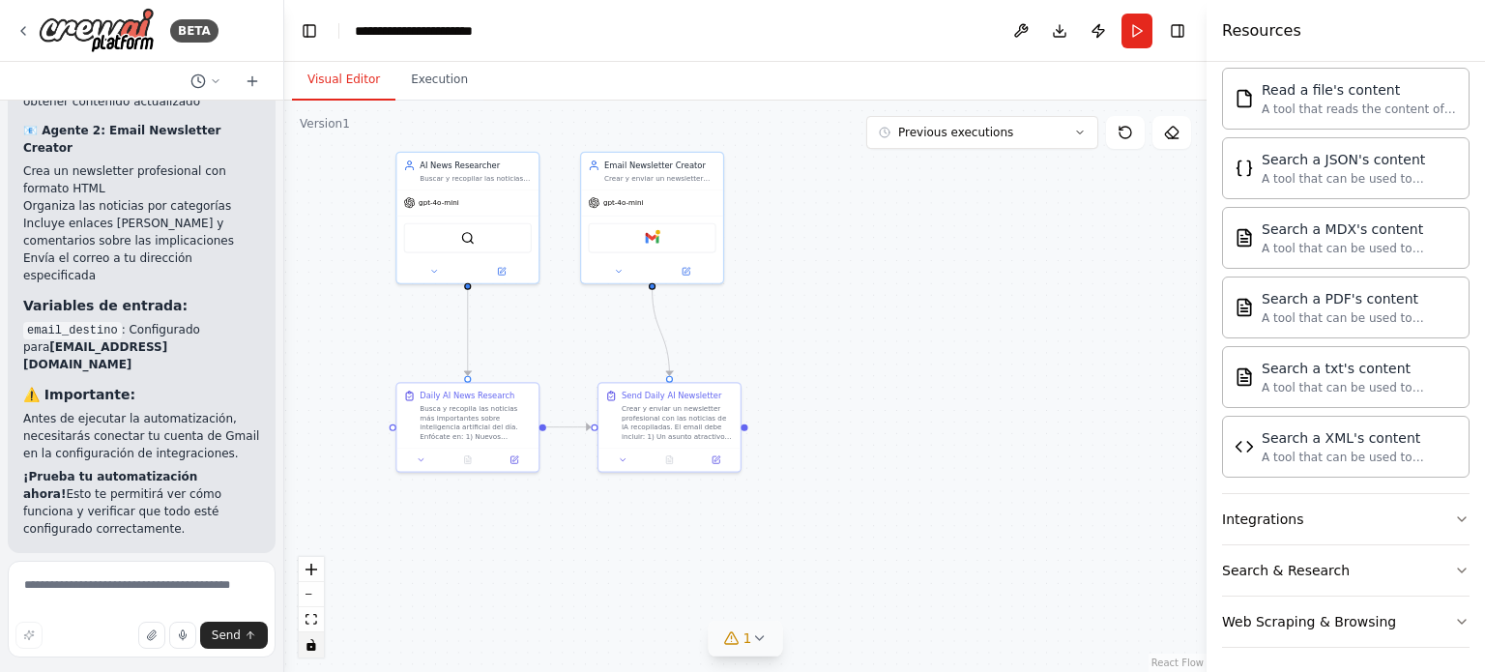
click at [761, 633] on icon at bounding box center [758, 638] width 15 height 15
click at [996, 448] on div ".deletable-edge-delete-btn { width: 20px; height: 20px; border: 0px solid #ffff…" at bounding box center [745, 387] width 923 height 572
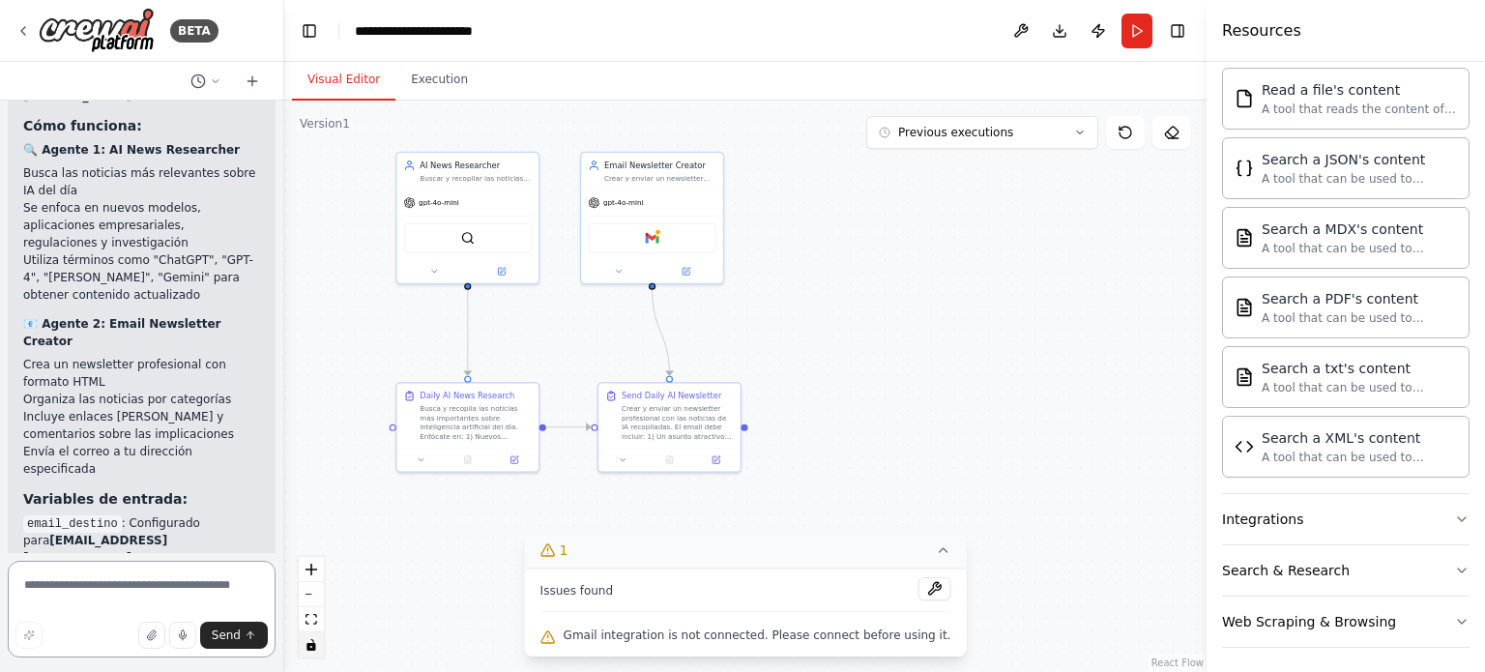
click at [154, 583] on textarea at bounding box center [142, 609] width 268 height 97
type textarea "**********"
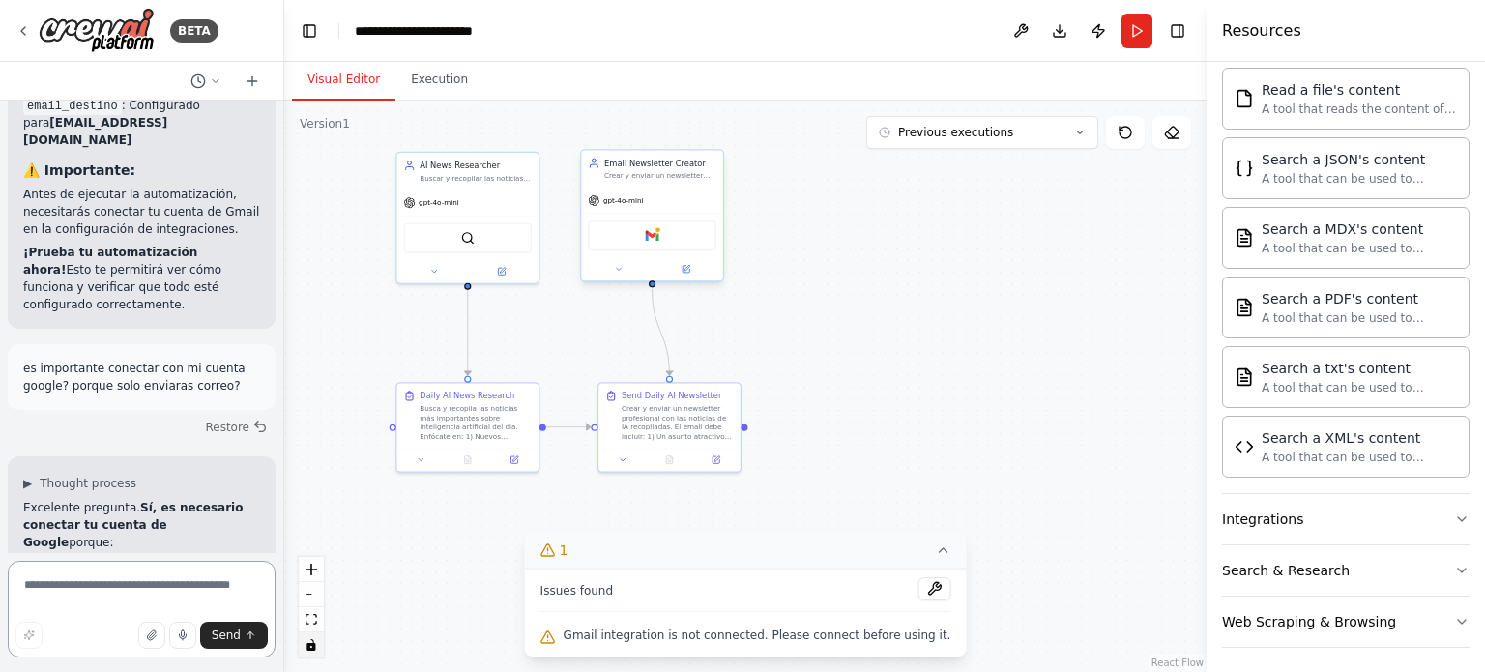
scroll to position [3867, 0]
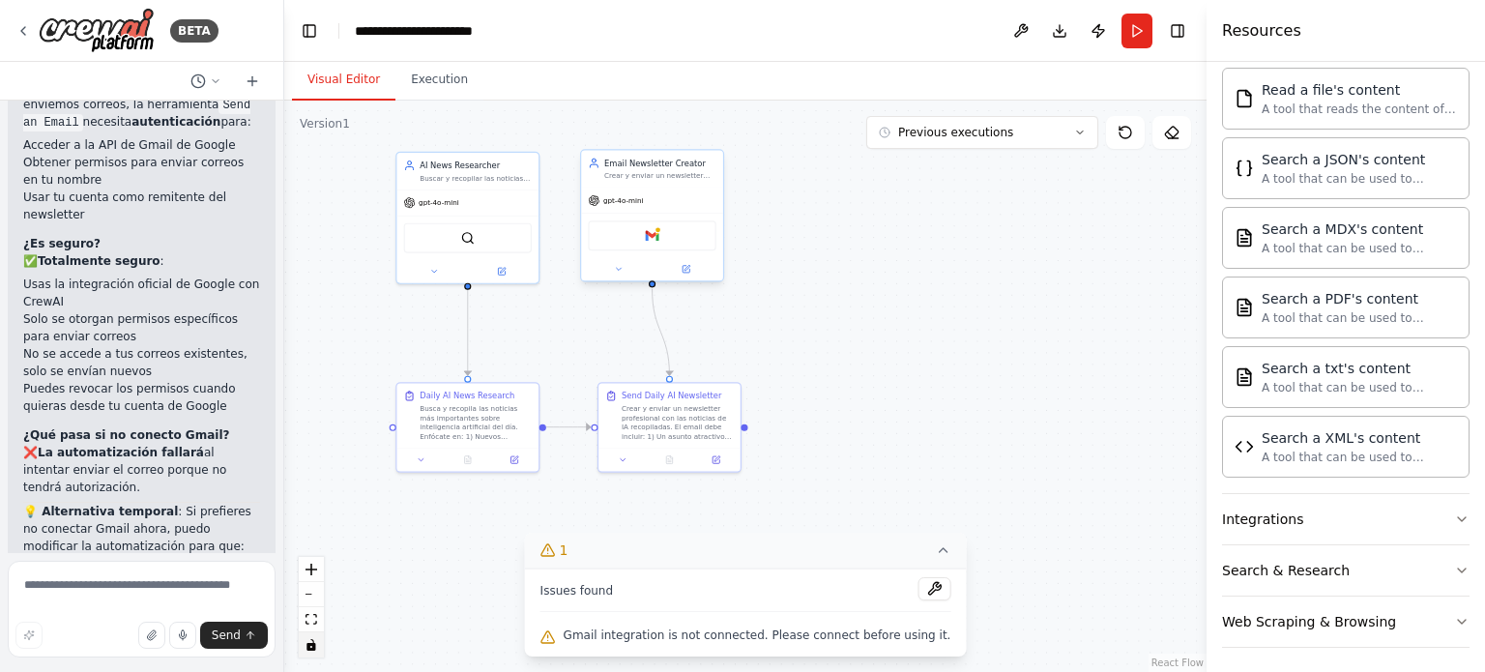
click at [642, 235] on div "Gmail" at bounding box center [652, 235] width 128 height 30
click at [650, 238] on img at bounding box center [652, 236] width 14 height 14
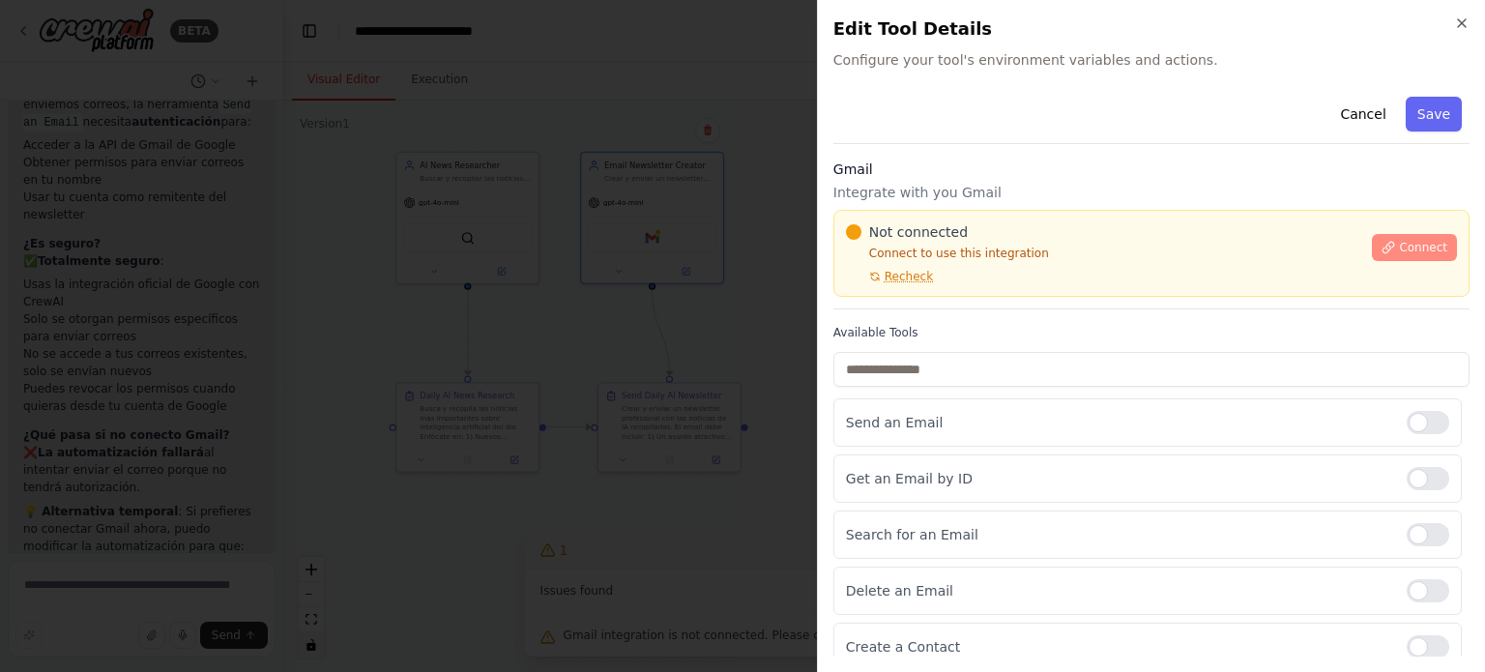
click at [1412, 243] on span "Connect" at bounding box center [1423, 247] width 48 height 15
click at [1464, 21] on icon "button" at bounding box center [1461, 22] width 15 height 15
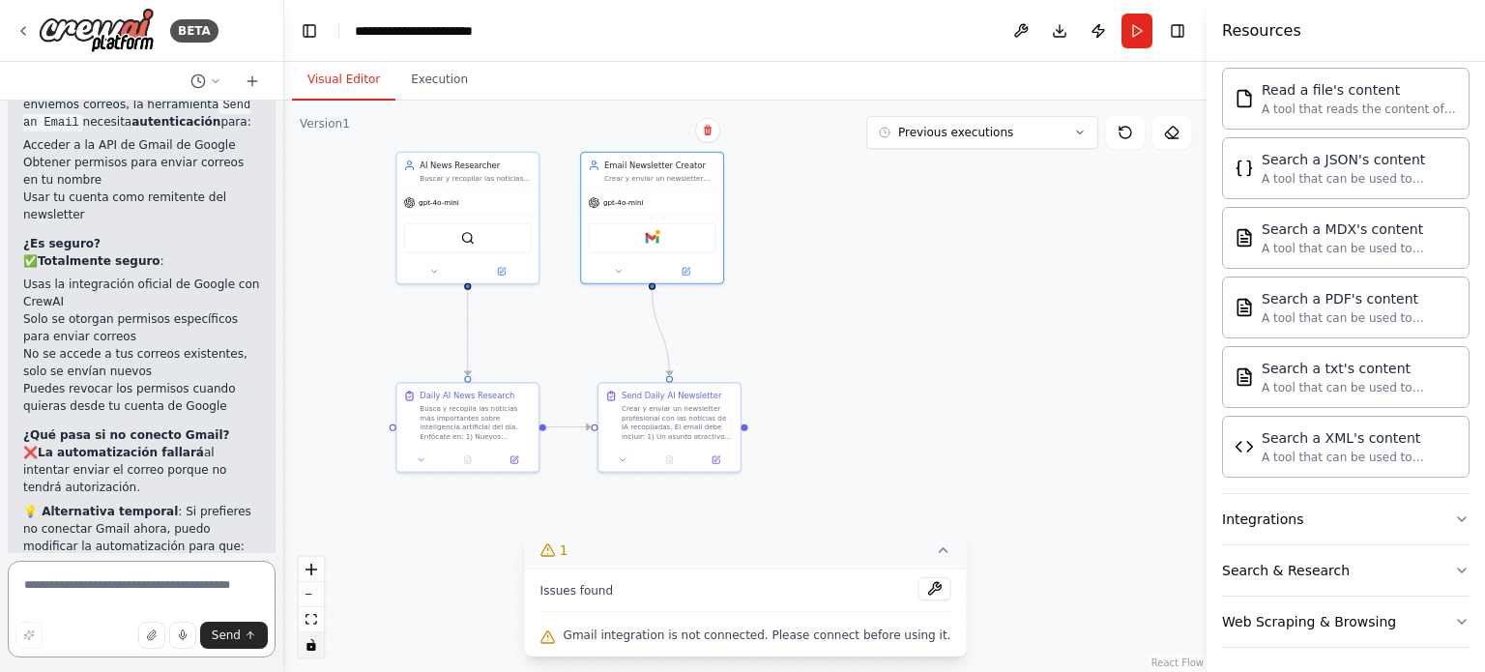
click at [87, 589] on textarea at bounding box center [142, 609] width 268 height 97
paste textarea "**********"
type textarea "**********"
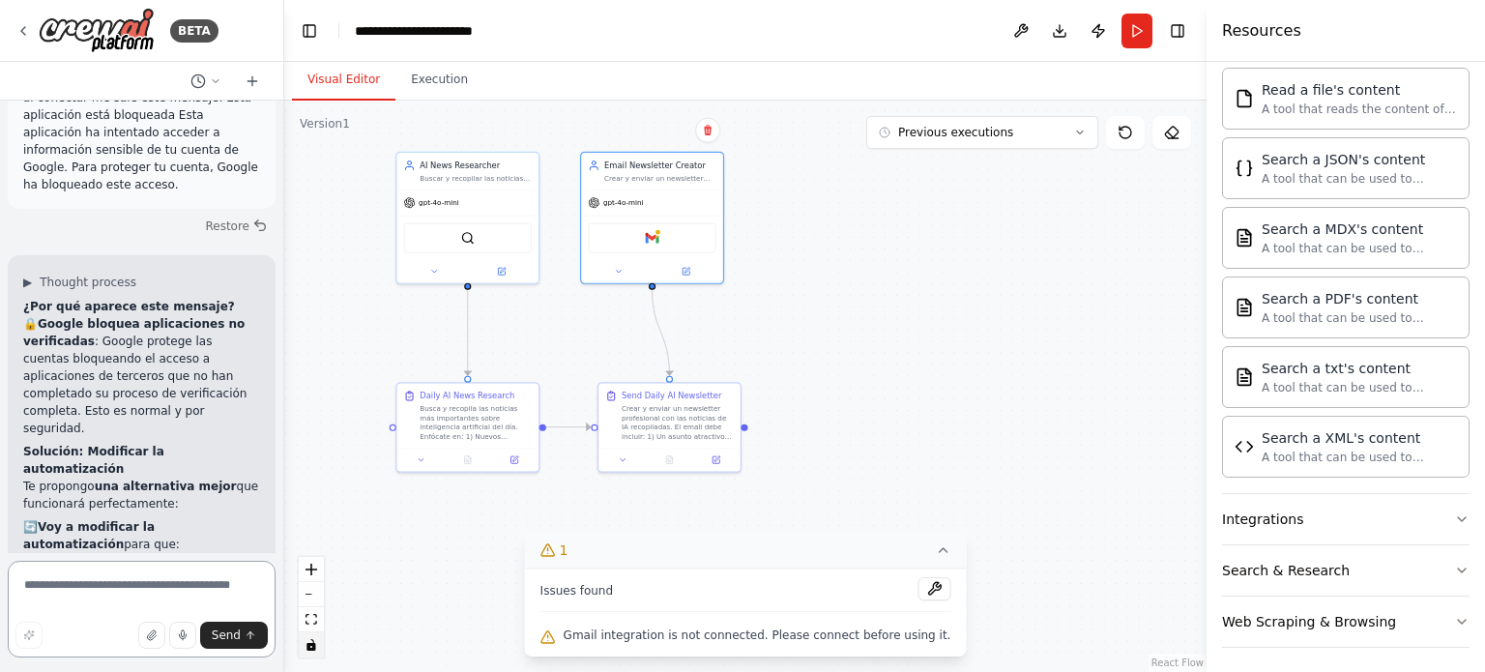
scroll to position [4714, 0]
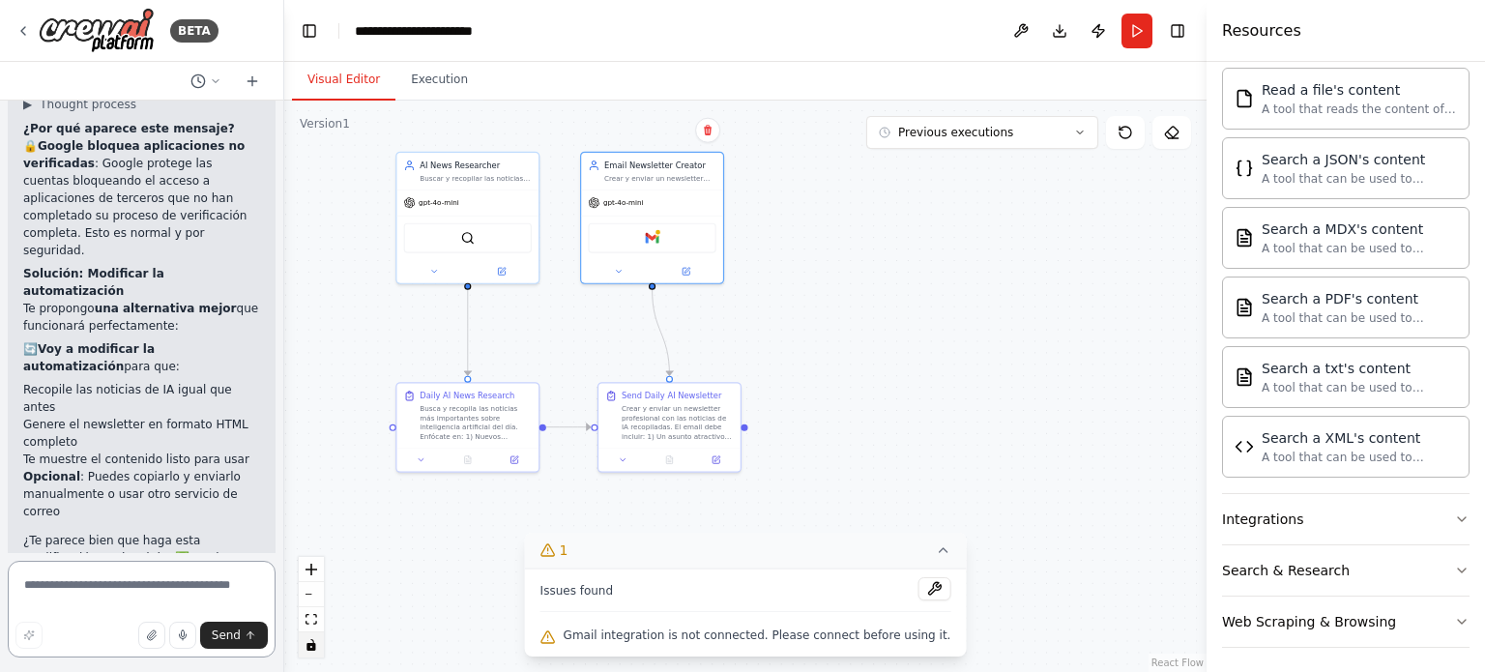
click at [102, 592] on textarea at bounding box center [142, 609] width 268 height 97
type textarea "**"
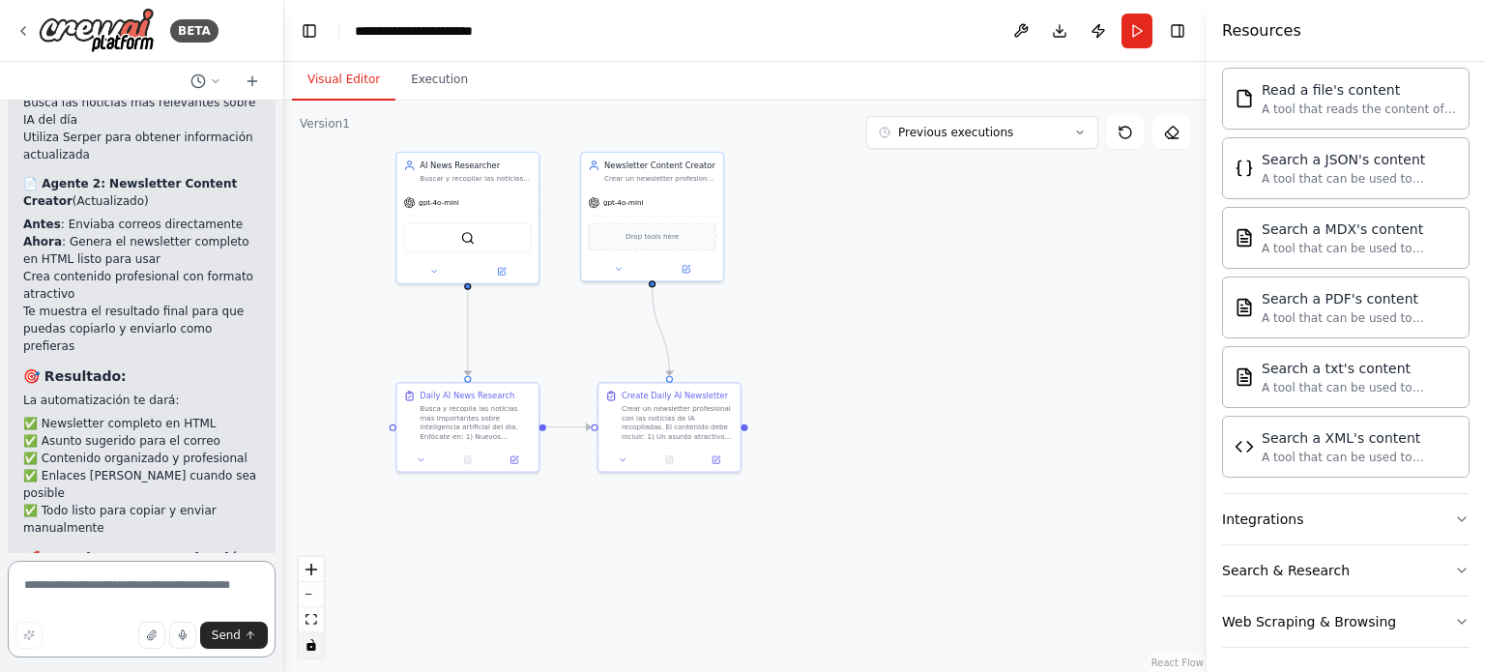
scroll to position [6443, 0]
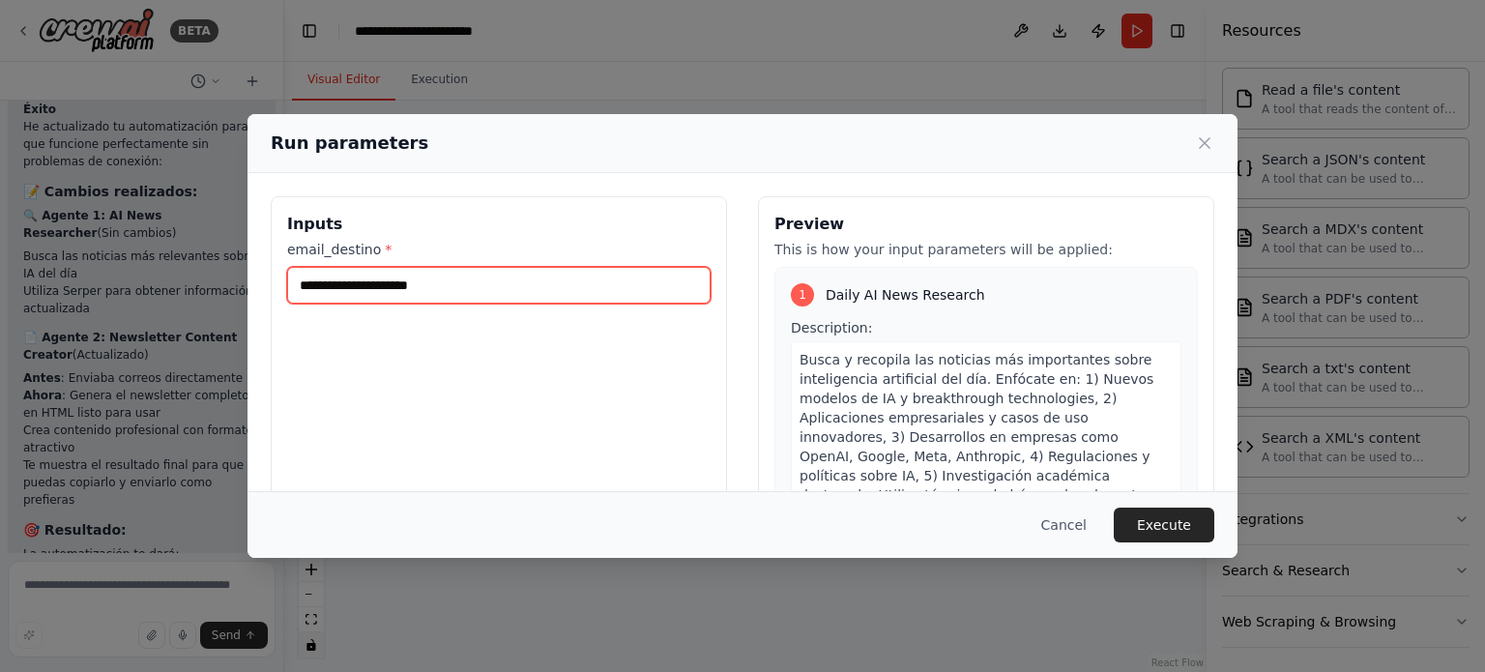
click at [426, 291] on input "email_destino *" at bounding box center [499, 285] width 424 height 37
type input "**********"
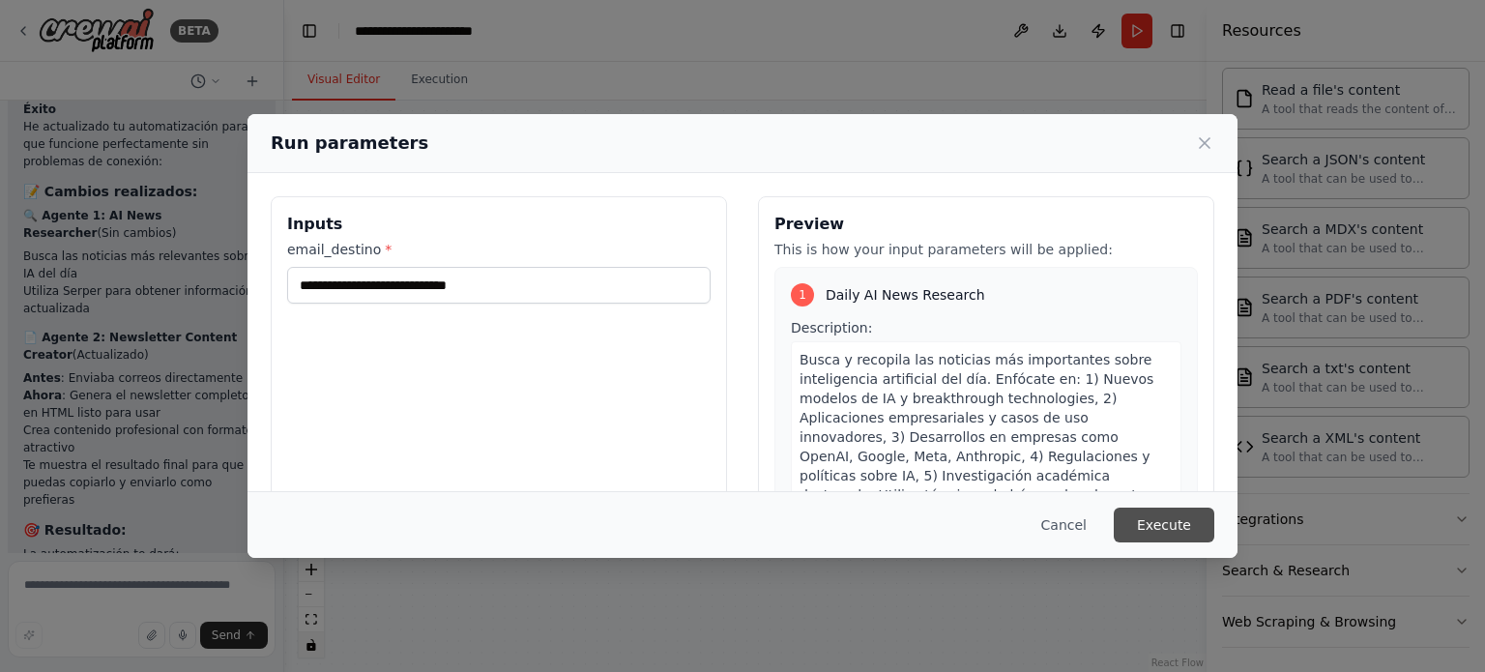
click at [1165, 525] on button "Execute" at bounding box center [1164, 525] width 101 height 35
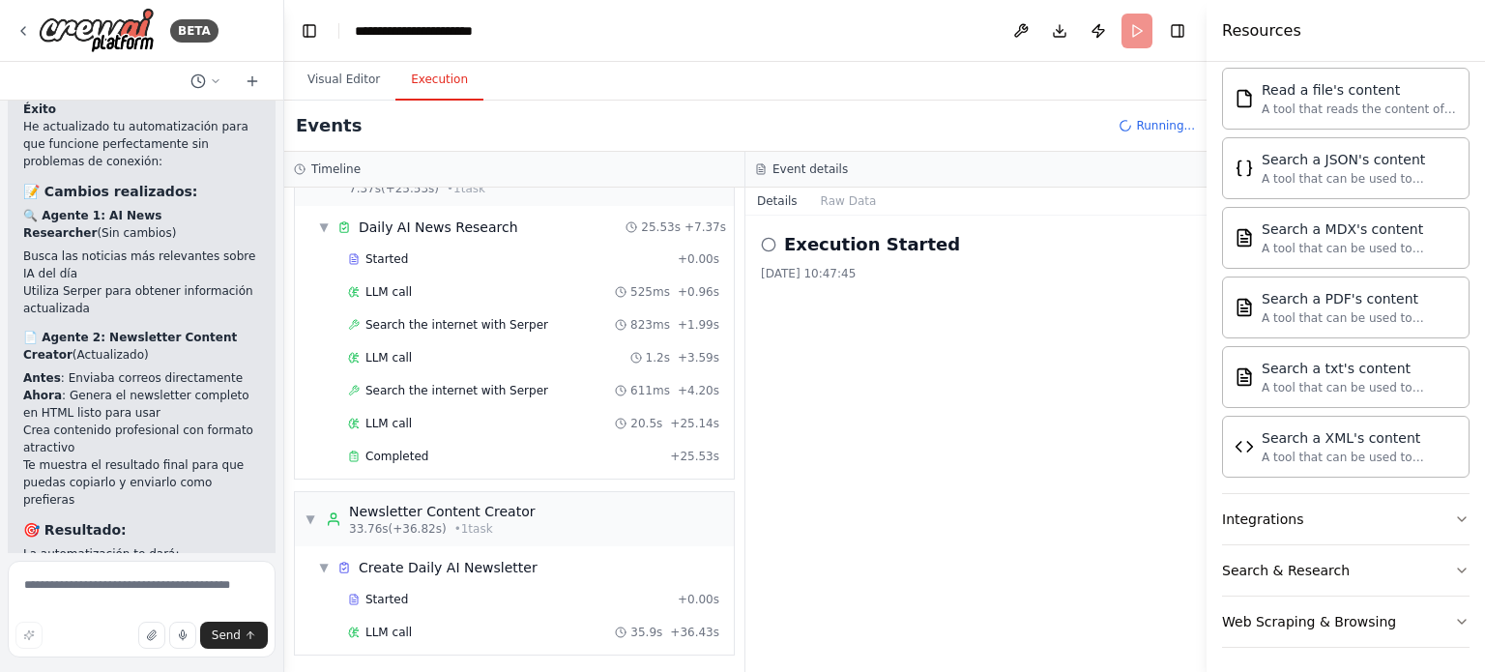
scroll to position [78, 0]
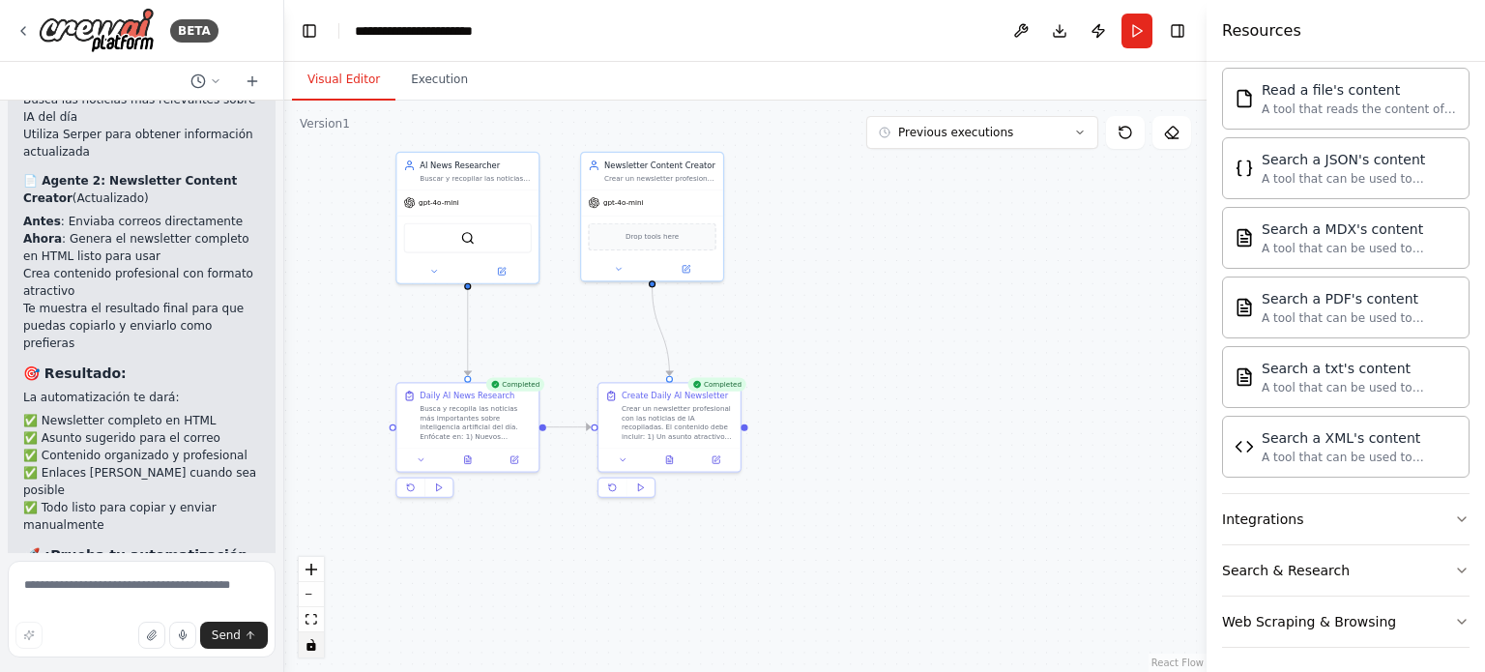
click at [355, 84] on button "Visual Editor" at bounding box center [343, 80] width 103 height 41
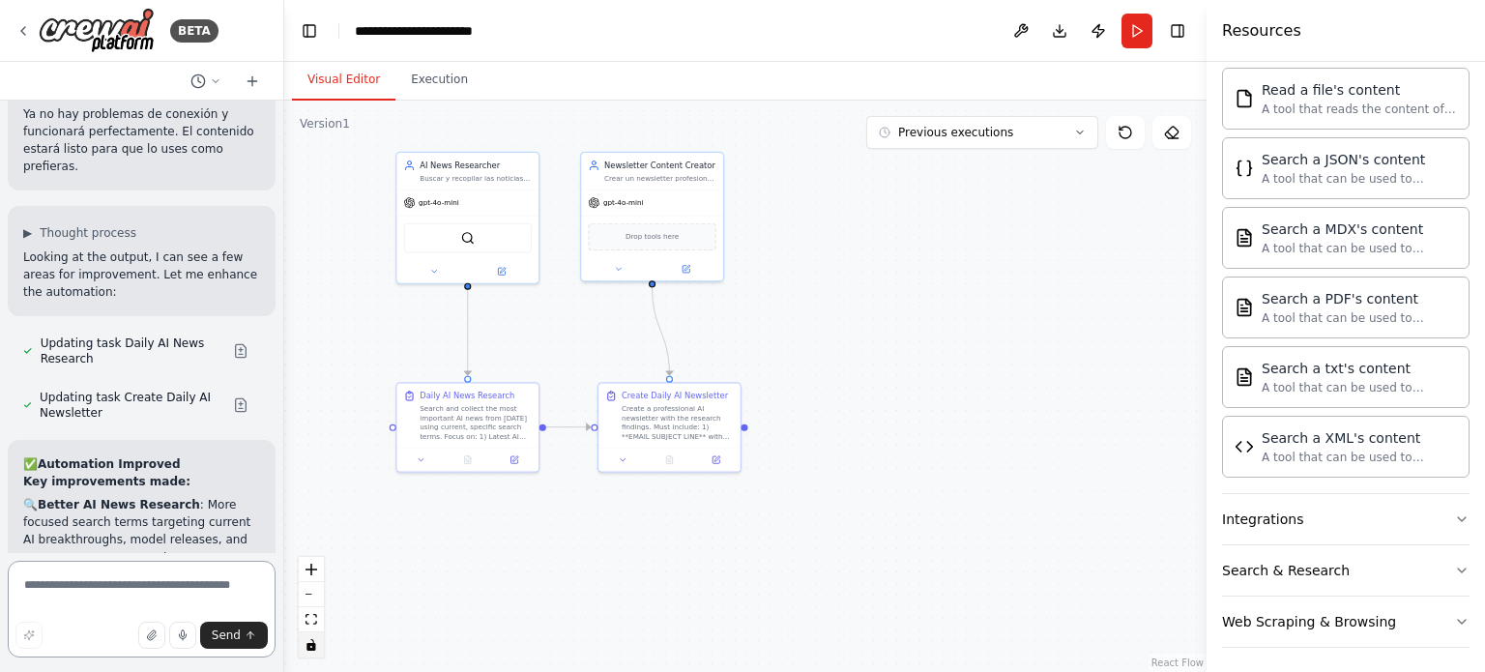
scroll to position [7025, 0]
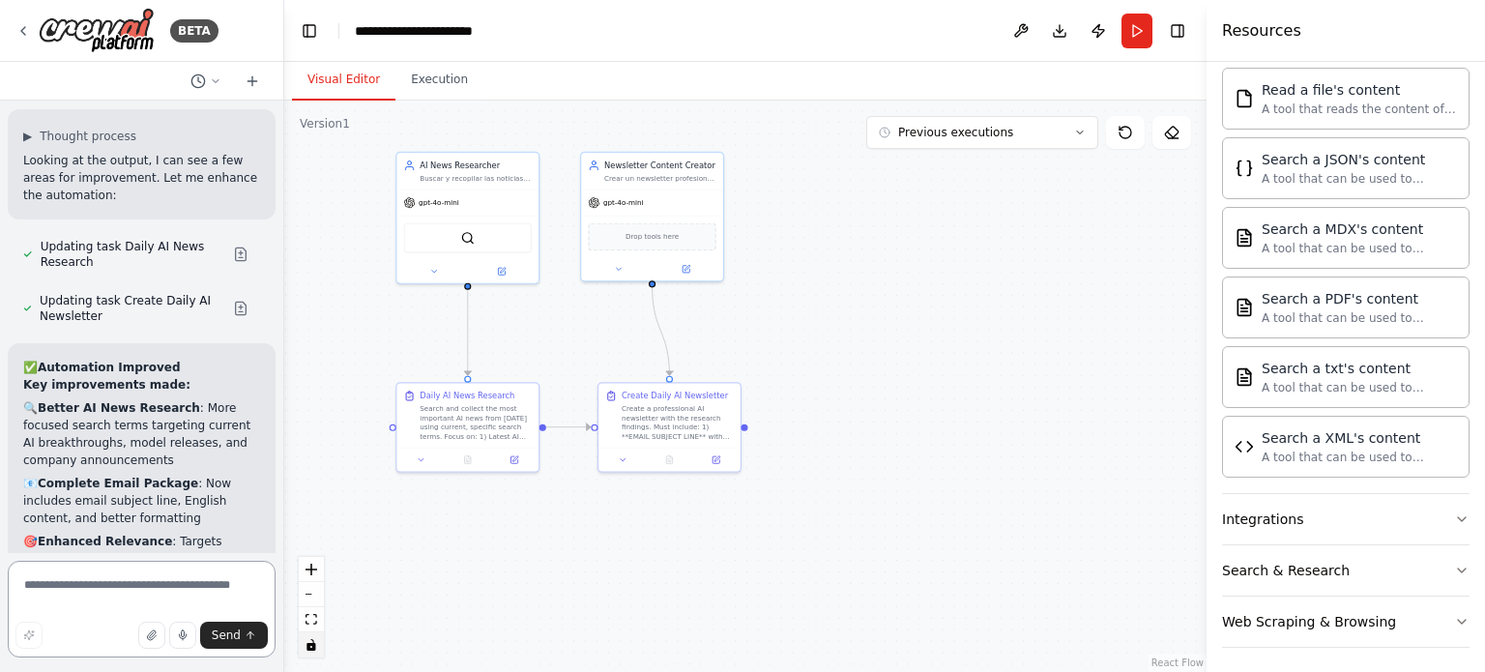
click at [109, 585] on textarea at bounding box center [142, 609] width 268 height 97
click at [561, 313] on div ".deletable-edge-delete-btn { width: 20px; height: 20px; border: 0px solid #ffff…" at bounding box center [745, 387] width 923 height 572
click at [69, 578] on textarea "**" at bounding box center [142, 609] width 268 height 97
type textarea "**********"
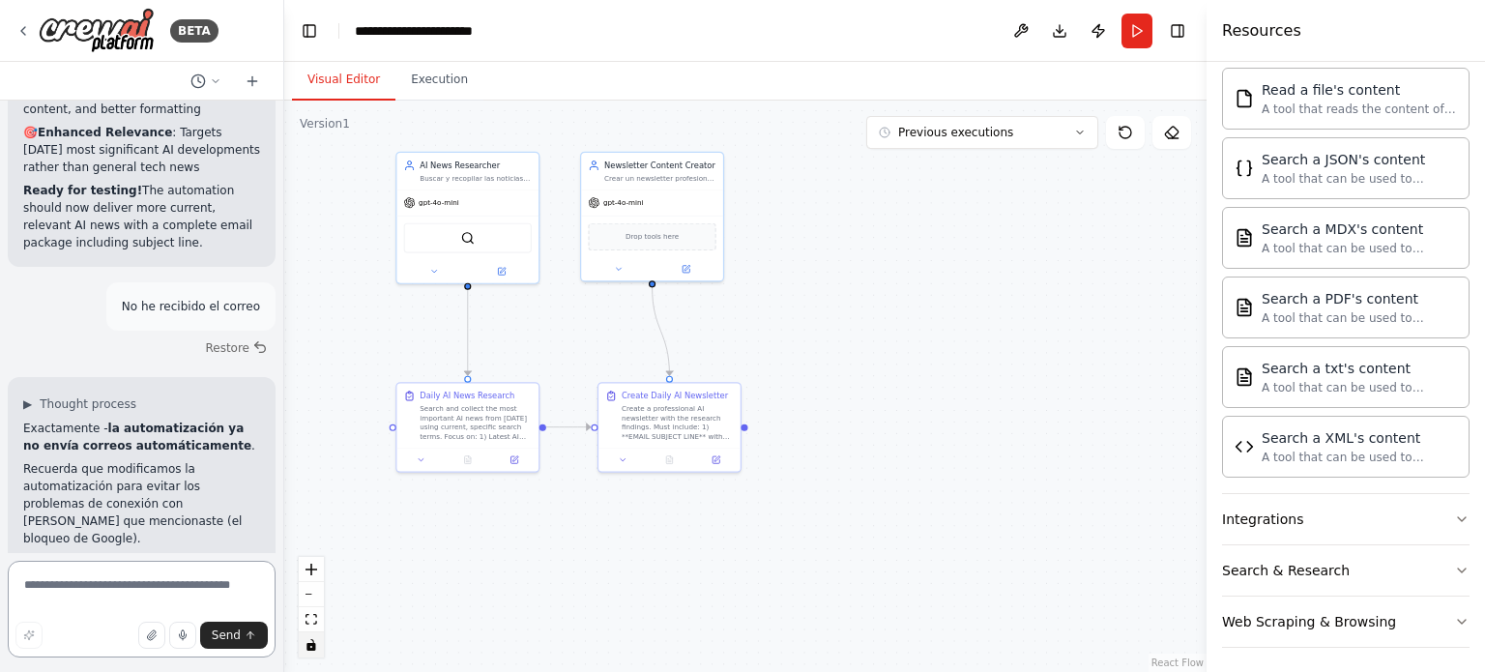
scroll to position [7467, 0]
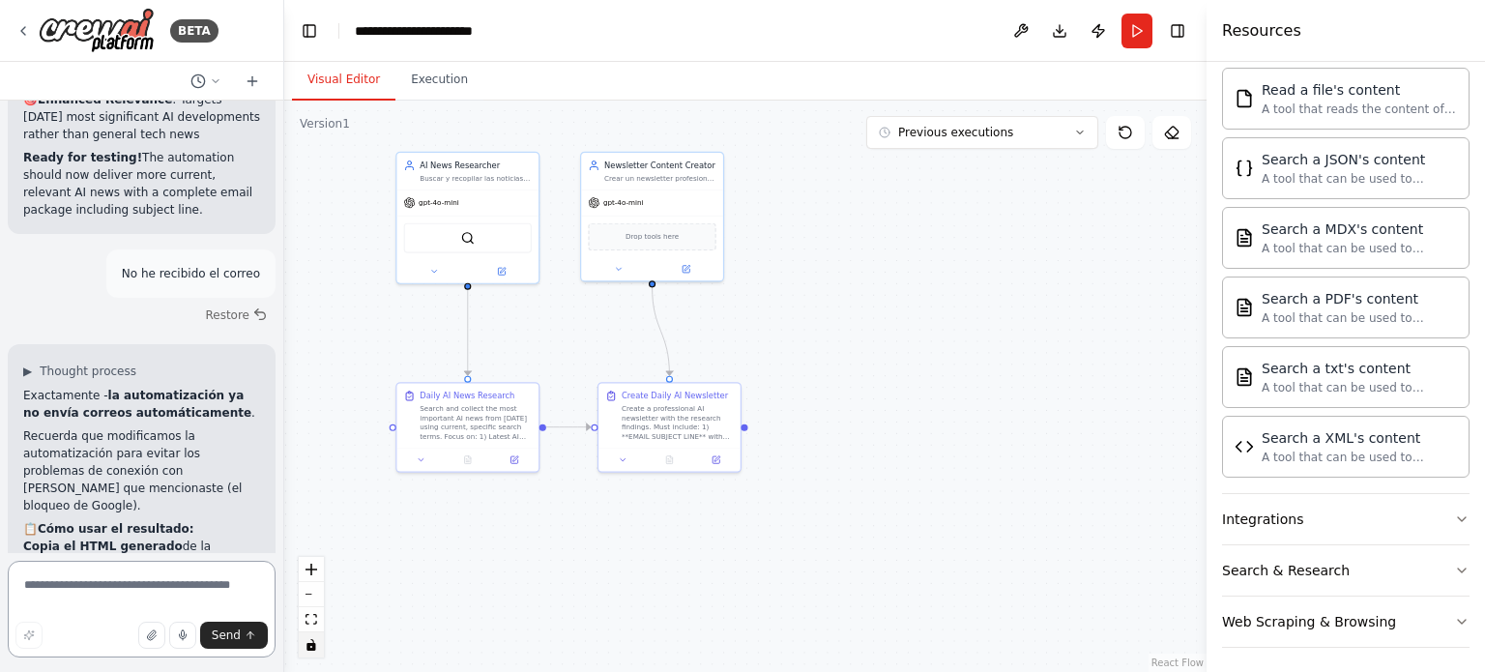
click at [108, 589] on textarea at bounding box center [142, 609] width 268 height 97
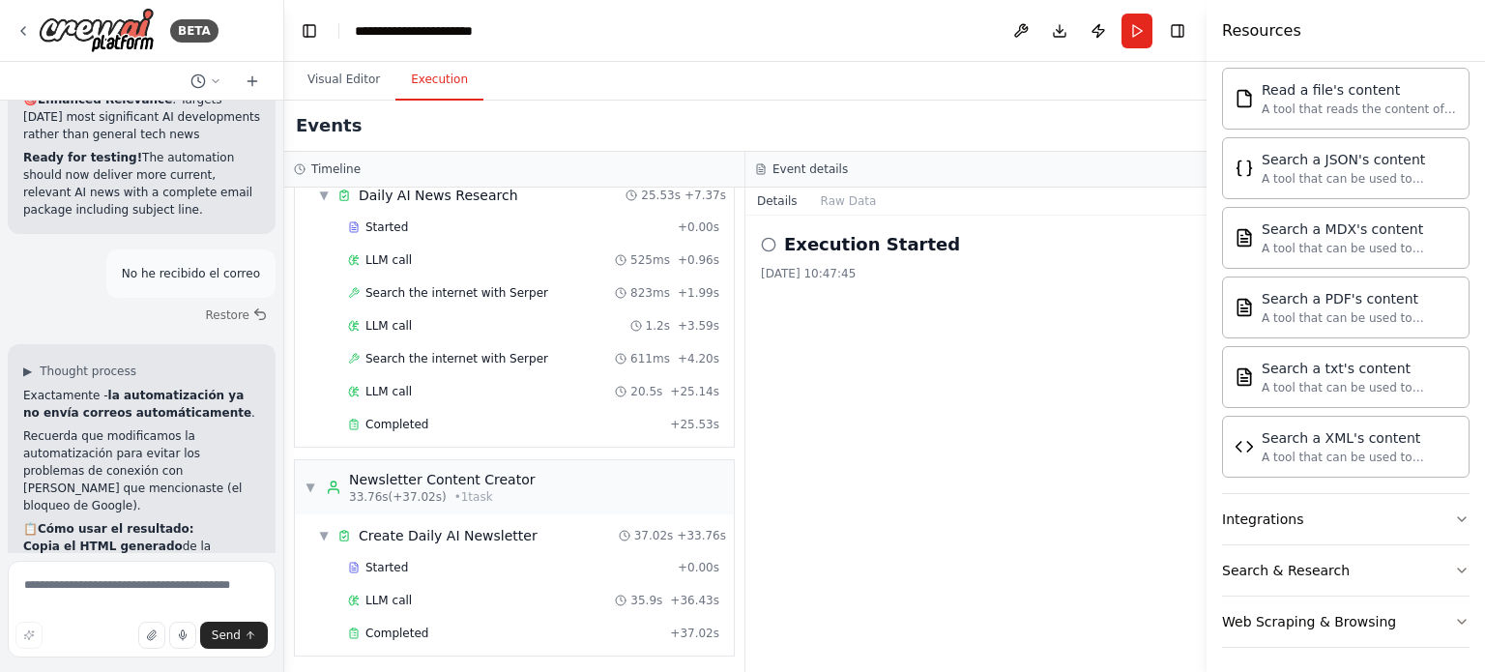
click at [424, 76] on button "Execution" at bounding box center [440, 80] width 88 height 41
click at [879, 345] on div "Execution Started 01/10/2025 10:47:45" at bounding box center [976, 444] width 461 height 456
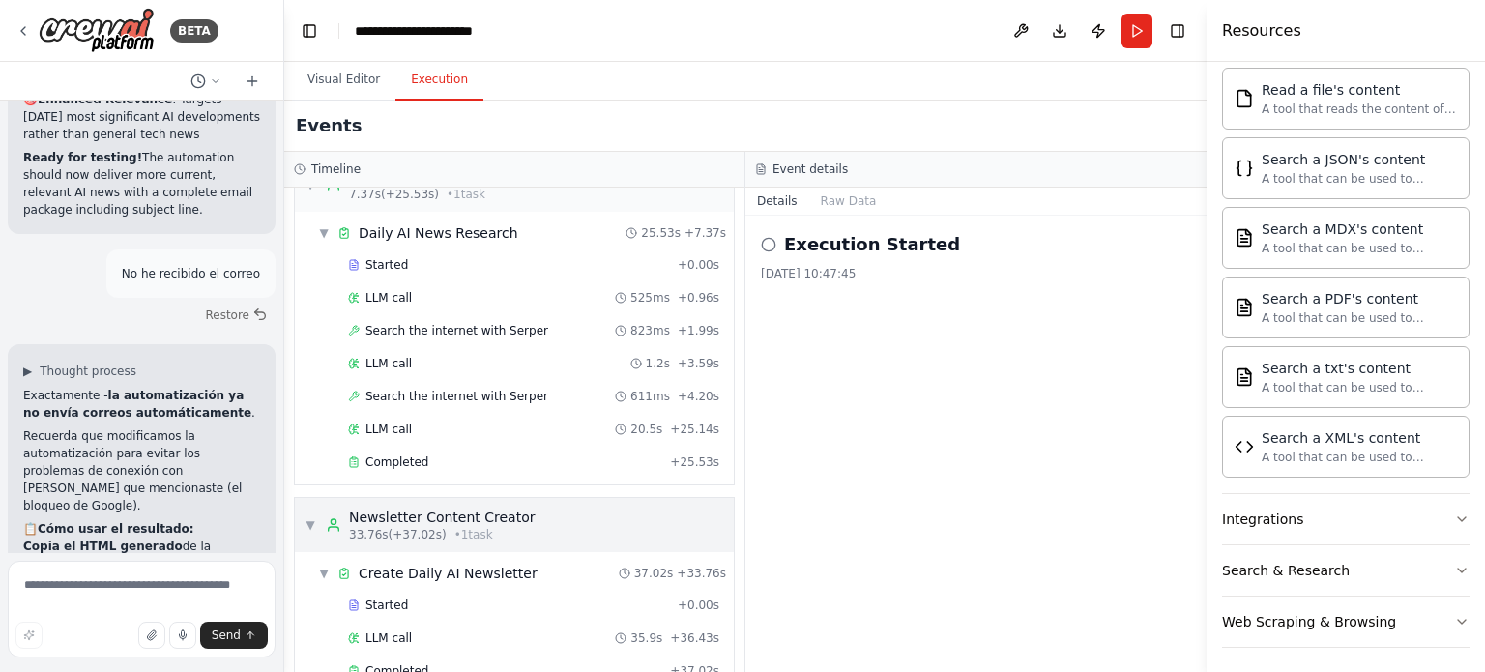
scroll to position [78, 0]
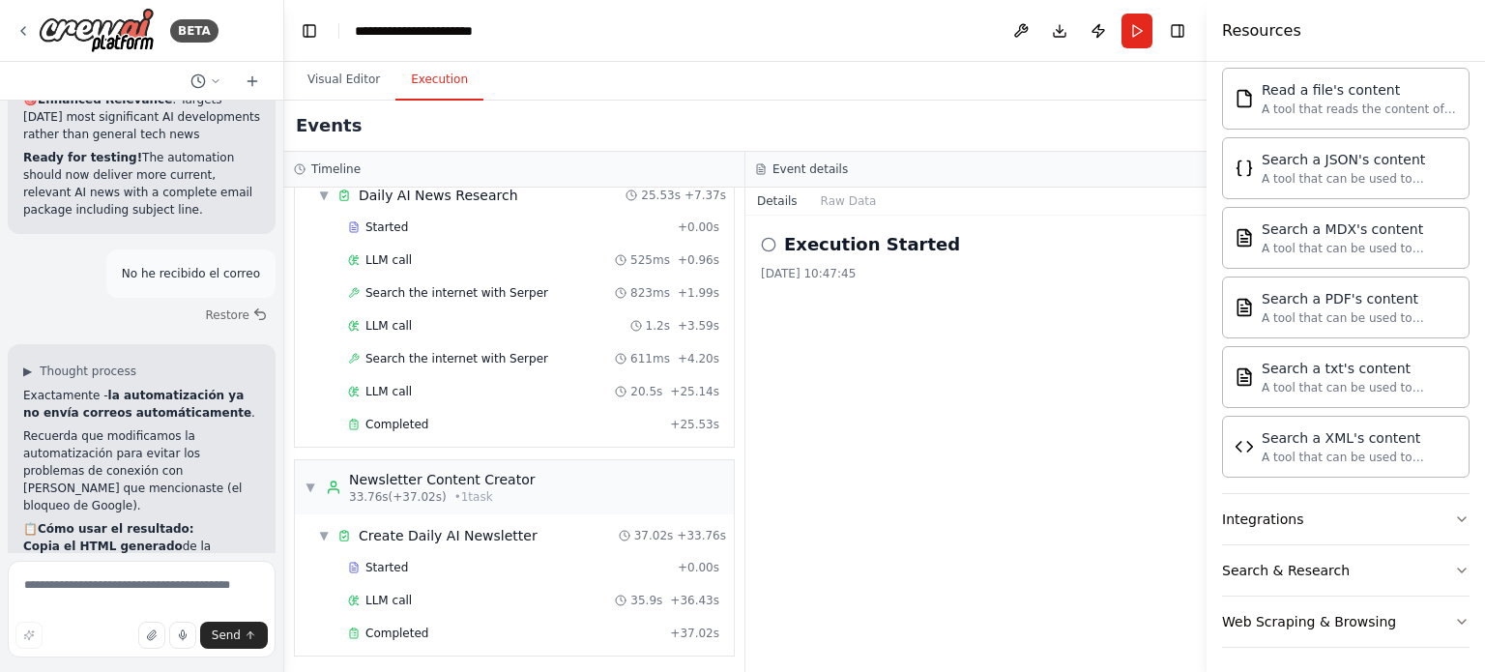
click at [934, 394] on div "Execution Started 01/10/2025 10:47:45" at bounding box center [976, 444] width 461 height 456
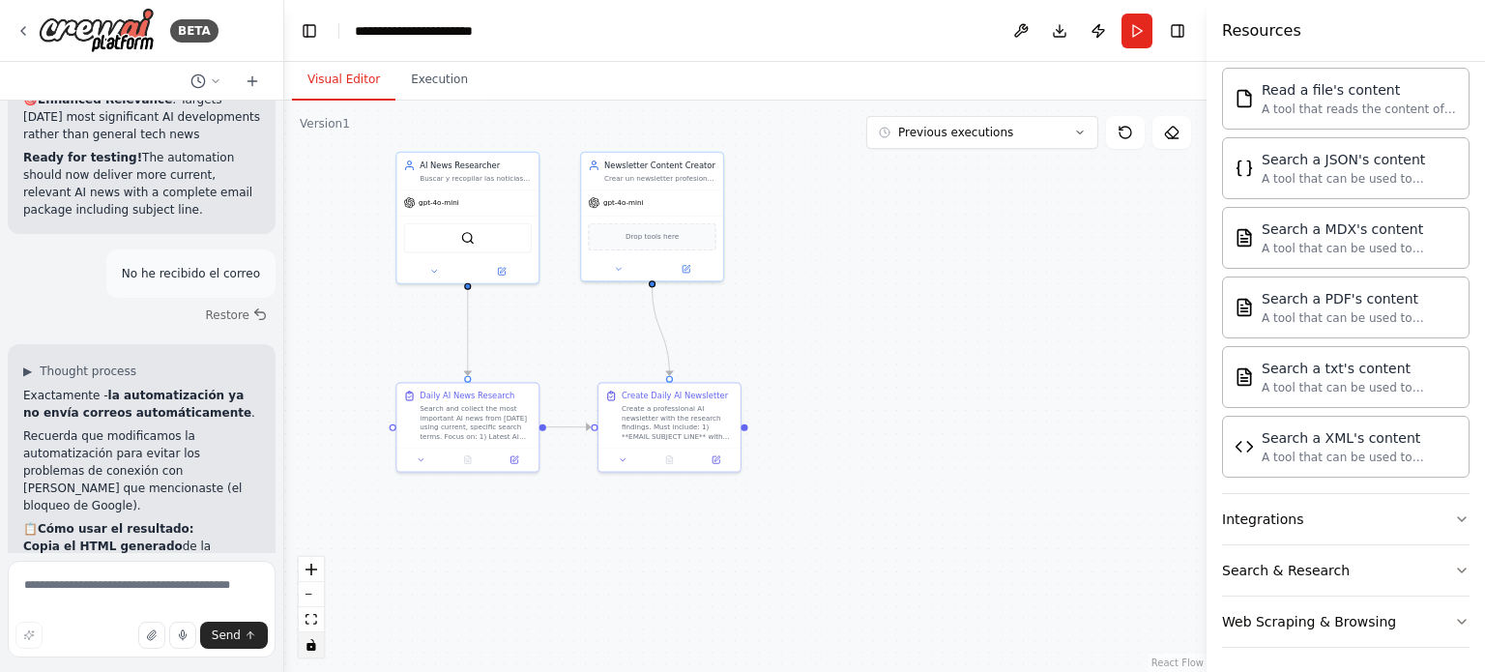
click at [352, 75] on button "Visual Editor" at bounding box center [343, 80] width 103 height 41
click at [138, 583] on textarea at bounding box center [142, 609] width 268 height 97
type textarea "**********"
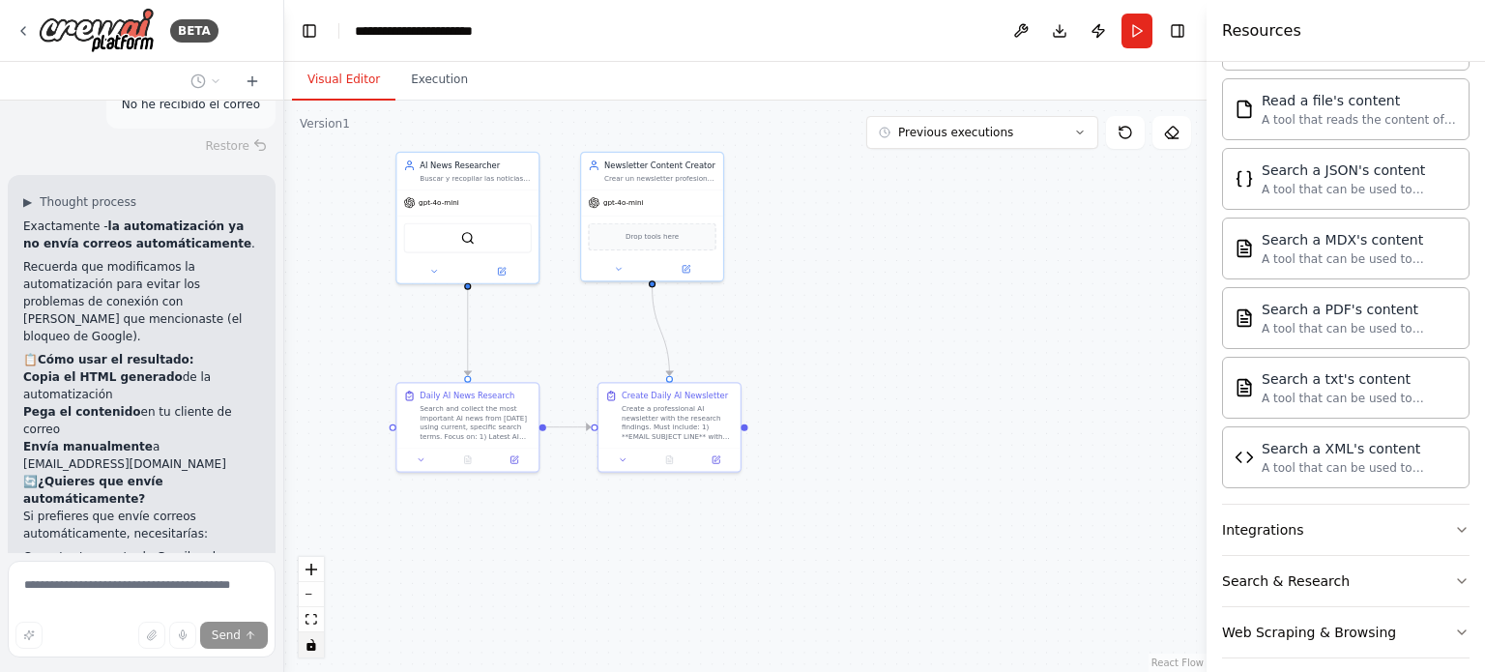
scroll to position [806, 0]
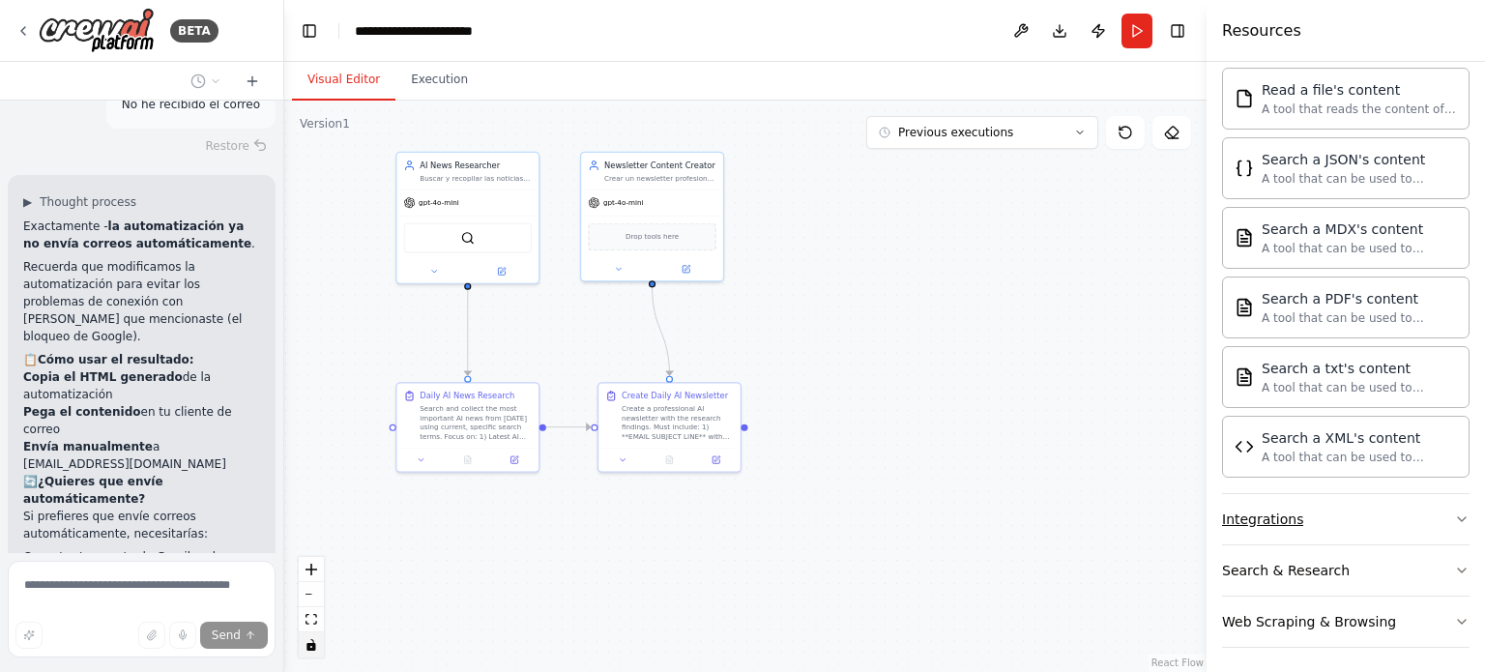
click at [1379, 515] on button "Integrations" at bounding box center [1346, 519] width 248 height 50
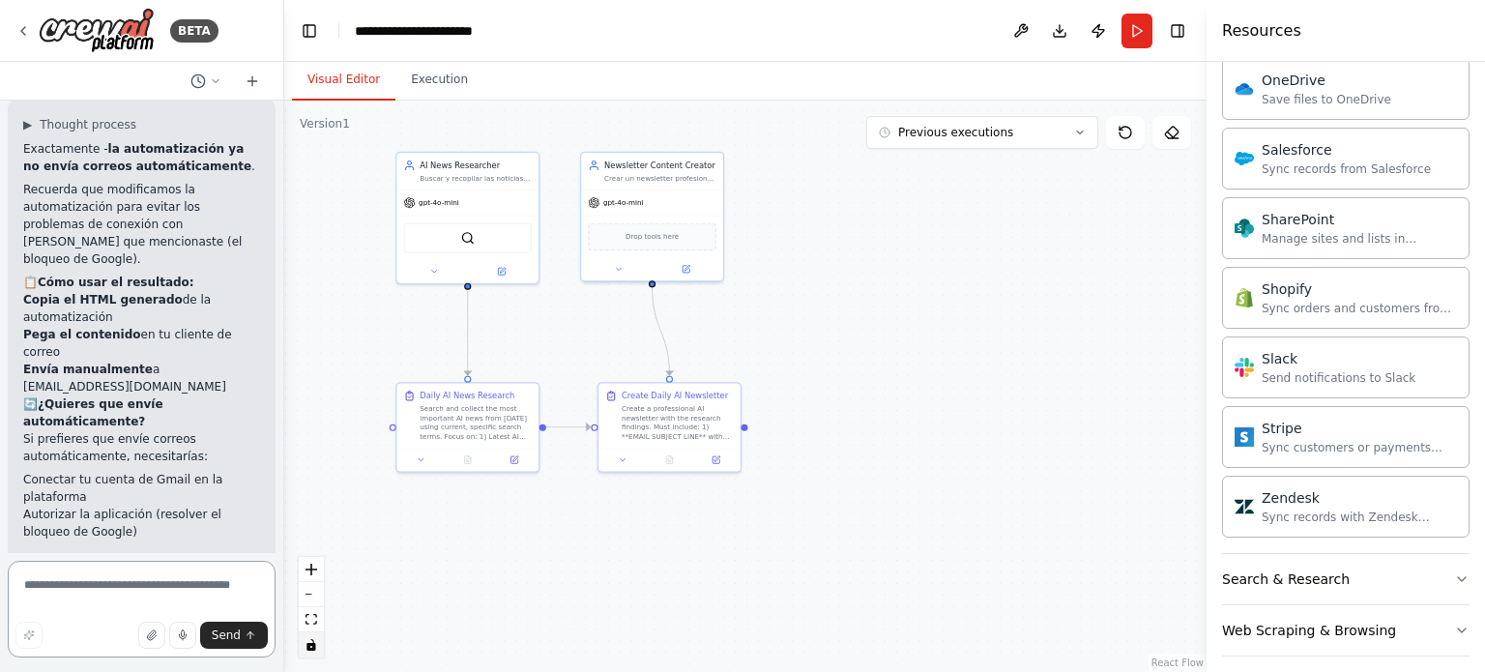
scroll to position [7907, 0]
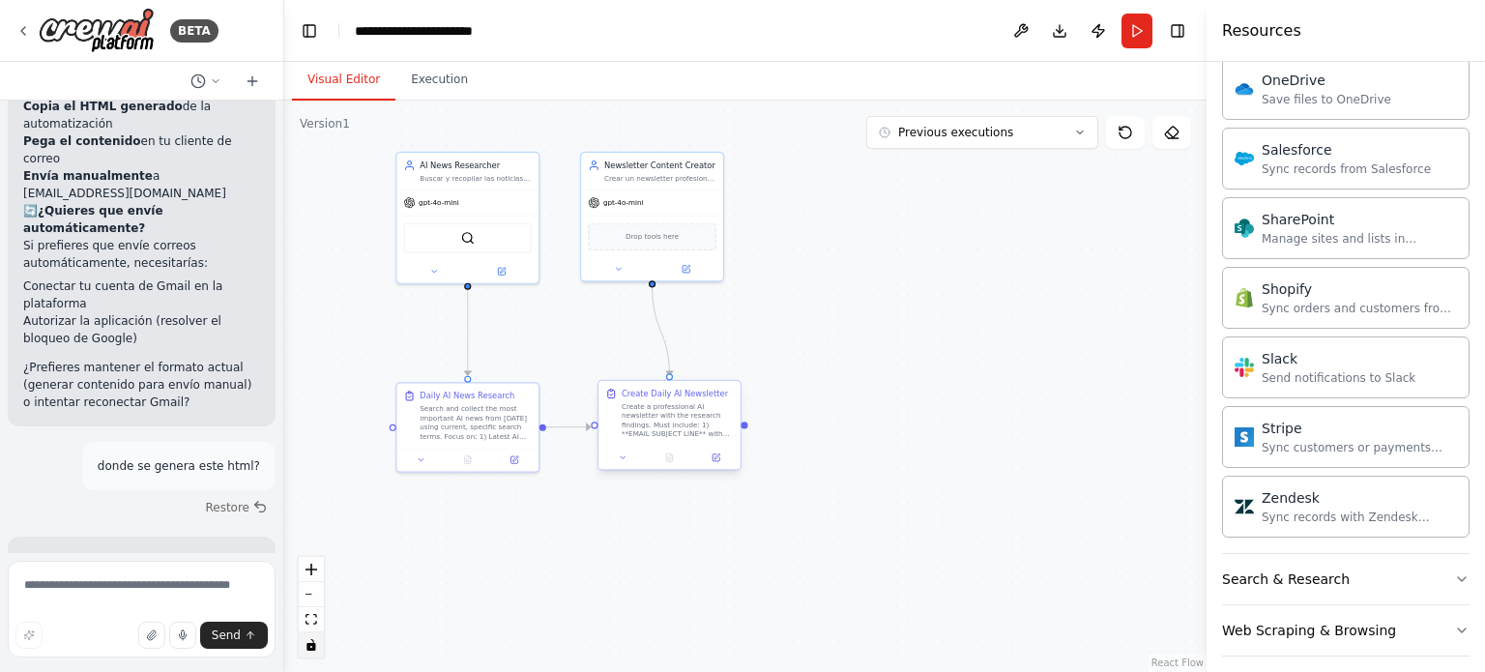
click at [672, 423] on div "Create a professional AI newsletter with the research findings. Must include: 1…" at bounding box center [678, 419] width 112 height 37
click at [624, 456] on icon at bounding box center [623, 457] width 5 height 2
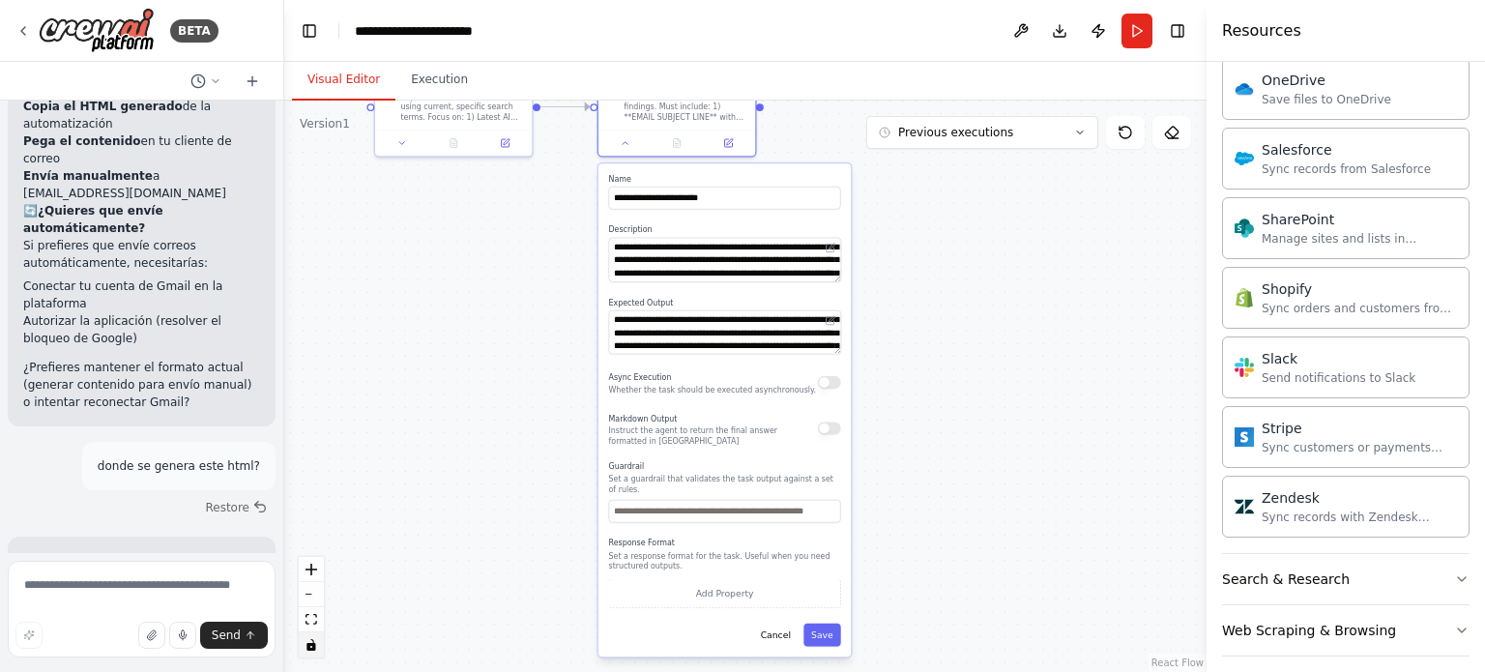
drag, startPoint x: 930, startPoint y: 522, endPoint x: 961, endPoint y: 204, distance: 319.7
click at [961, 204] on div ".deletable-edge-delete-btn { width: 20px; height: 20px; border: 0px solid #ffff…" at bounding box center [745, 387] width 923 height 572
click at [715, 579] on button "Add Property" at bounding box center [725, 593] width 232 height 29
click at [747, 579] on select "**** ******* ******* **** ******" at bounding box center [725, 590] width 61 height 23
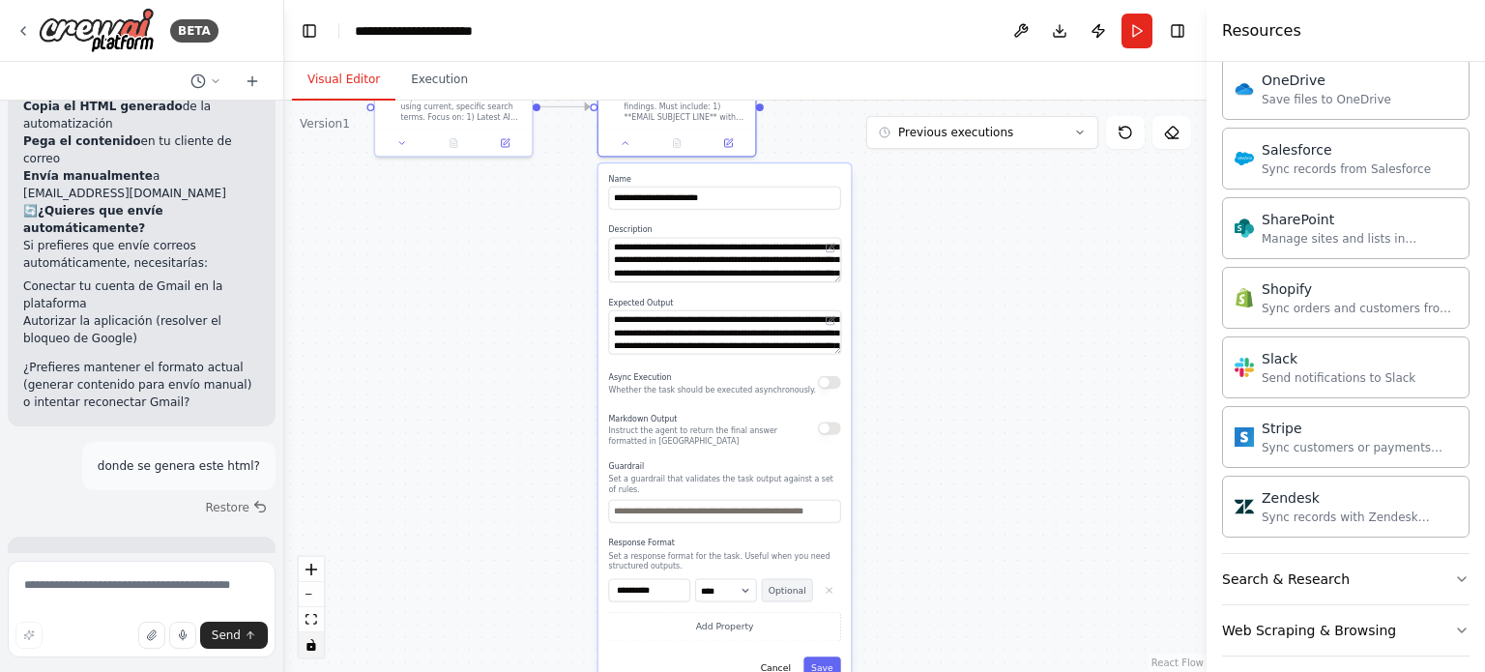
click at [796, 581] on button "Optional" at bounding box center [787, 590] width 51 height 23
click at [796, 581] on button "Required" at bounding box center [787, 590] width 51 height 23
click at [743, 616] on button "Add Property" at bounding box center [725, 626] width 232 height 29
click at [823, 612] on button "button" at bounding box center [829, 623] width 23 height 23
click at [832, 588] on icon "button" at bounding box center [829, 590] width 5 height 5
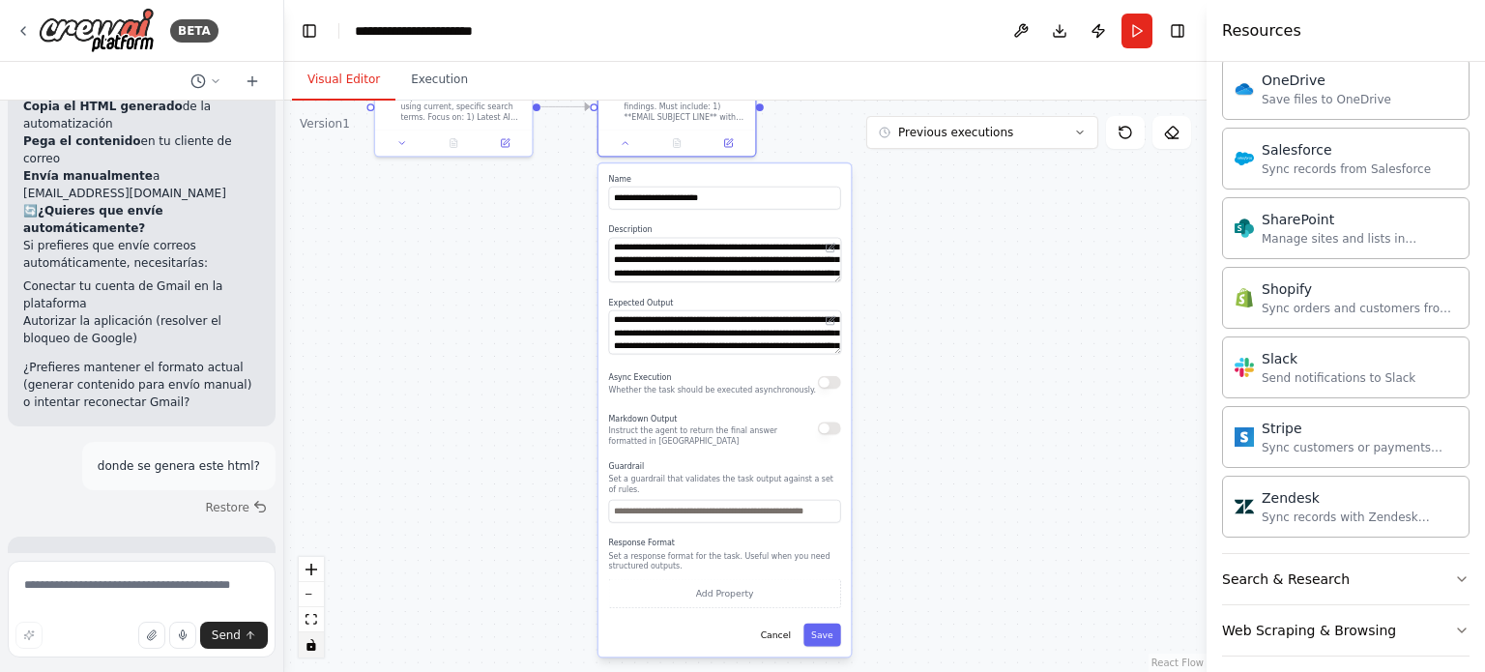
click at [999, 404] on div ".deletable-edge-delete-btn { width: 20px; height: 20px; border: 0px solid #ffff…" at bounding box center [745, 387] width 923 height 572
click at [828, 624] on button "Save" at bounding box center [823, 635] width 38 height 23
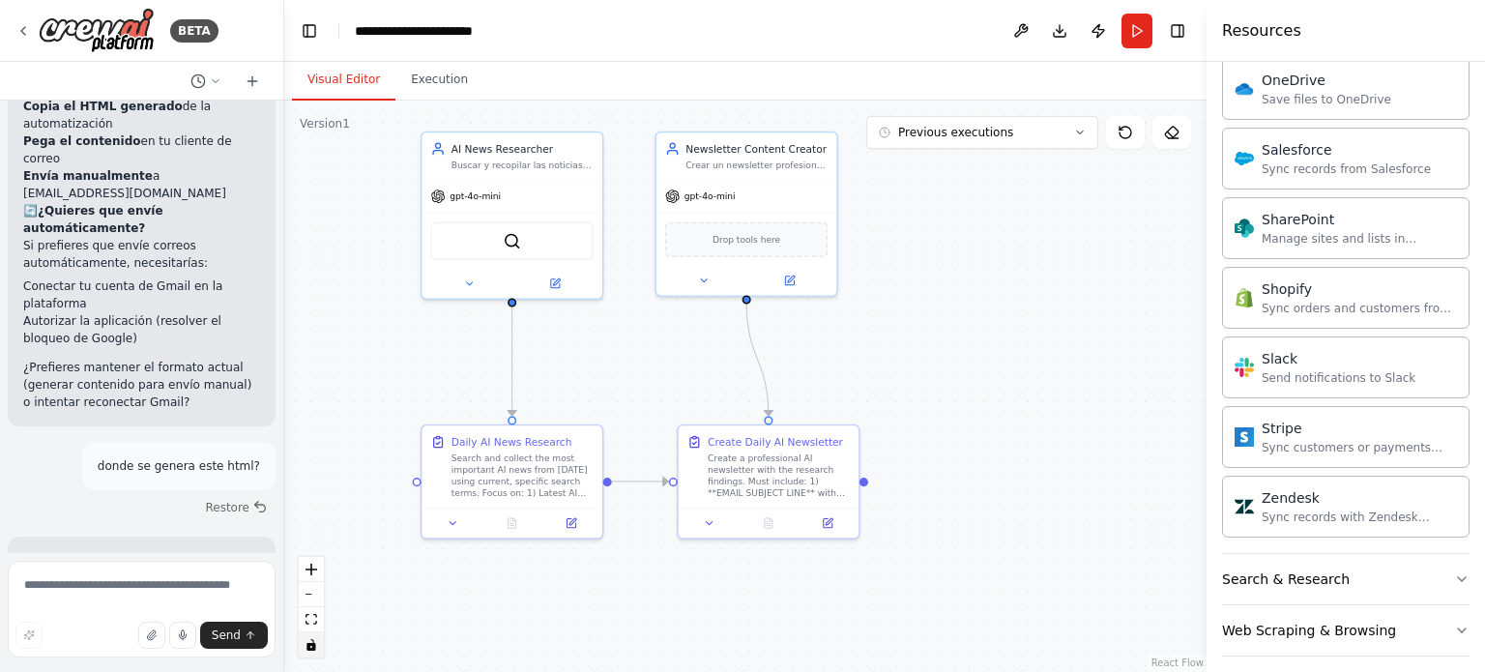
drag, startPoint x: 778, startPoint y: 292, endPoint x: 905, endPoint y: 654, distance: 383.2
click at [886, 671] on html "BETA Hello! I'm the CrewAI assistant. What kind of automation do you want to bu…" at bounding box center [742, 336] width 1485 height 672
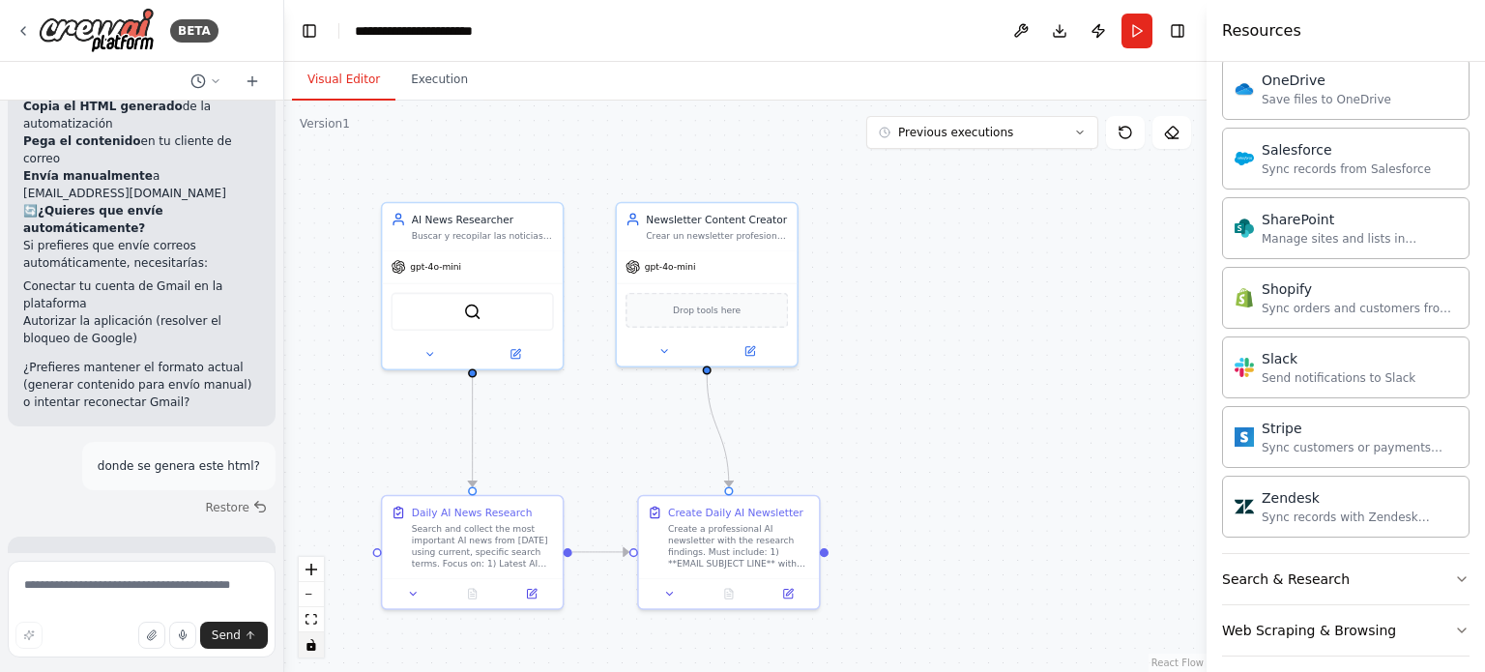
drag, startPoint x: 1038, startPoint y: 361, endPoint x: 1005, endPoint y: 421, distance: 68.4
click at [1005, 421] on div ".deletable-edge-delete-btn { width: 20px; height: 20px; border: 0px solid #ffff…" at bounding box center [745, 387] width 923 height 572
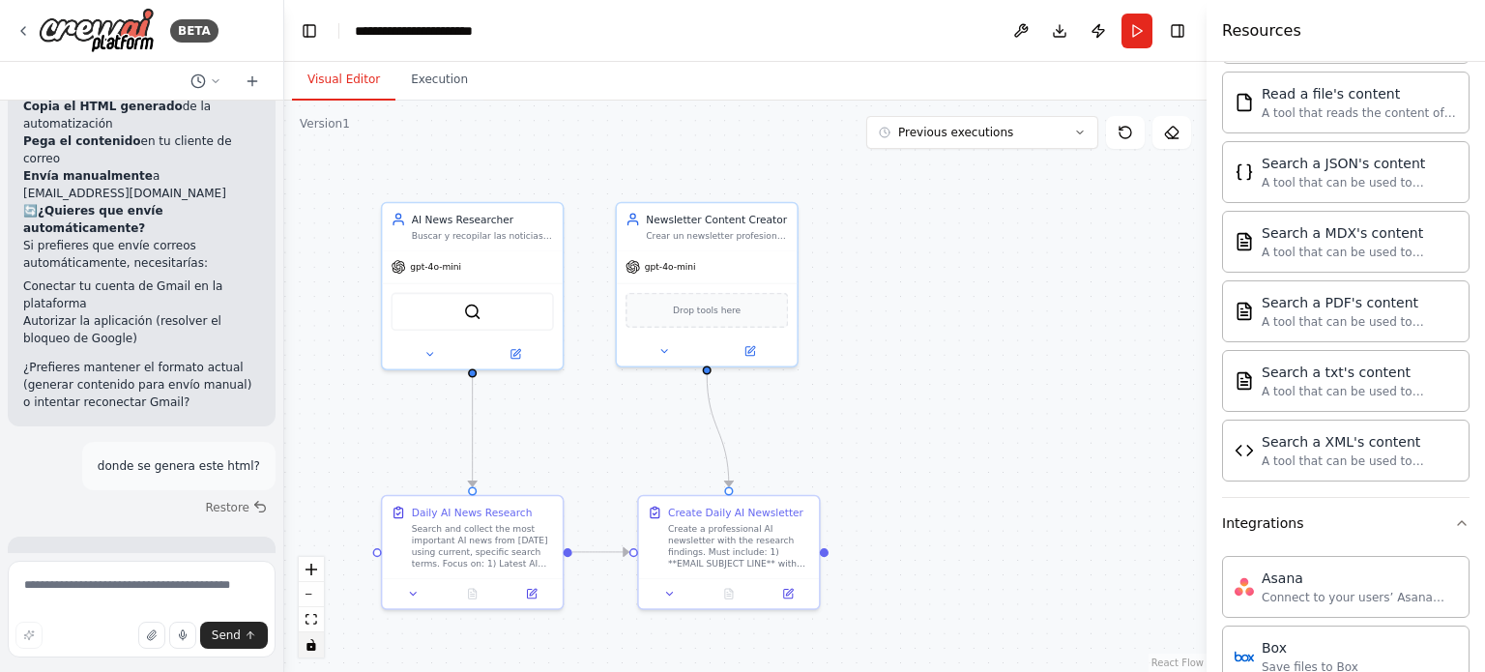
scroll to position [700, 0]
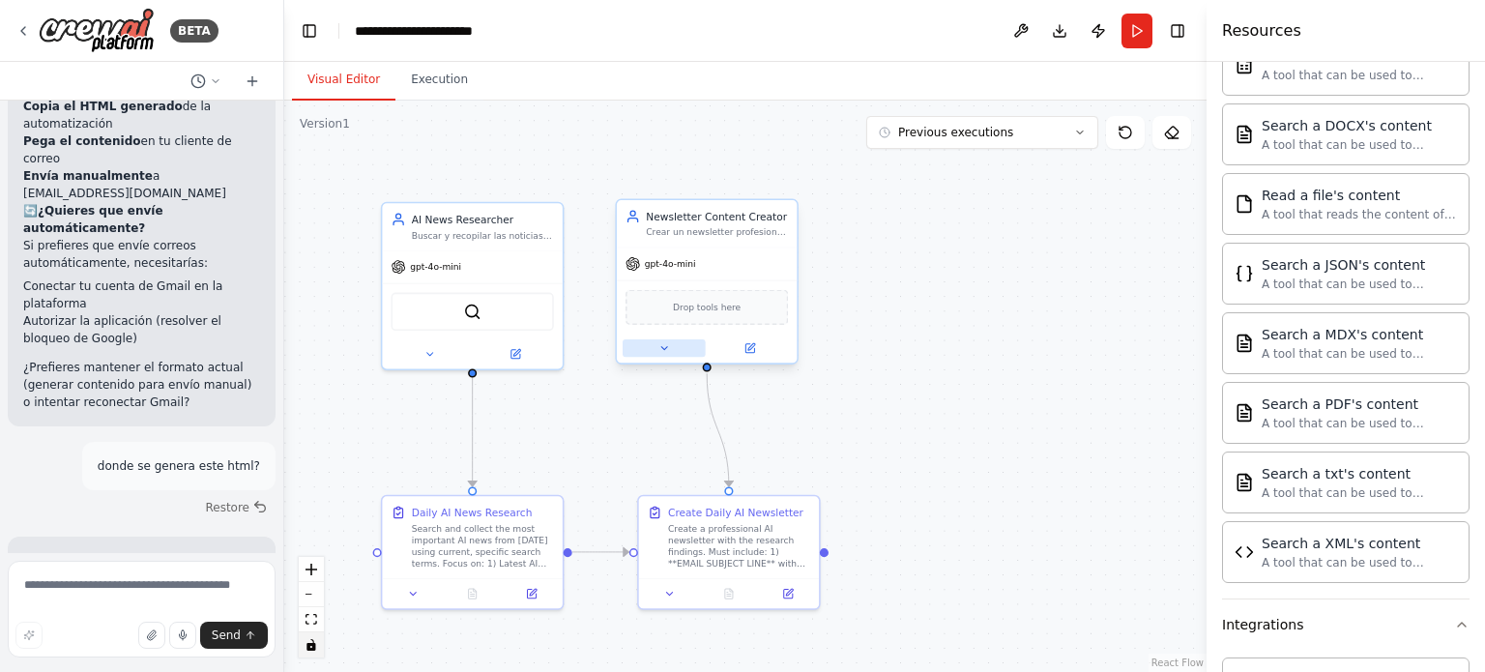
click at [670, 342] on button at bounding box center [664, 347] width 83 height 17
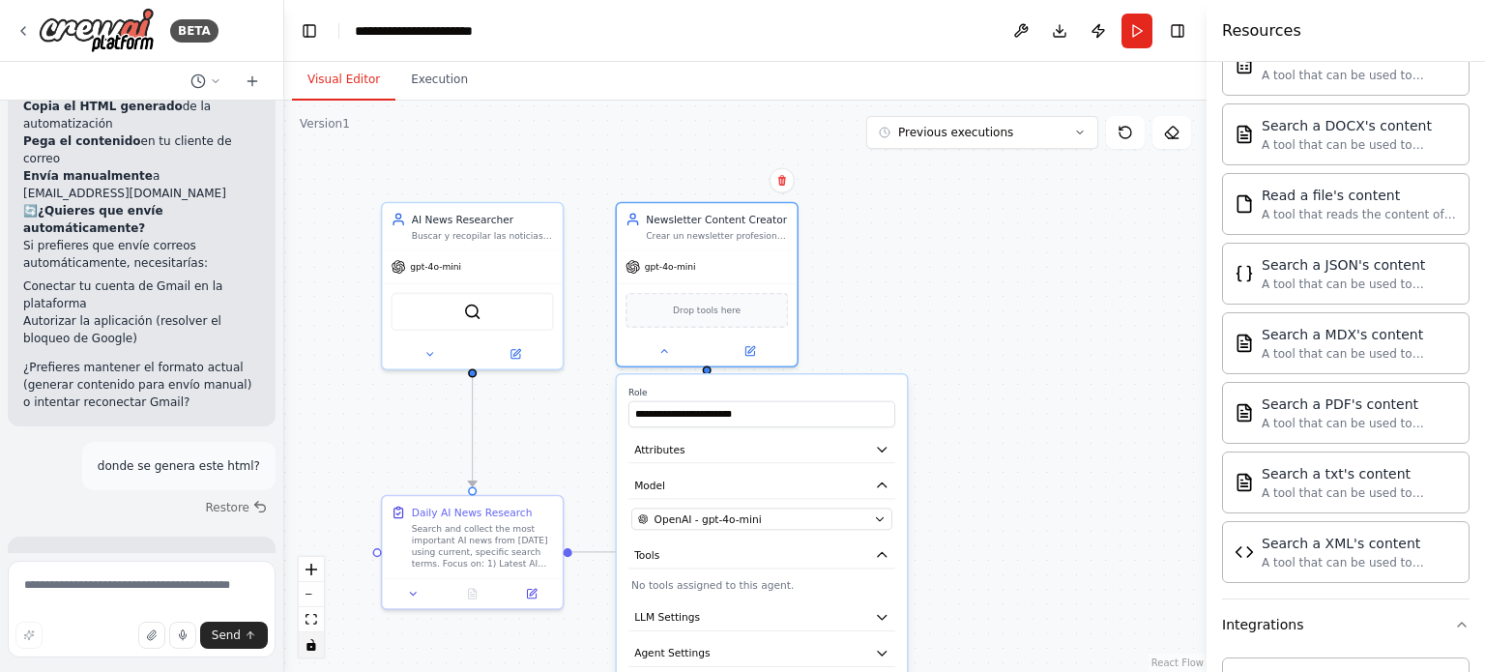
click at [1041, 324] on div ".deletable-edge-delete-btn { width: 20px; height: 20px; border: 0px solid #ffff…" at bounding box center [745, 387] width 923 height 572
click at [1092, 402] on div ".deletable-edge-delete-btn { width: 20px; height: 20px; border: 0px solid #ffff…" at bounding box center [745, 387] width 923 height 572
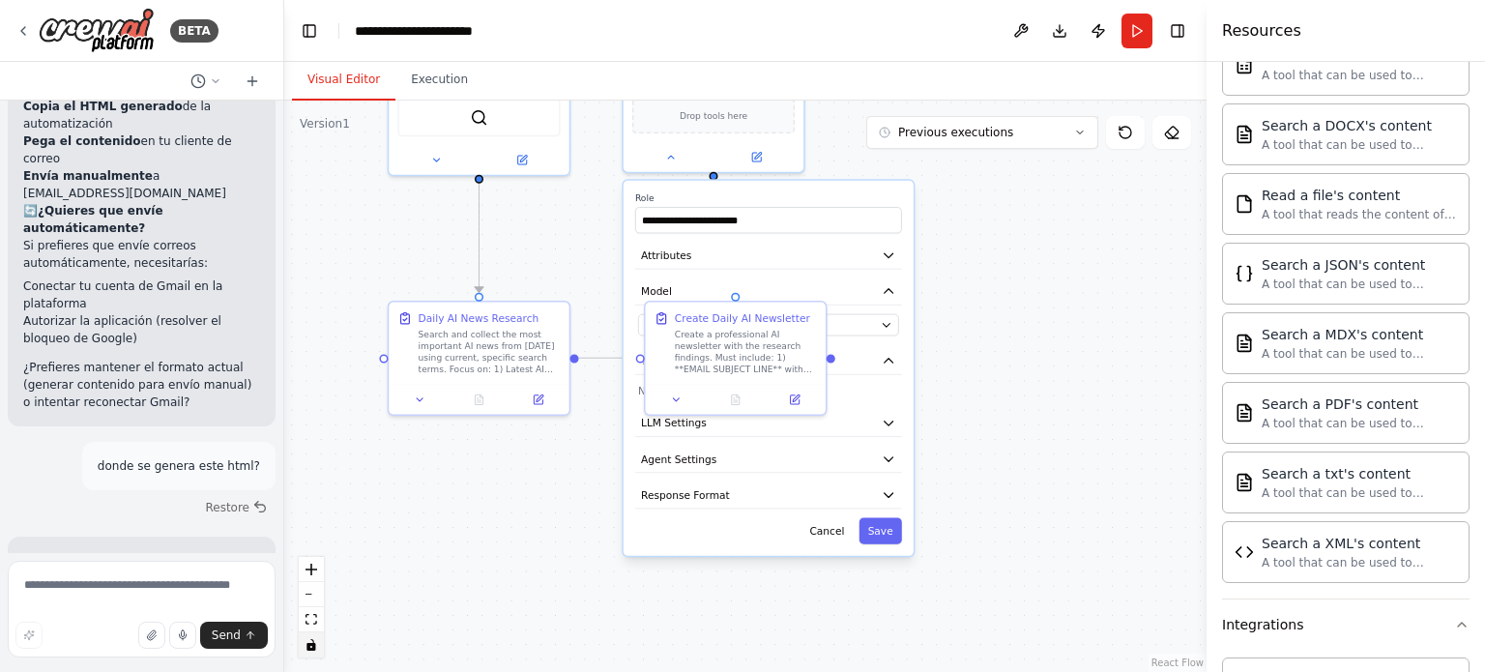
drag, startPoint x: 1022, startPoint y: 463, endPoint x: 1029, endPoint y: 269, distance: 194.5
click at [1029, 269] on div ".deletable-edge-delete-btn { width: 20px; height: 20px; border: 0px solid #ffff…" at bounding box center [745, 387] width 923 height 572
click at [889, 493] on icon "button" at bounding box center [889, 495] width 9 height 4
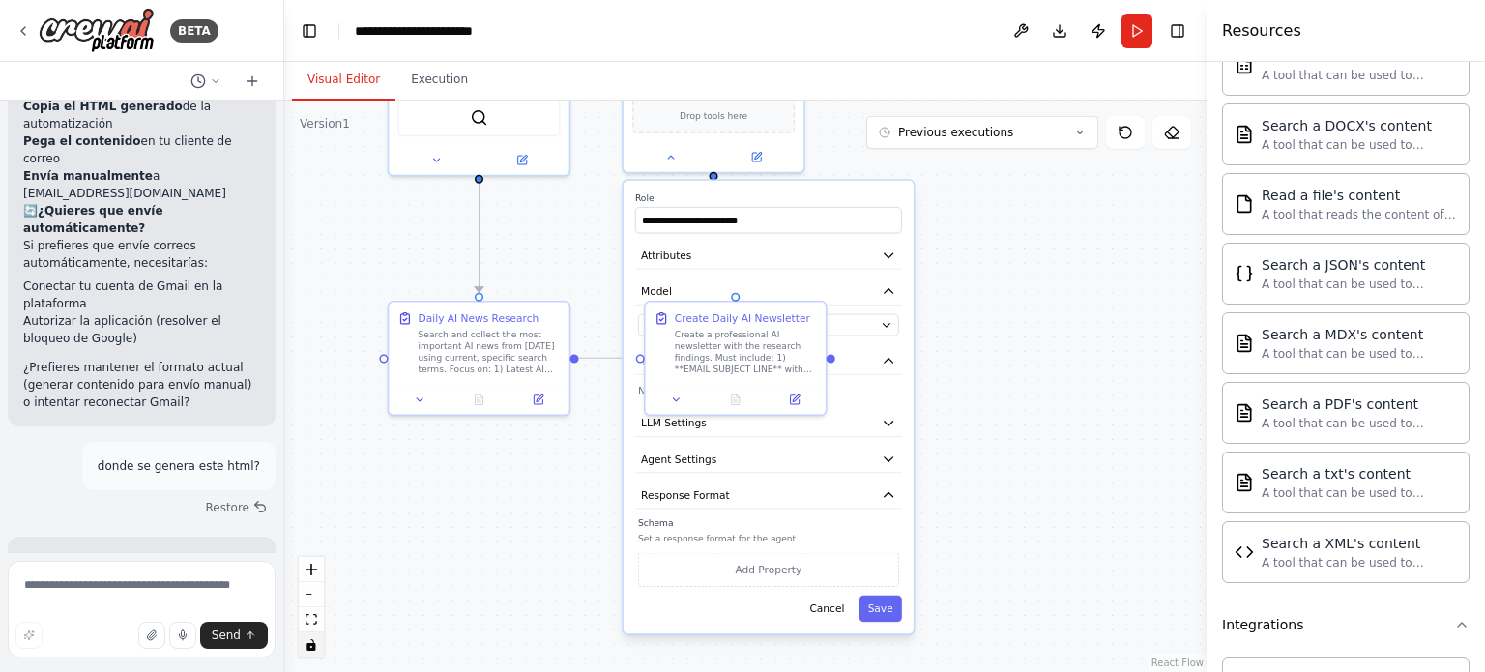
click at [1033, 247] on div ".deletable-edge-delete-btn { width: 20px; height: 20px; border: 0px solid #ffff…" at bounding box center [745, 387] width 923 height 572
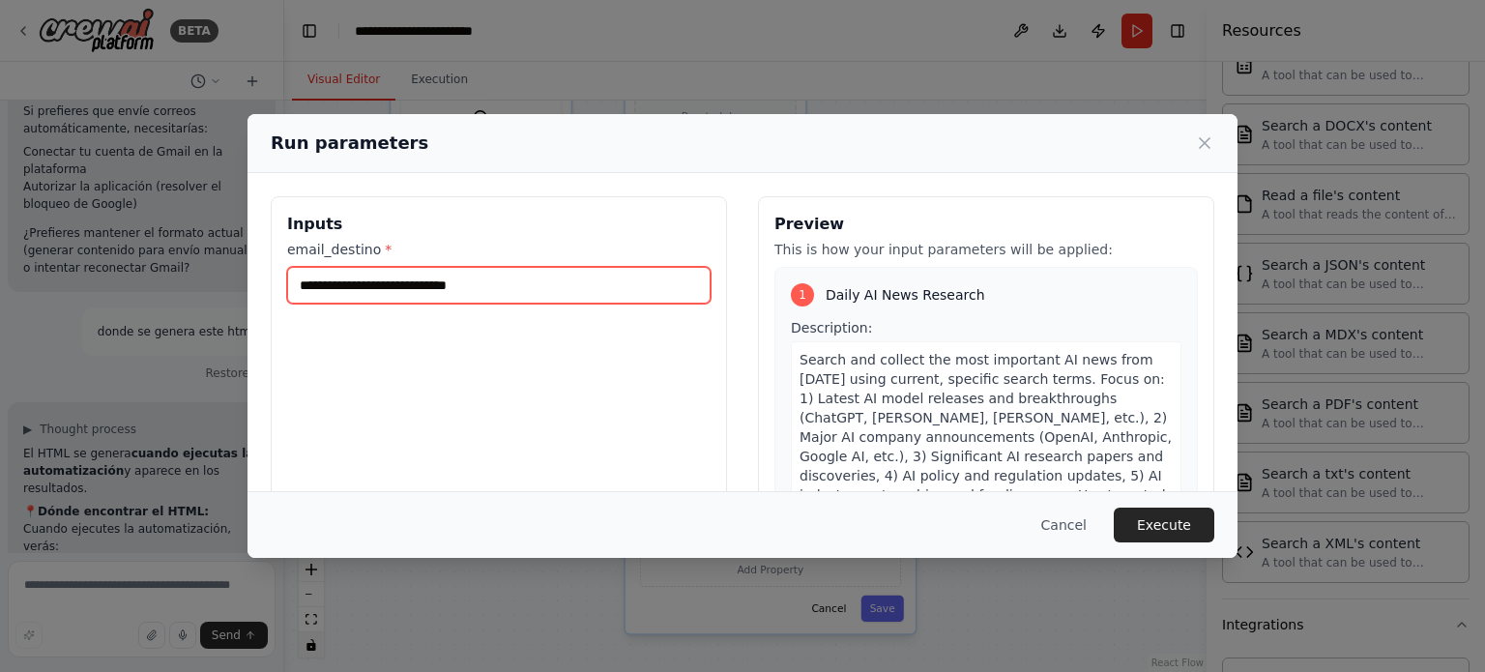
drag, startPoint x: 456, startPoint y: 282, endPoint x: 375, endPoint y: 285, distance: 81.3
click at [375, 285] on input "**********" at bounding box center [499, 285] width 424 height 37
click at [337, 285] on input "**********" at bounding box center [499, 285] width 424 height 37
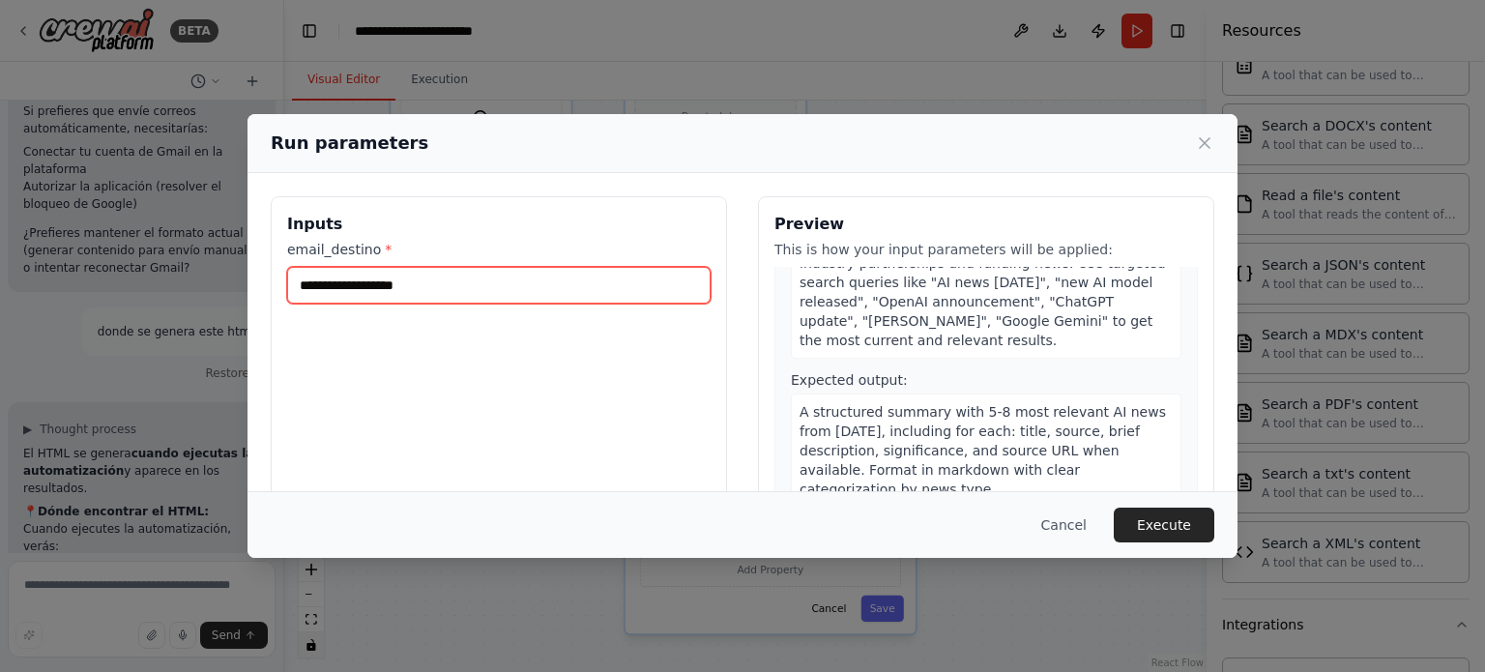
scroll to position [258, 0]
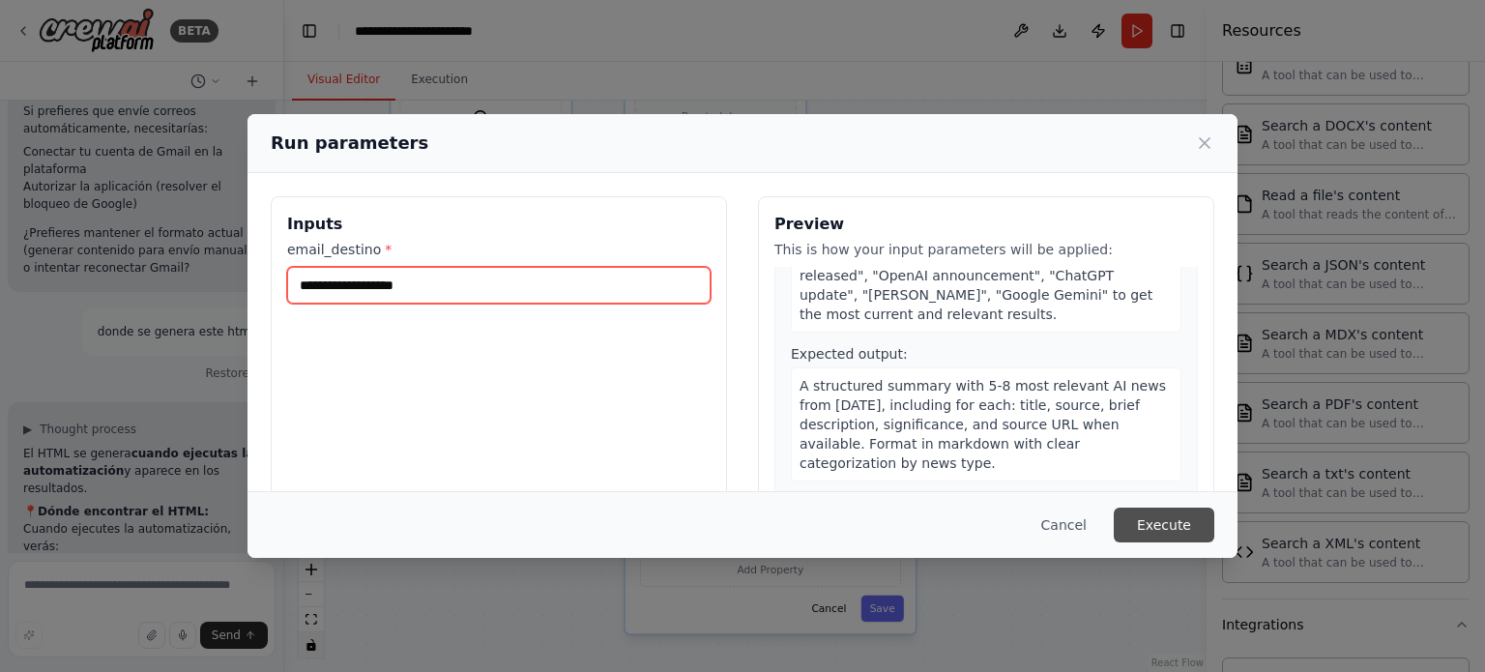
type input "**********"
click at [1169, 521] on button "Execute" at bounding box center [1164, 525] width 101 height 35
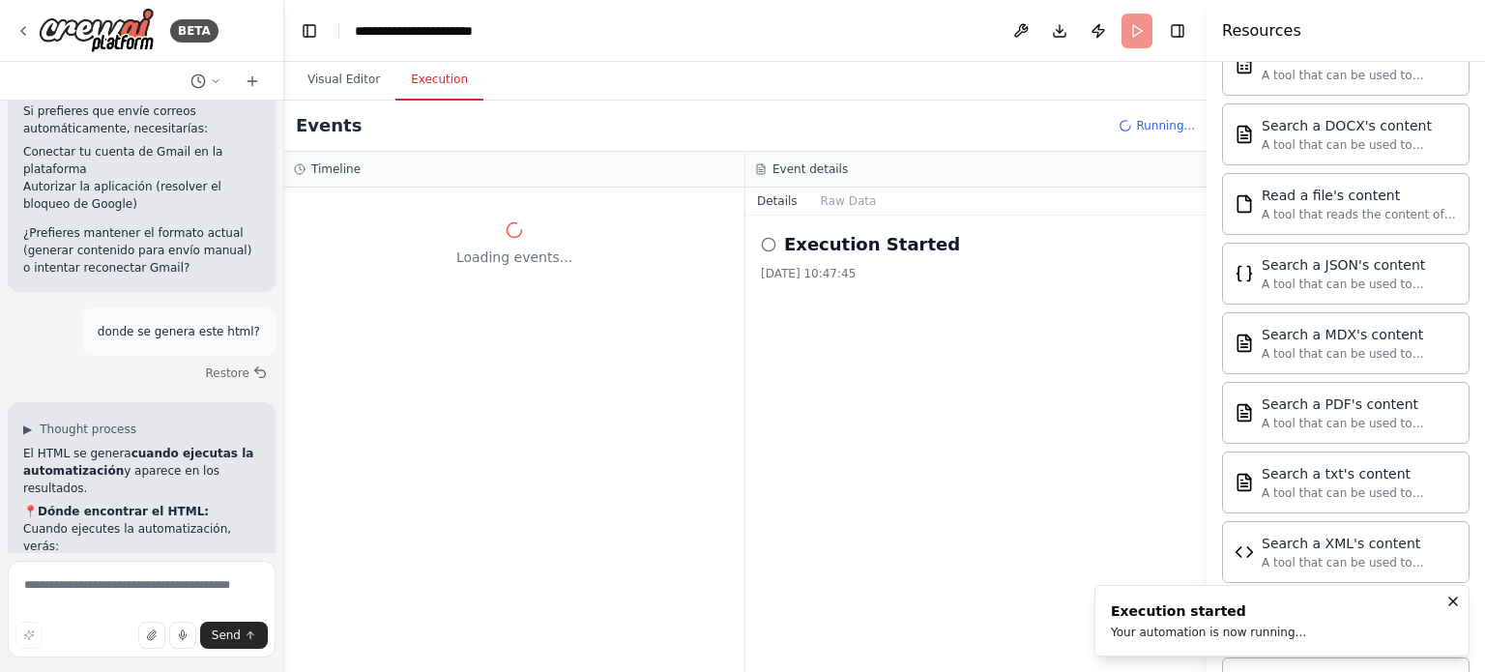
scroll to position [0, 0]
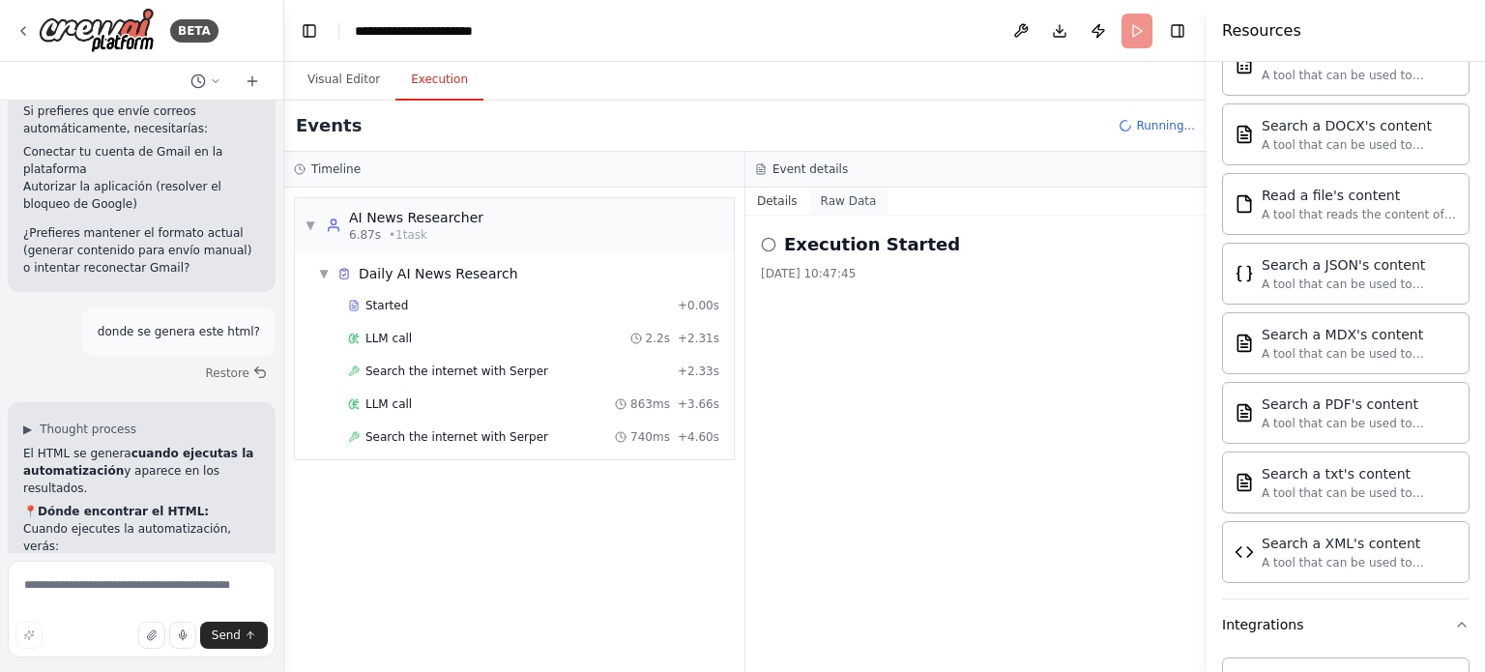
click at [856, 200] on button "Raw Data" at bounding box center [848, 201] width 79 height 27
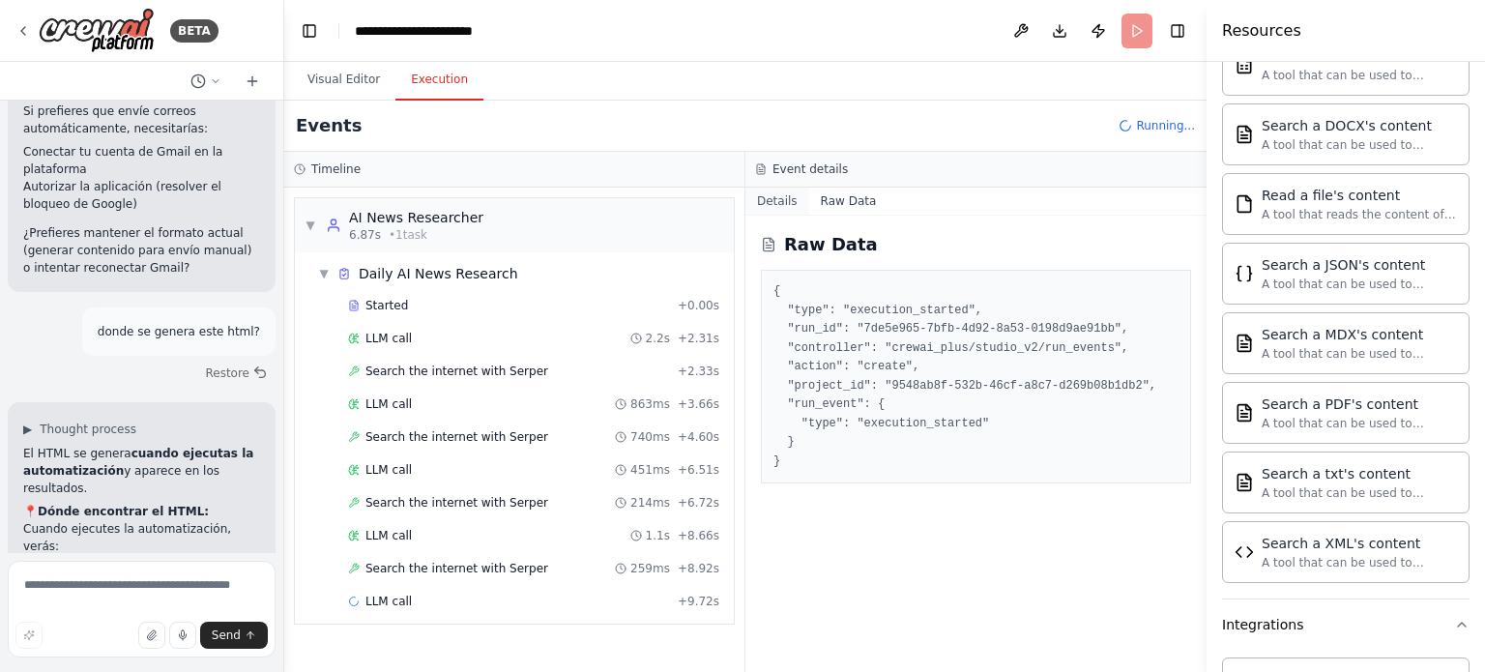
click at [775, 201] on button "Details" at bounding box center [778, 201] width 64 height 27
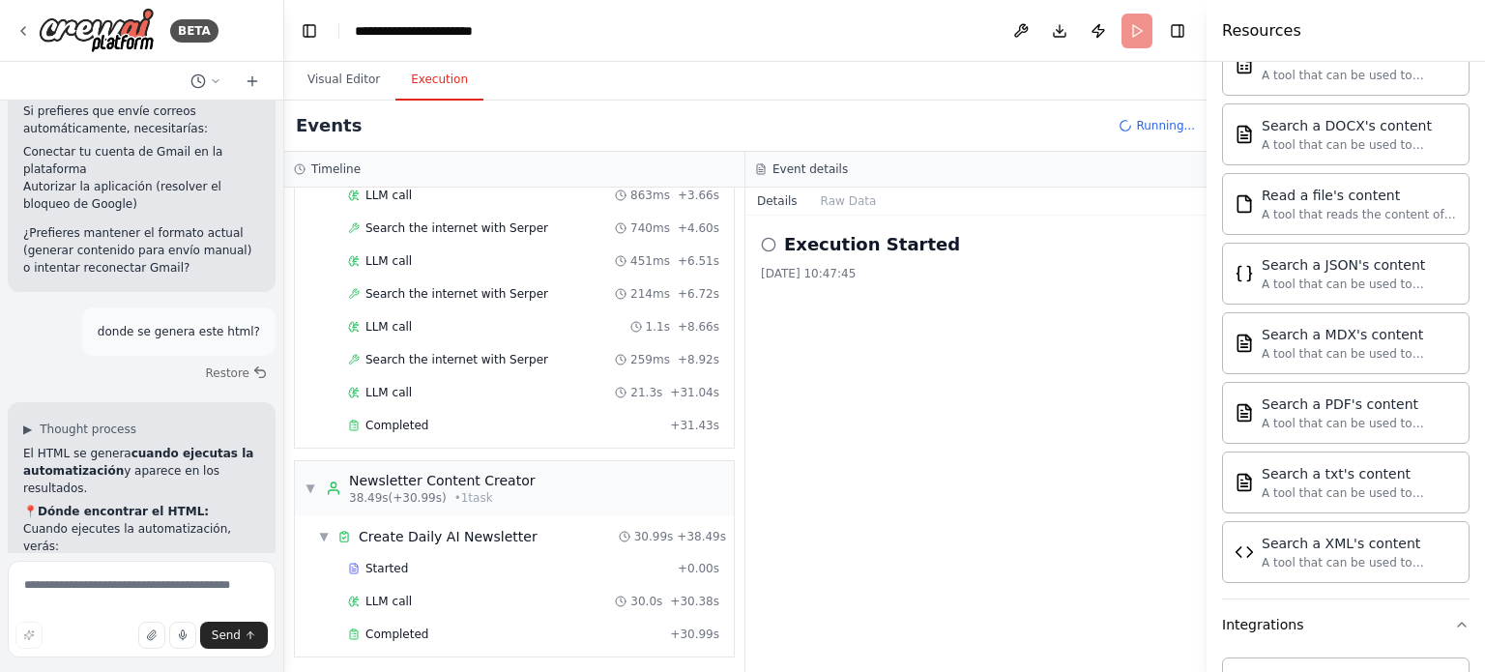
scroll to position [8197, 0]
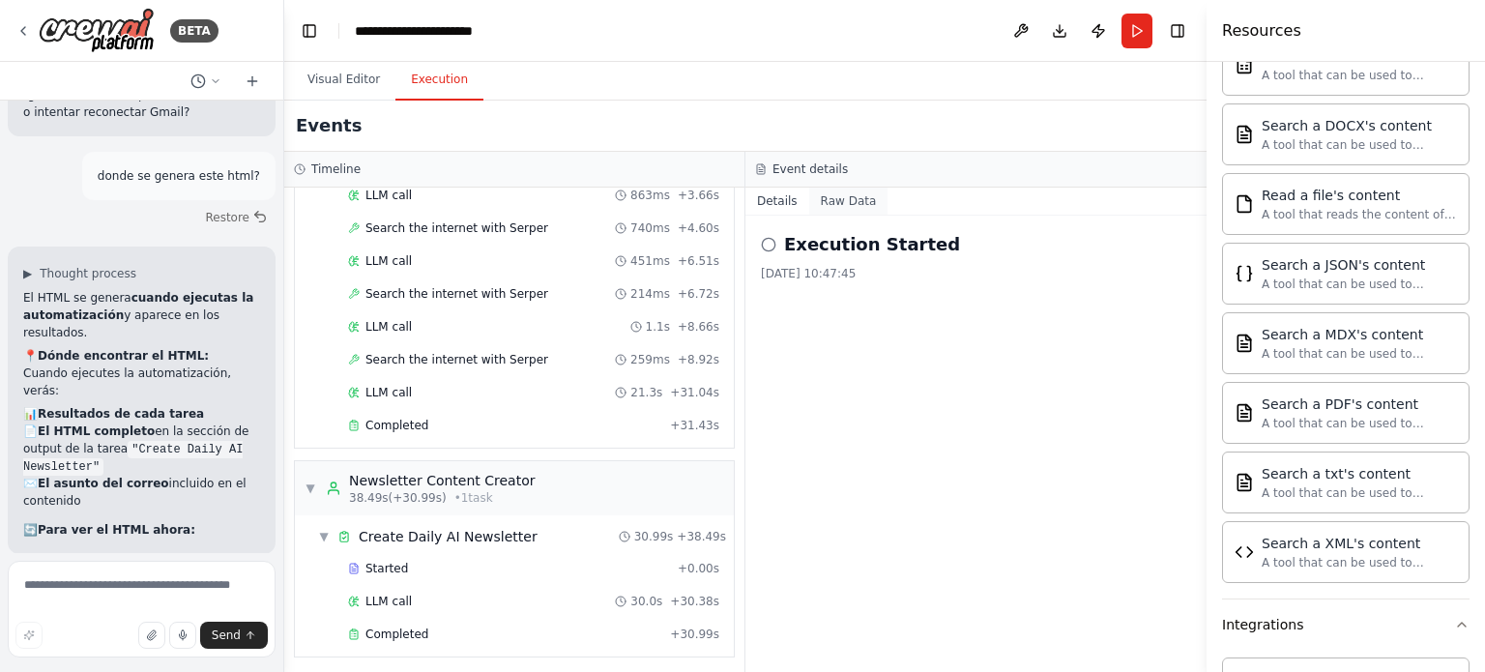
click at [839, 207] on button "Raw Data" at bounding box center [848, 201] width 79 height 27
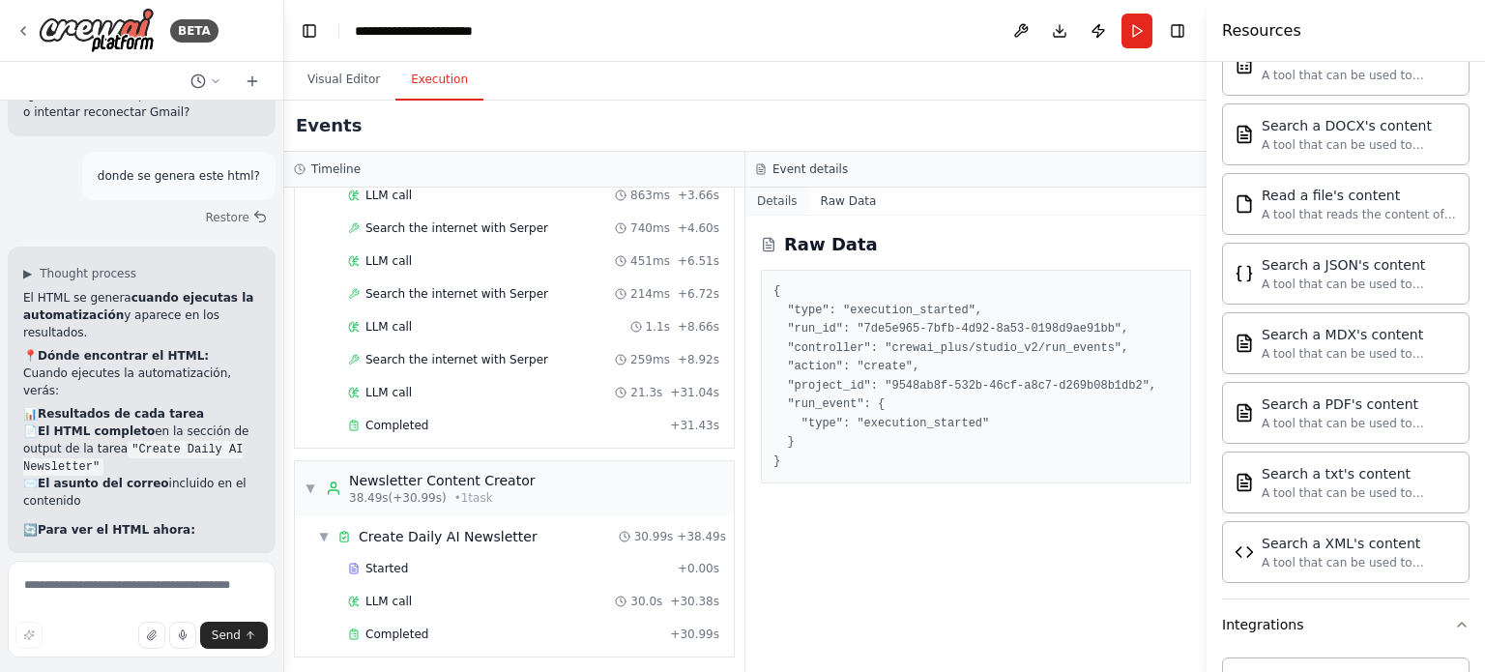
click at [778, 200] on button "Details" at bounding box center [778, 201] width 64 height 27
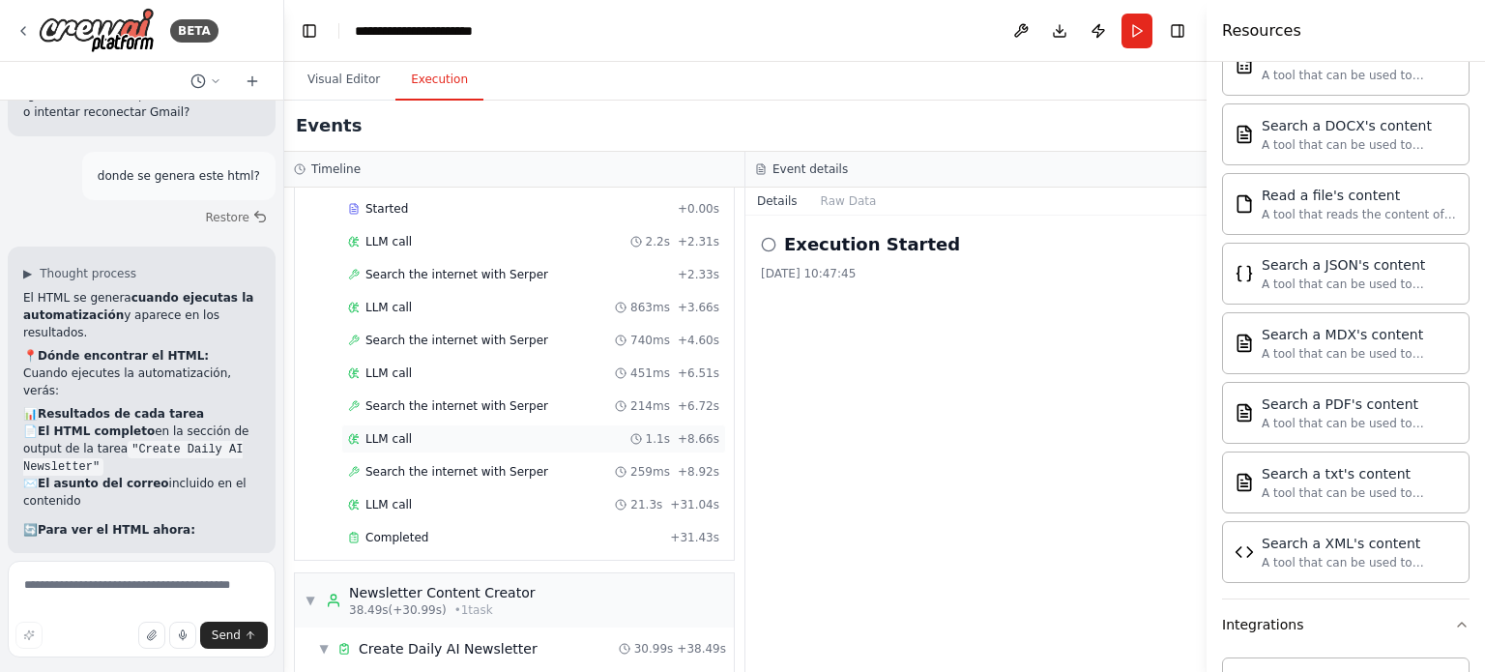
scroll to position [209, 0]
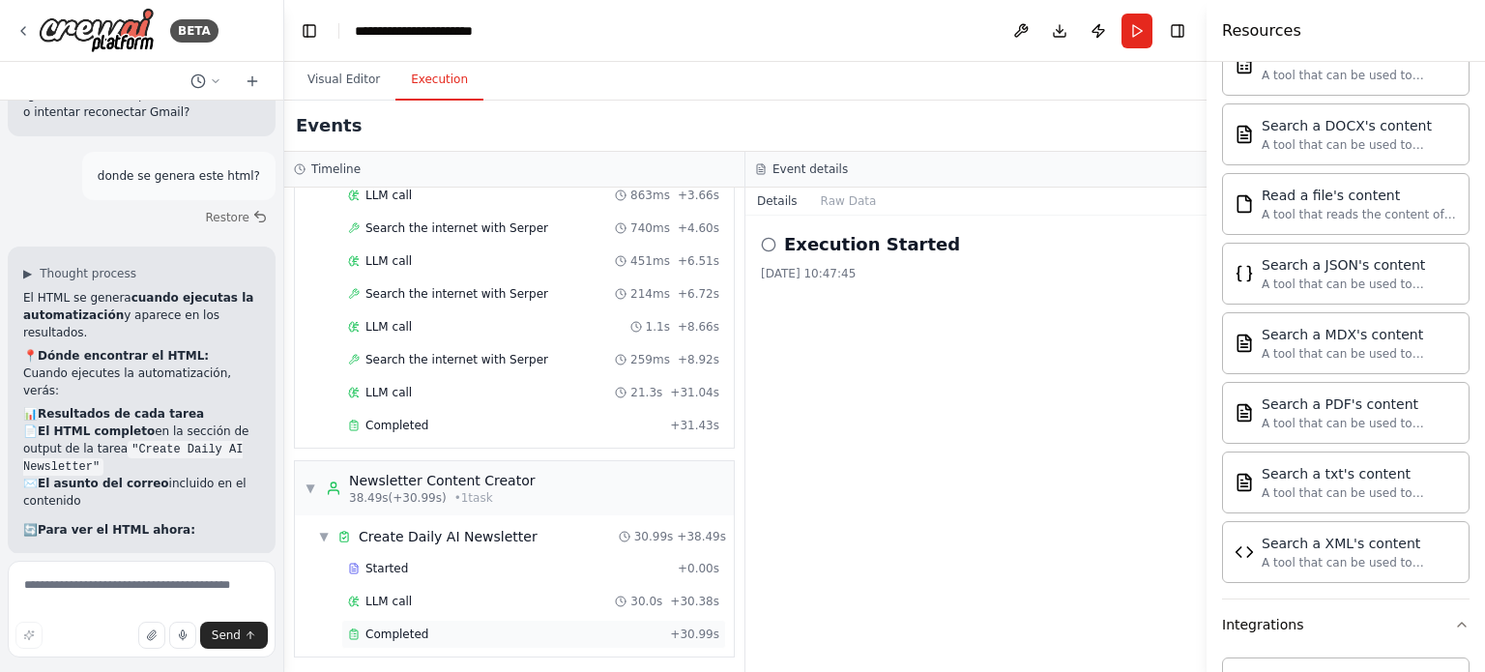
click at [398, 627] on span "Completed" at bounding box center [397, 634] width 63 height 15
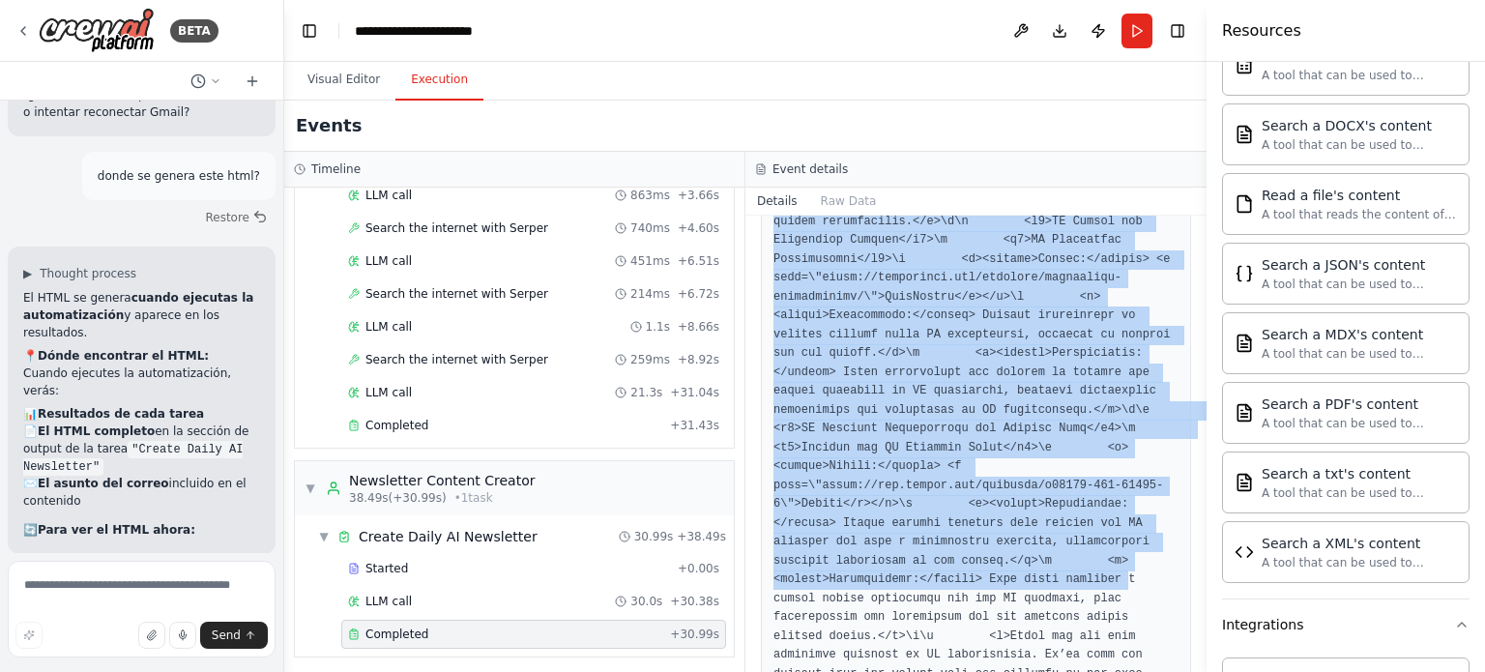
scroll to position [2135, 0]
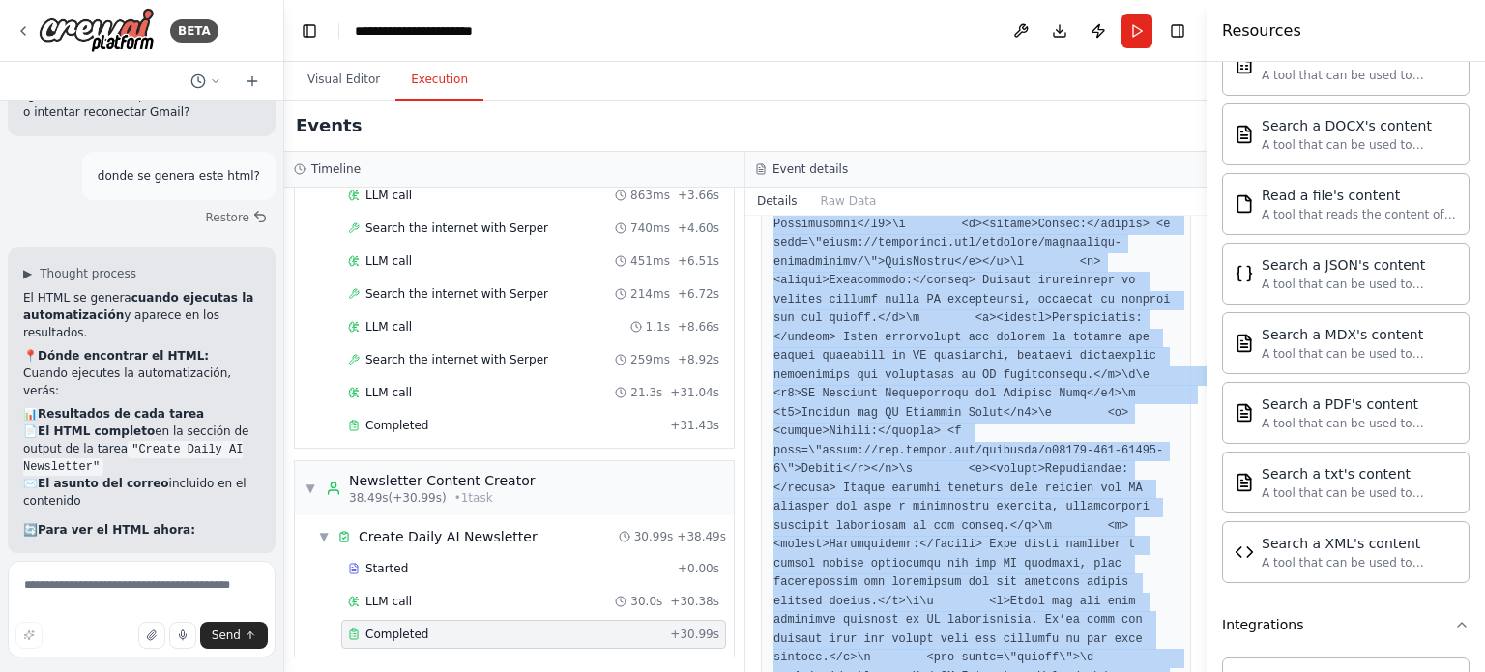
drag, startPoint x: 774, startPoint y: 364, endPoint x: 859, endPoint y: 613, distance: 263.6
copy pre "{ "EMAIL SUBJECT LINE": "AI Newsletter - October 1, 2025", "HTML_CONTENT": "<!D…"
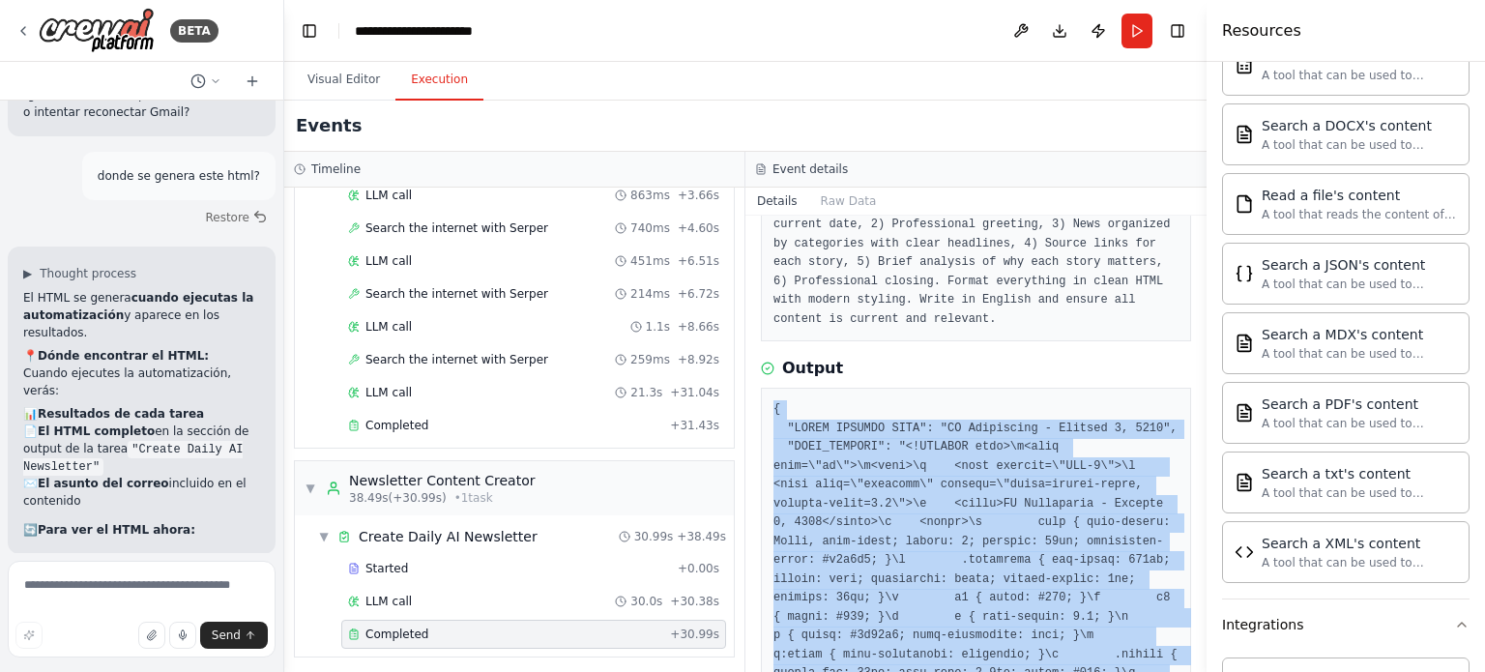
scroll to position [193, 0]
